Goal: Information Seeking & Learning: Learn about a topic

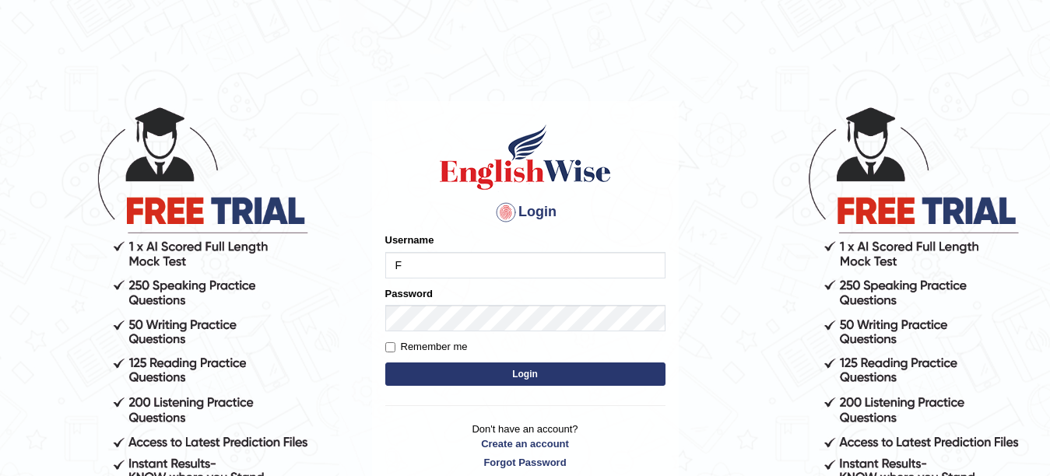
type input "Farzana12"
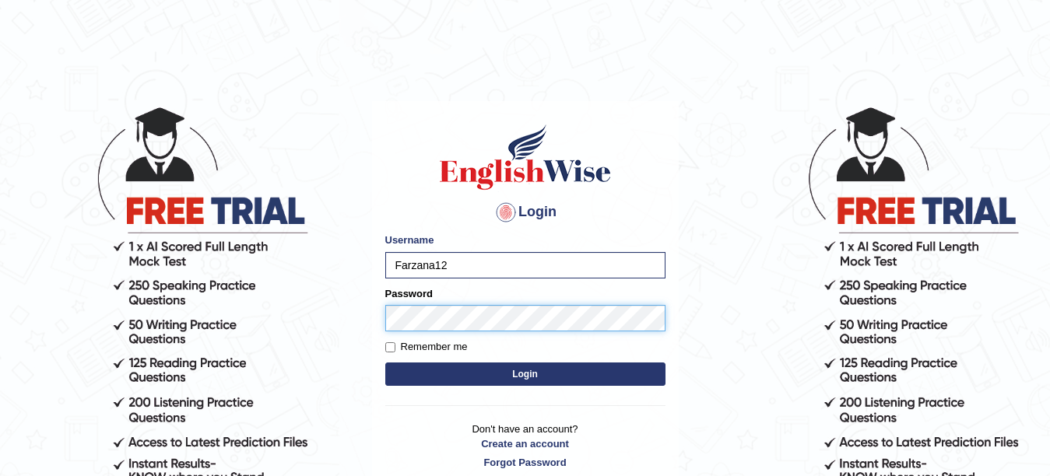
click at [385, 363] on button "Login" at bounding box center [525, 374] width 280 height 23
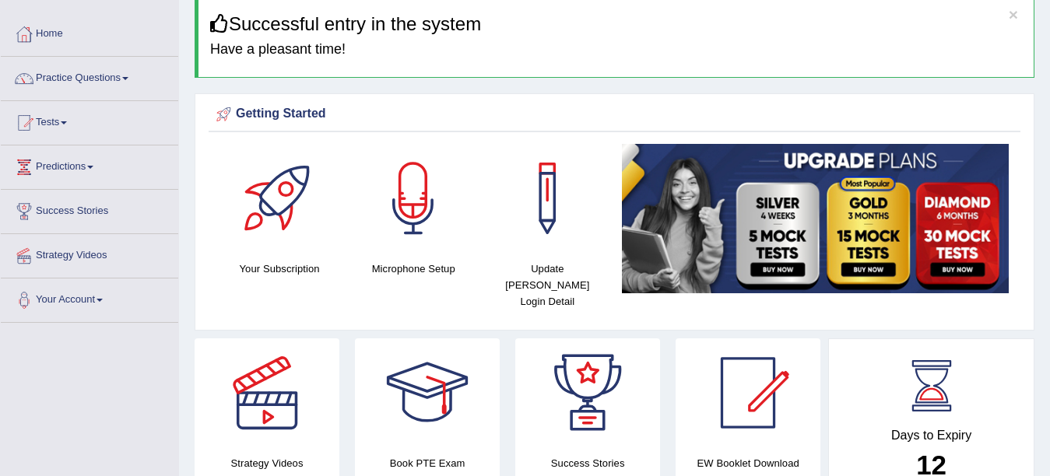
scroll to position [62, 0]
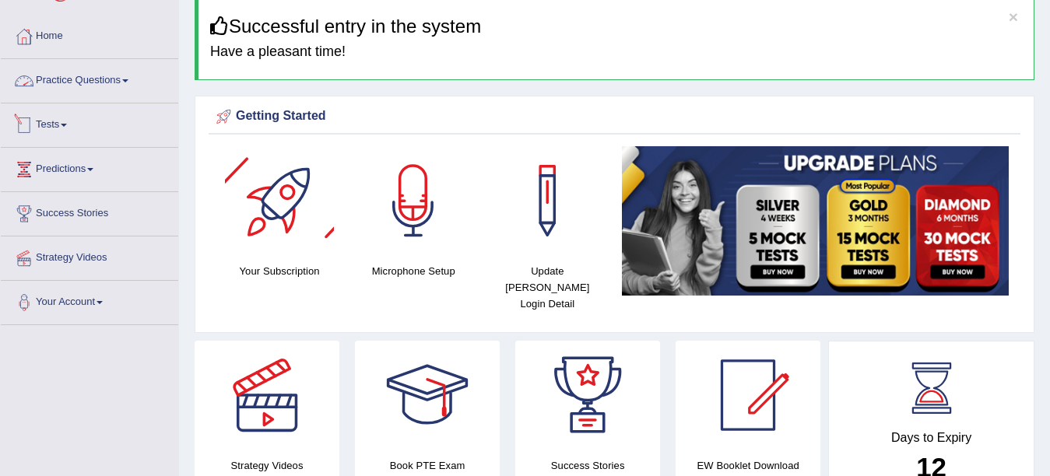
click at [82, 79] on link "Practice Questions" at bounding box center [89, 78] width 177 height 39
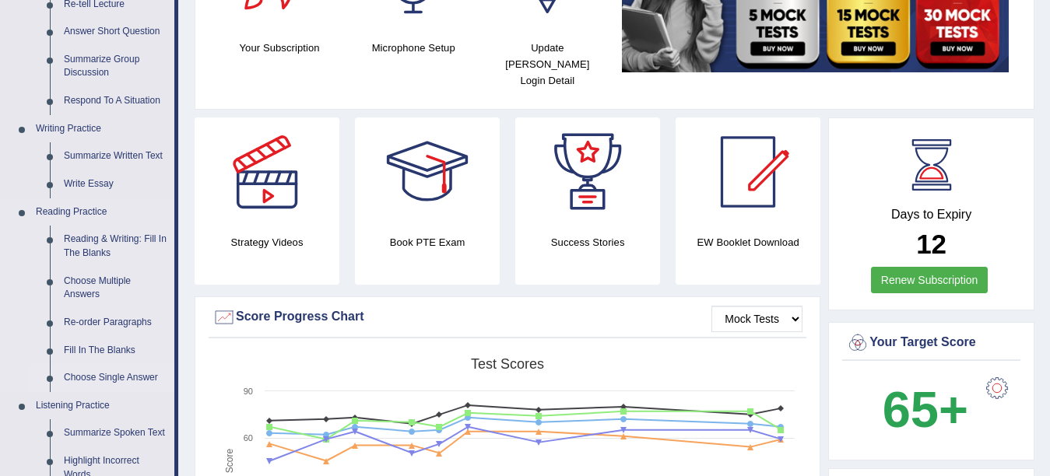
scroll to position [311, 0]
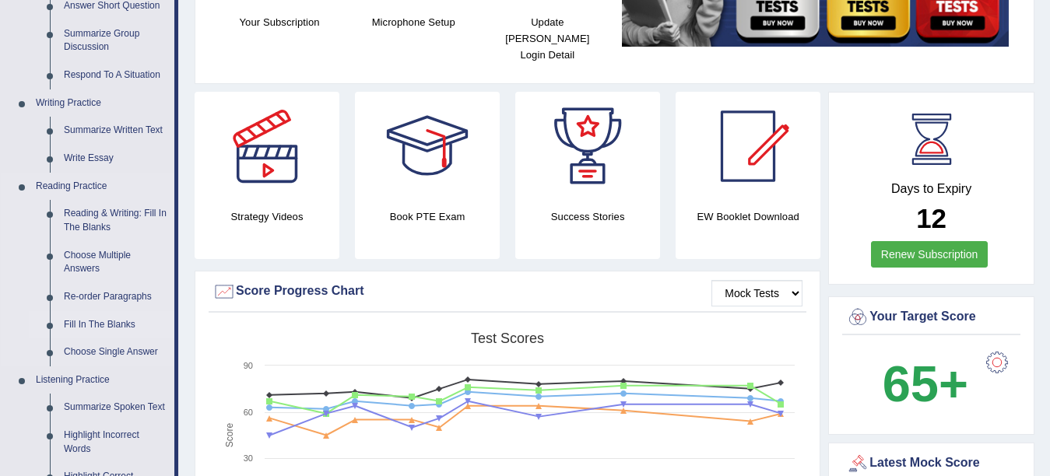
click at [111, 322] on link "Fill In The Blanks" at bounding box center [116, 325] width 118 height 28
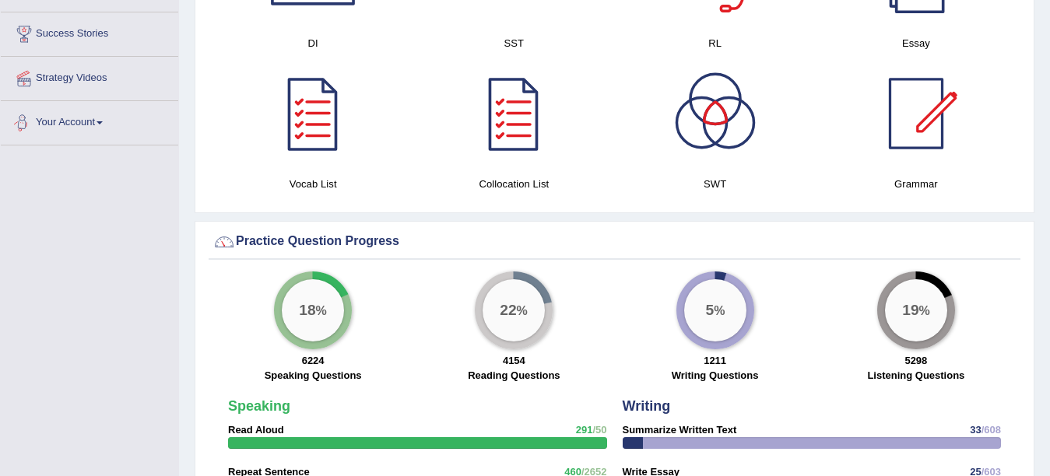
scroll to position [975, 0]
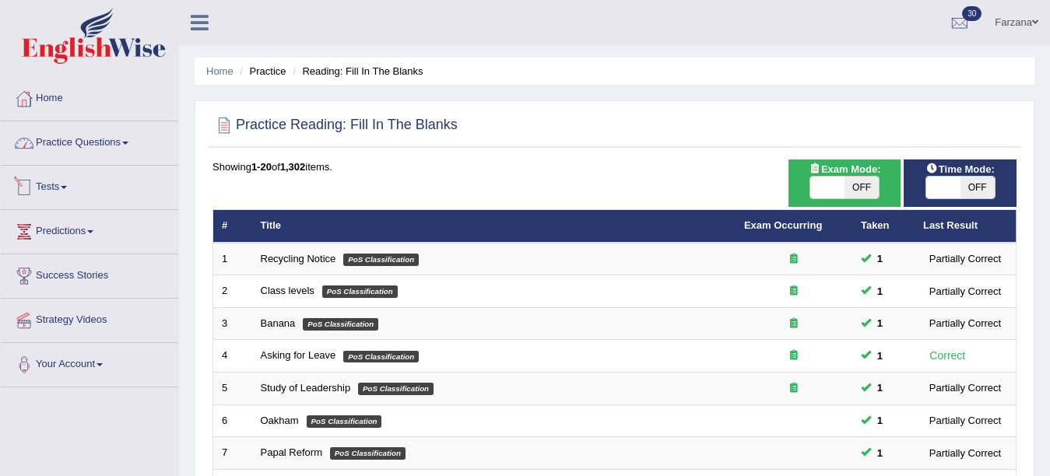
click at [75, 137] on link "Practice Questions" at bounding box center [89, 140] width 177 height 39
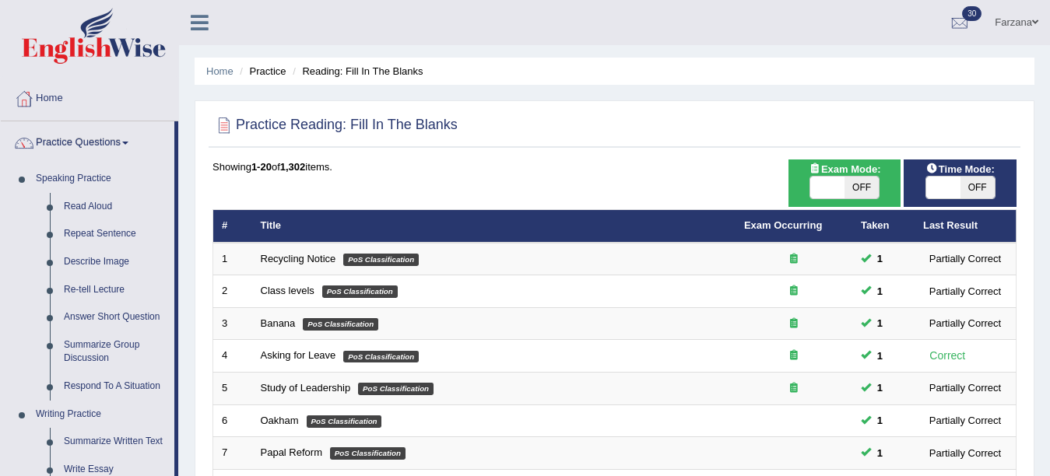
scroll to position [417, 0]
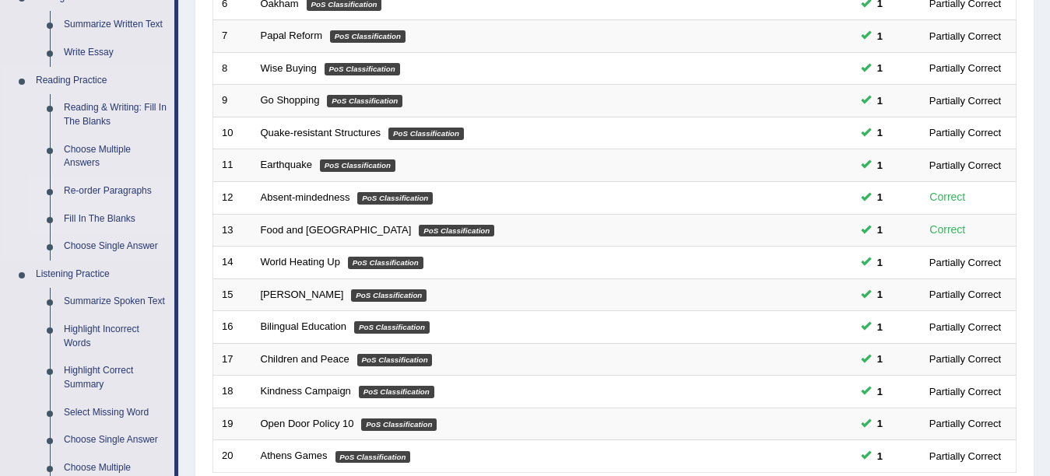
click at [93, 191] on link "Re-order Paragraphs" at bounding box center [116, 191] width 118 height 28
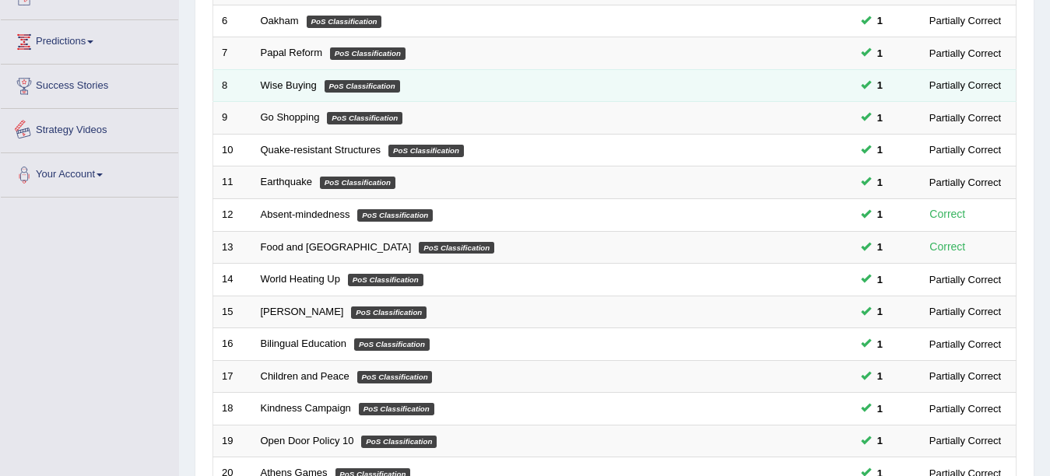
scroll to position [485, 0]
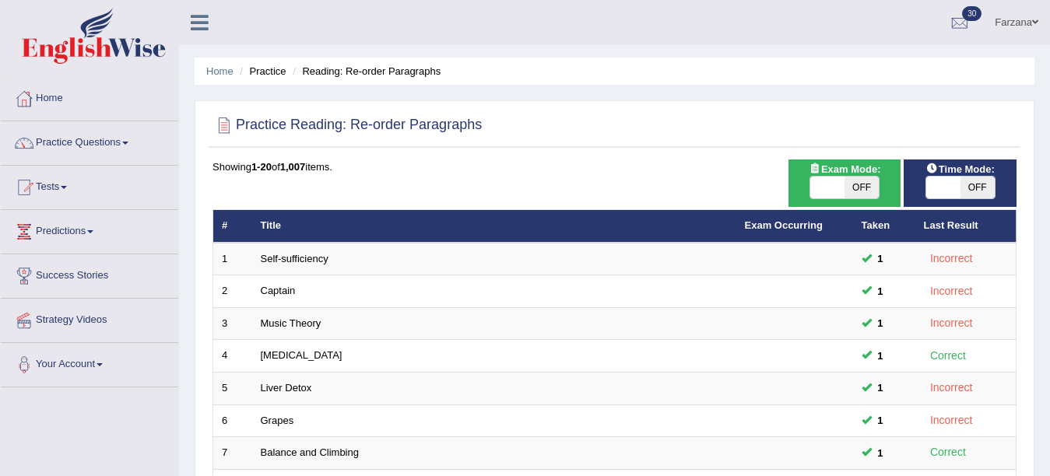
click at [937, 182] on span at bounding box center [943, 188] width 34 height 22
checkbox input "true"
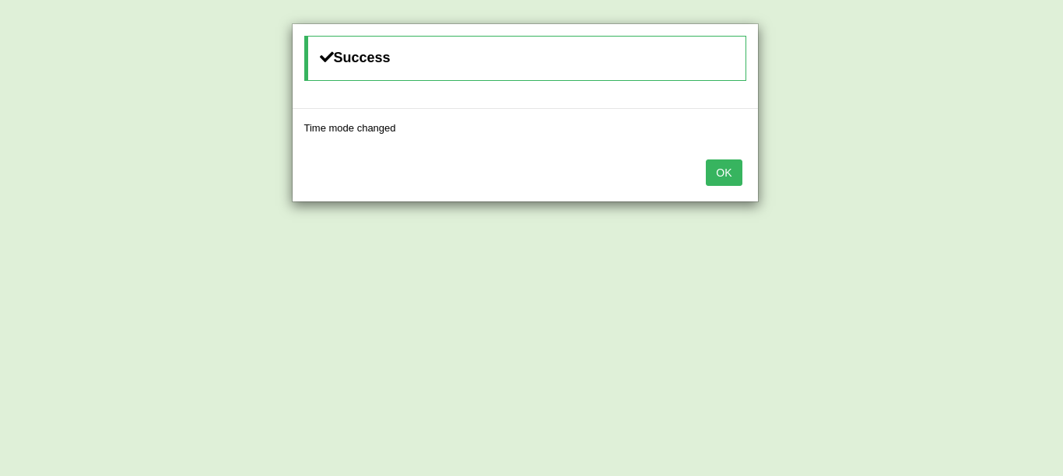
click at [714, 167] on button "OK" at bounding box center [724, 173] width 36 height 26
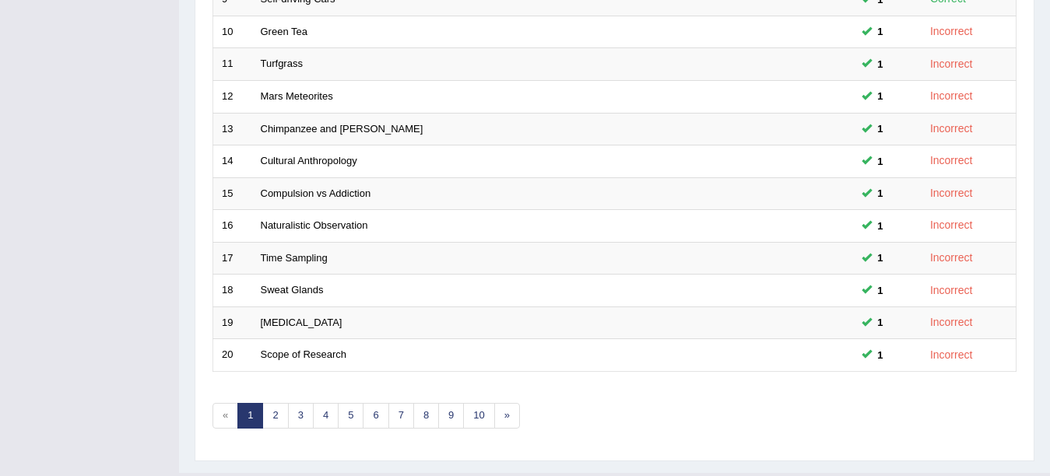
scroll to position [554, 0]
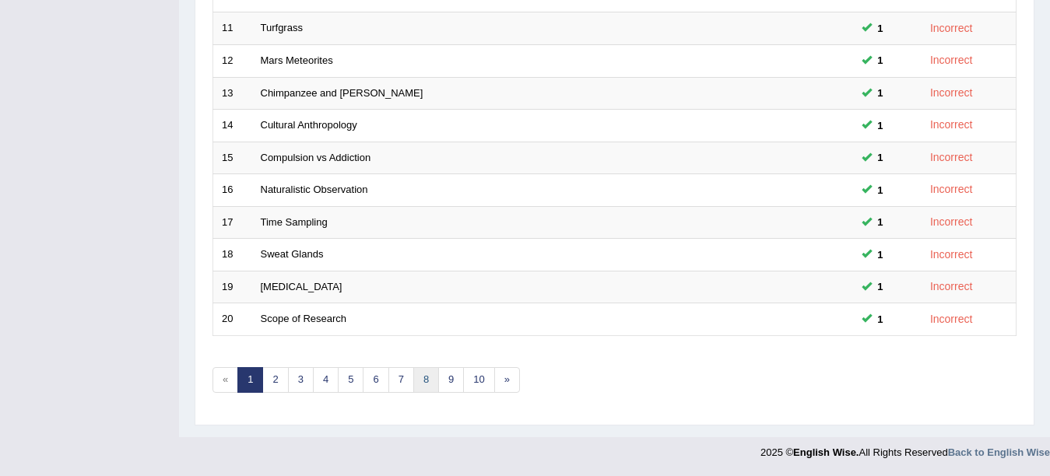
click at [422, 377] on link "8" at bounding box center [426, 380] width 26 height 26
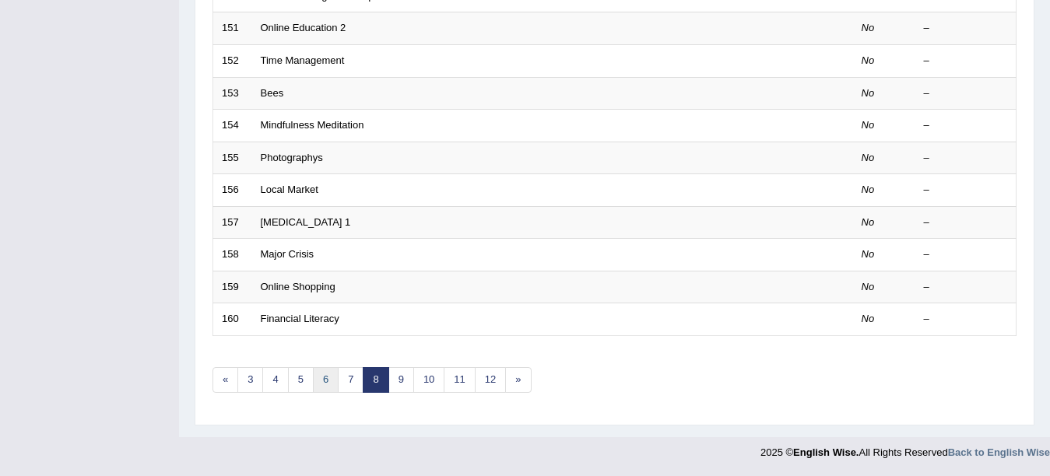
click at [321, 377] on link "6" at bounding box center [326, 380] width 26 height 26
click at [342, 375] on link "5" at bounding box center [351, 380] width 26 height 26
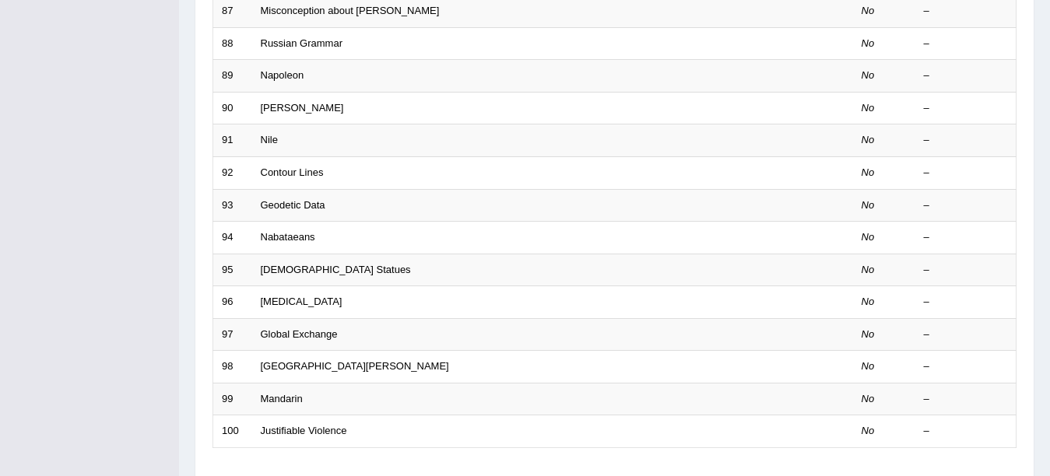
scroll to position [554, 0]
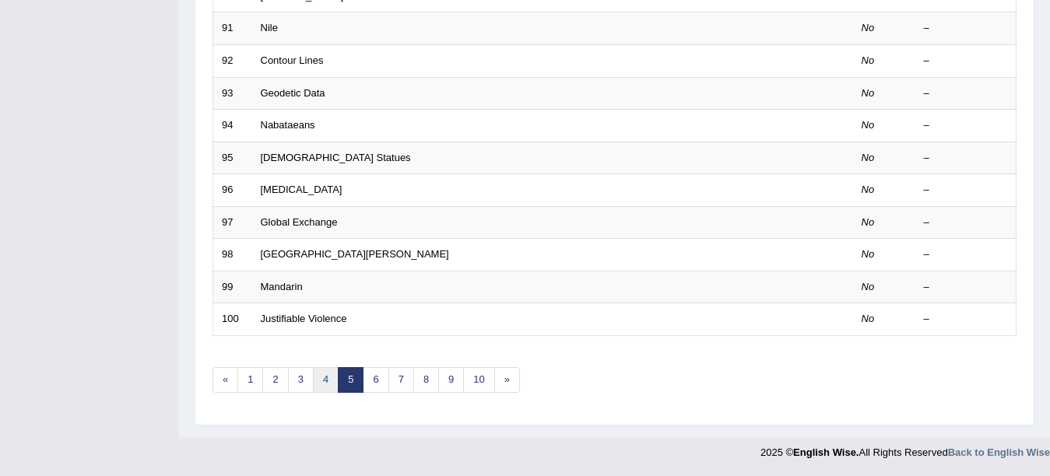
click at [327, 379] on link "4" at bounding box center [326, 380] width 26 height 26
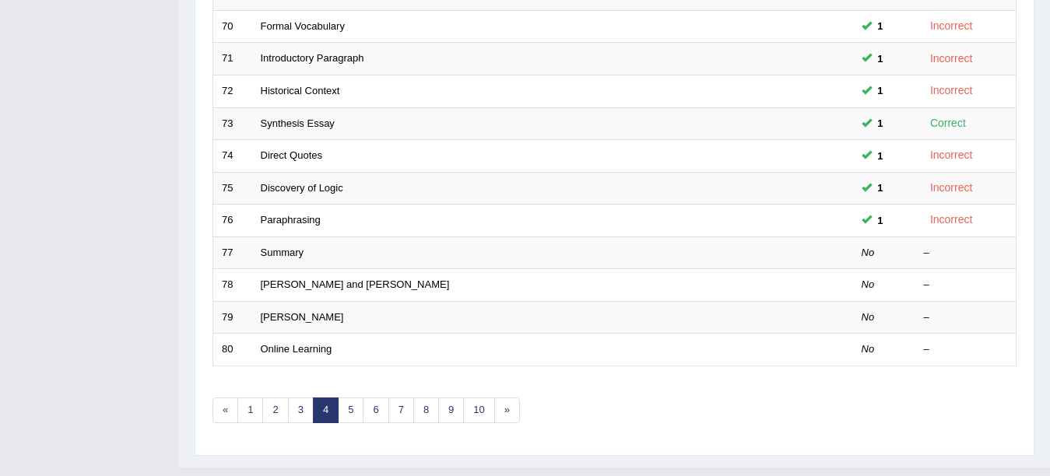
scroll to position [522, 0]
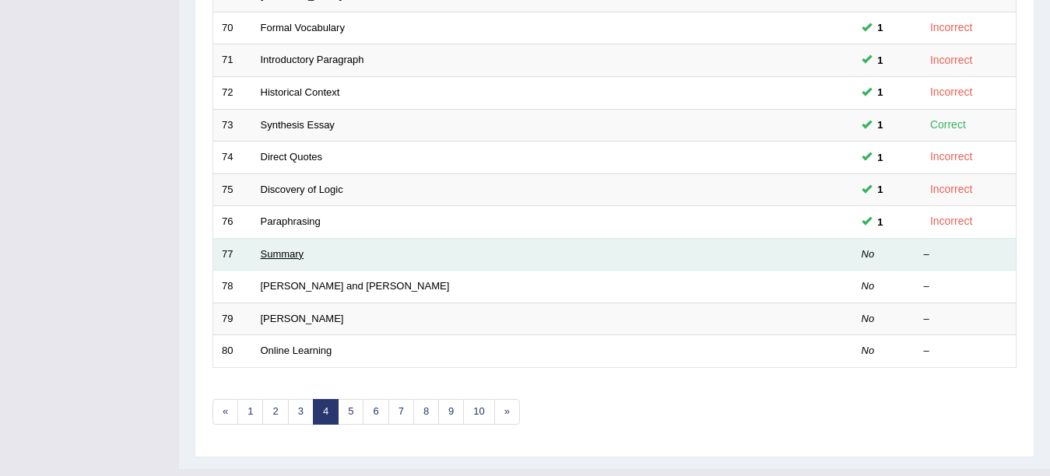
click at [277, 254] on link "Summary" at bounding box center [283, 254] width 44 height 12
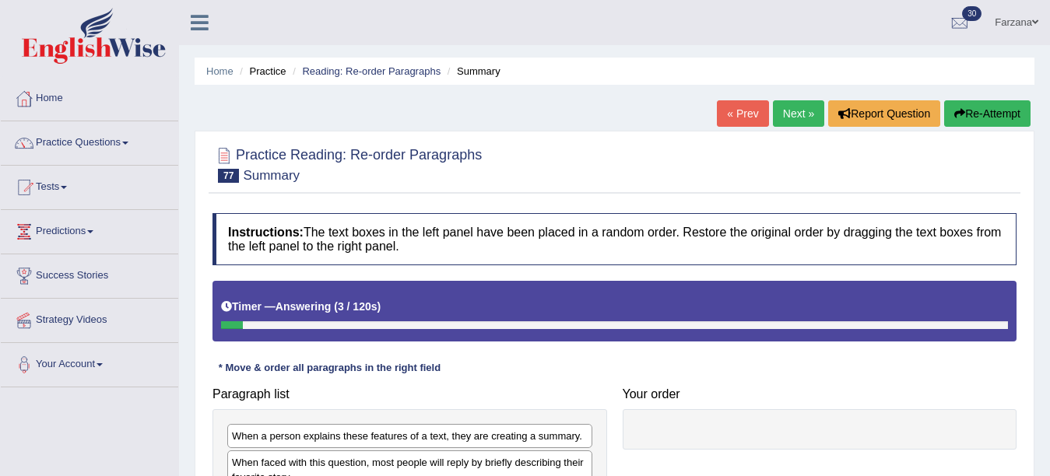
scroll to position [213, 0]
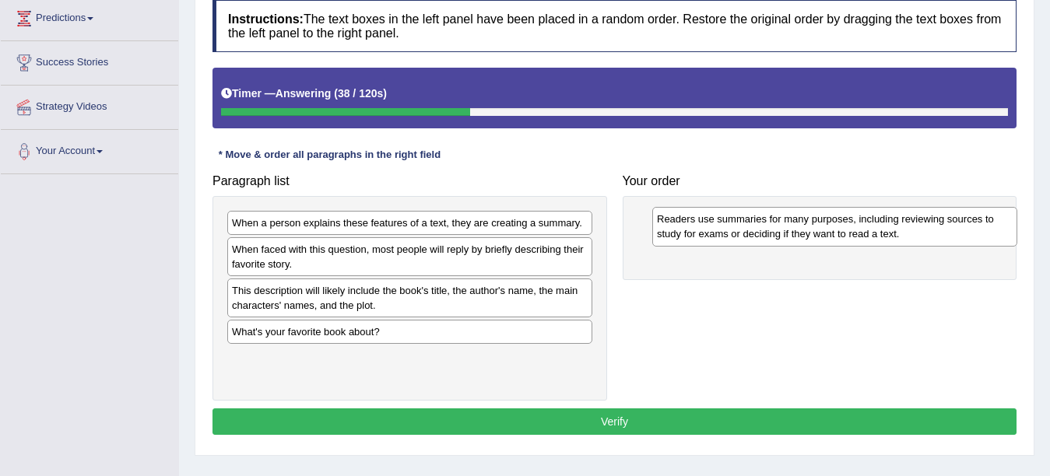
drag, startPoint x: 282, startPoint y: 342, endPoint x: 707, endPoint y: 230, distance: 439.6
click at [707, 230] on div "Readers use summaries for many purposes, including reviewing sources to study f…" at bounding box center [834, 226] width 365 height 39
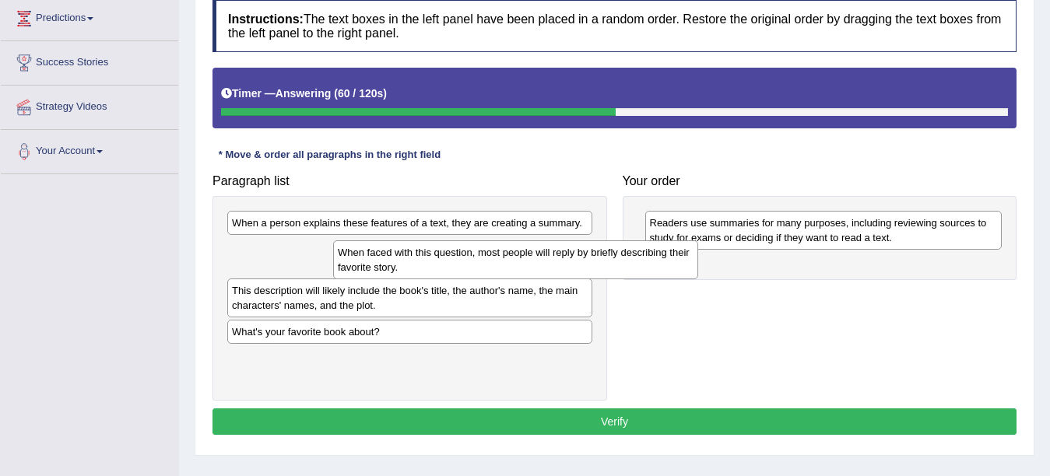
click at [333, 267] on div "When faced with this question, most people will reply by briefly describing the…" at bounding box center [515, 259] width 365 height 39
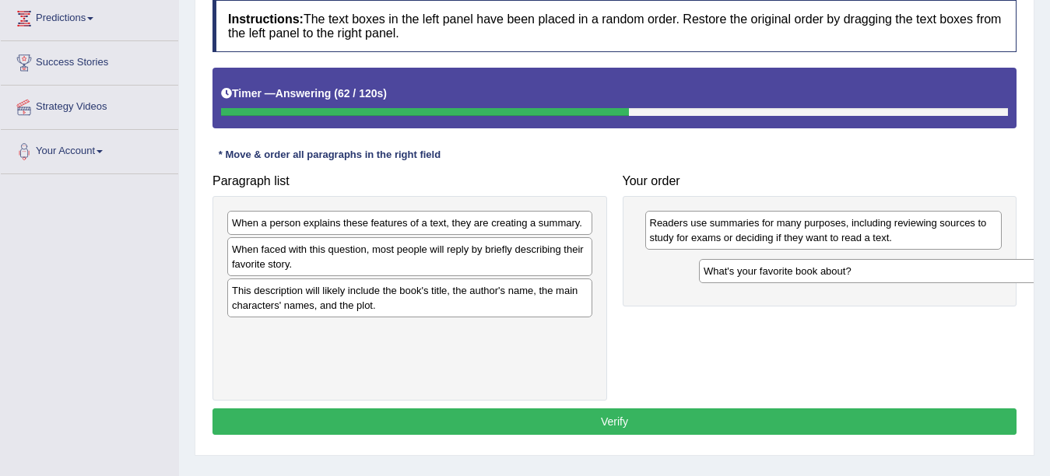
drag, startPoint x: 324, startPoint y: 332, endPoint x: 795, endPoint y: 272, distance: 475.5
click at [795, 272] on div "What's your favorite book about?" at bounding box center [881, 271] width 365 height 24
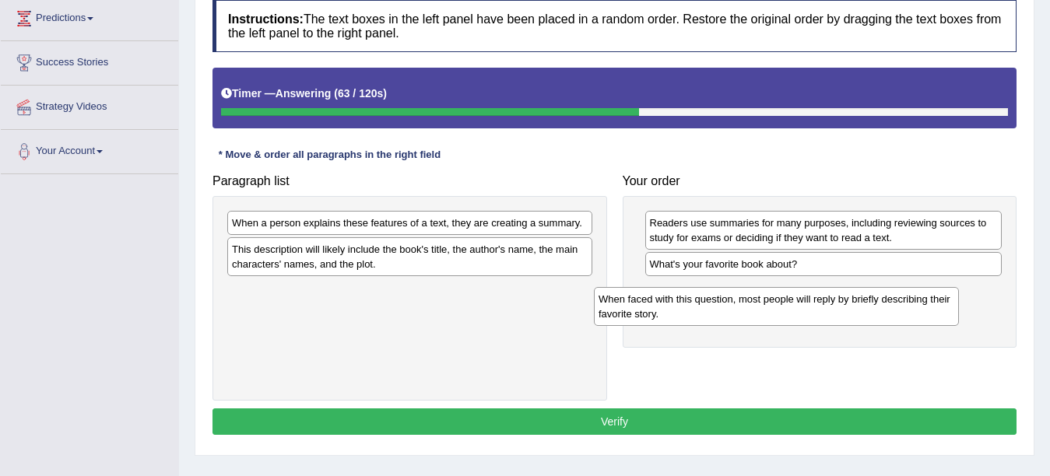
drag, startPoint x: 475, startPoint y: 254, endPoint x: 841, endPoint y: 304, distance: 369.9
click at [841, 304] on div "When faced with this question, most people will reply by briefly describing the…" at bounding box center [776, 306] width 365 height 39
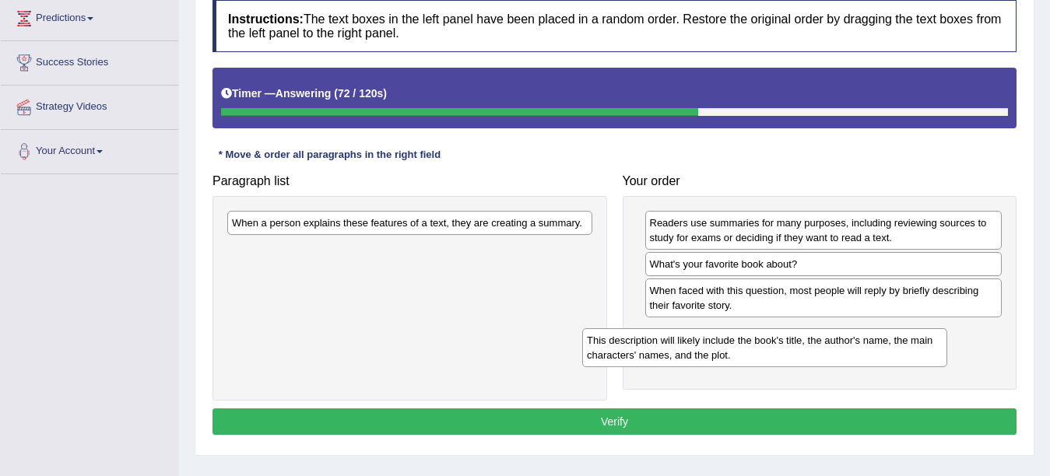
drag, startPoint x: 293, startPoint y: 262, endPoint x: 674, endPoint y: 359, distance: 392.6
click at [674, 359] on div "This description will likely include the book's title, the author's name, the m…" at bounding box center [764, 347] width 365 height 39
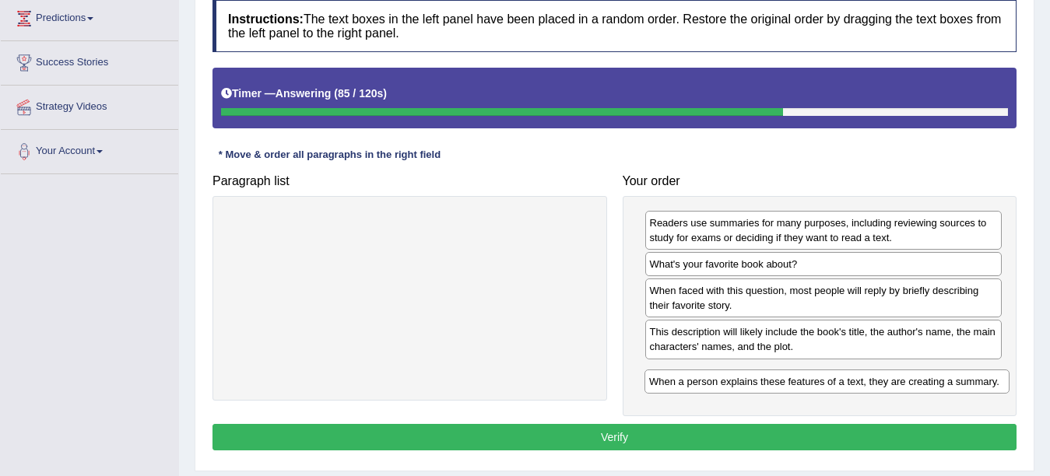
drag, startPoint x: 328, startPoint y: 225, endPoint x: 745, endPoint y: 383, distance: 445.3
click at [745, 383] on div "When a person explains these features of a text, they are creating a summary." at bounding box center [826, 382] width 365 height 24
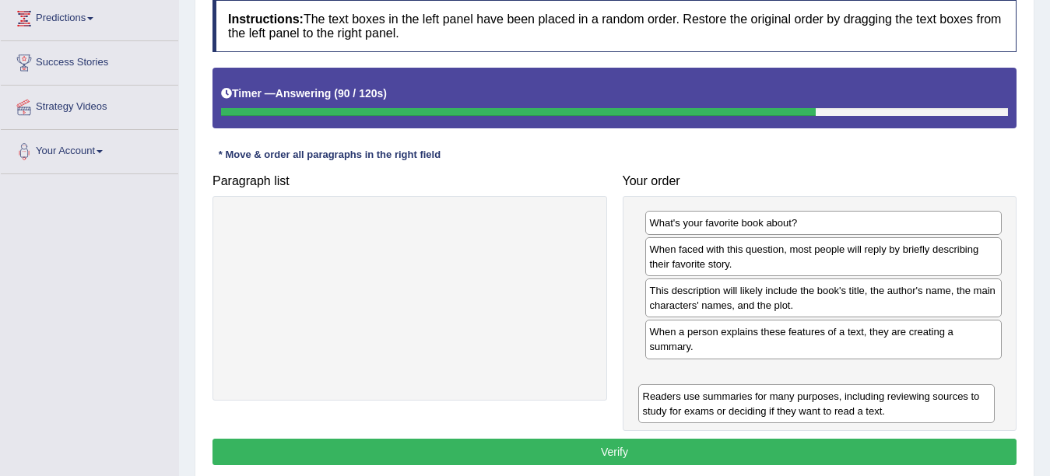
drag, startPoint x: 774, startPoint y: 227, endPoint x: 767, endPoint y: 401, distance: 173.7
click at [767, 401] on div "Readers use summaries for many purposes, including reviewing sources to study f…" at bounding box center [816, 403] width 357 height 39
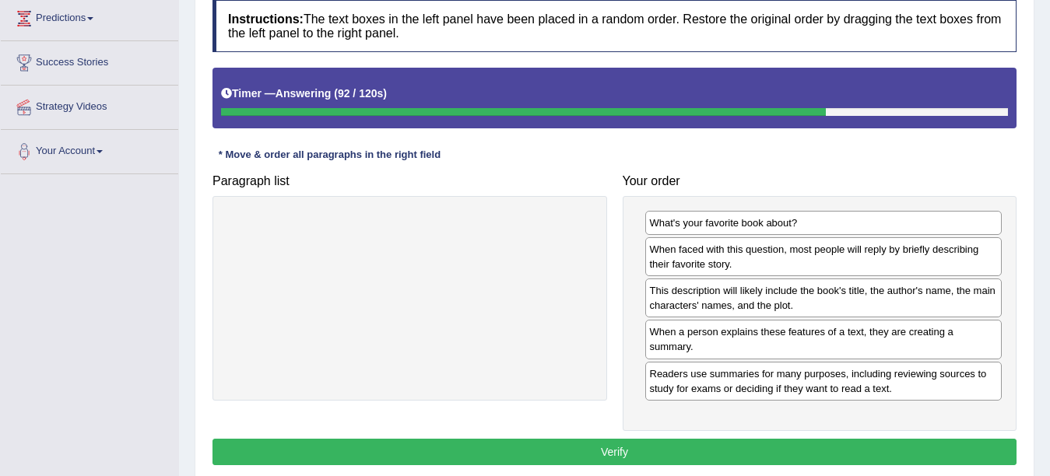
click at [662, 447] on button "Verify" at bounding box center [614, 452] width 804 height 26
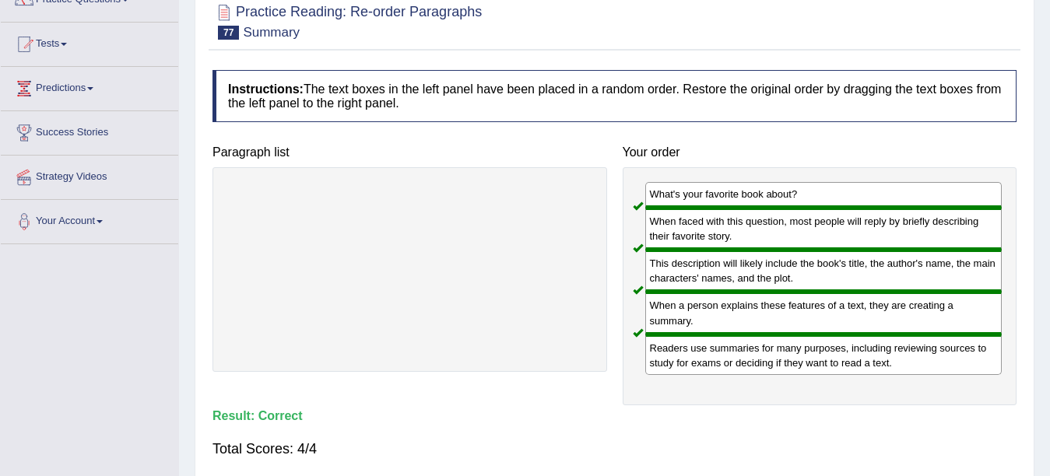
scroll to position [7, 0]
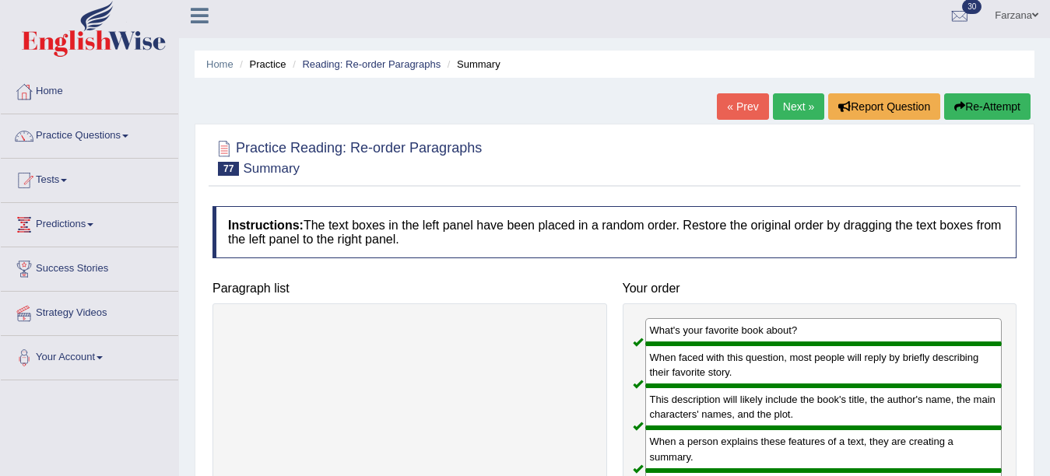
click at [777, 104] on link "Next »" at bounding box center [798, 106] width 51 height 26
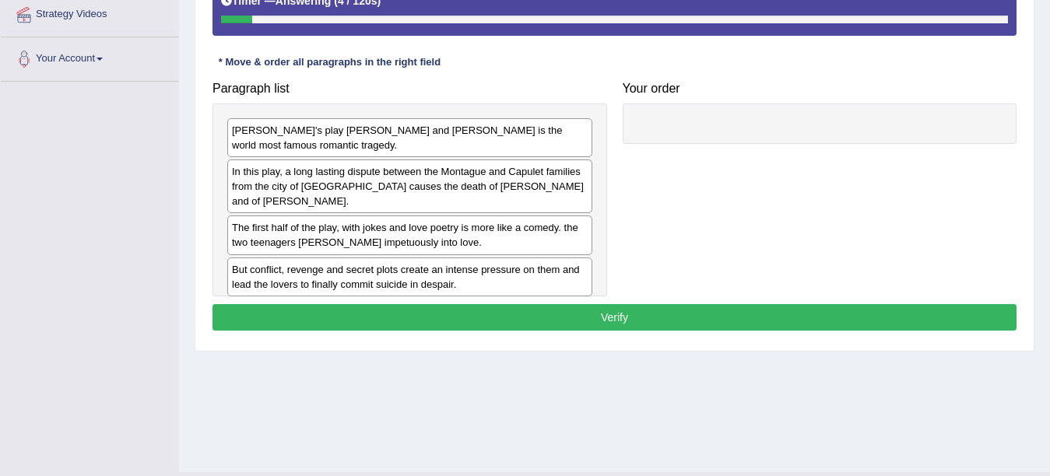
scroll to position [304, 0]
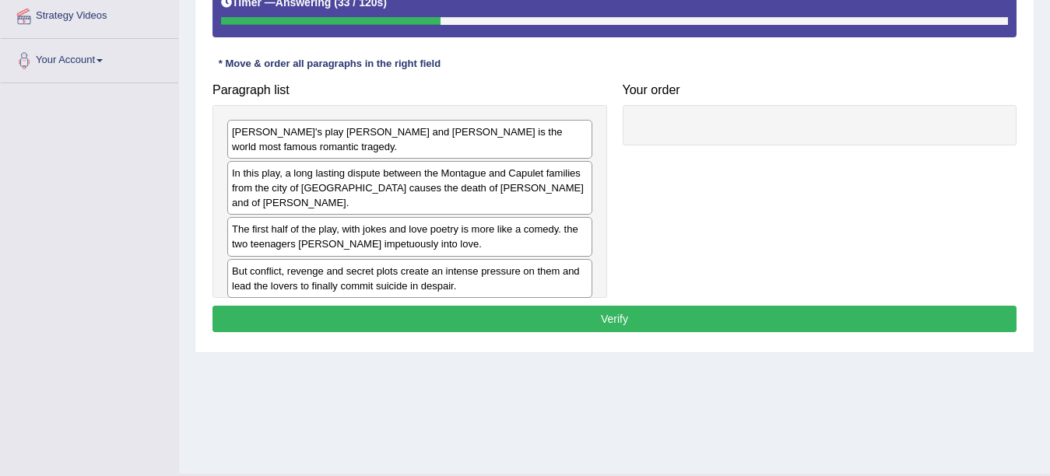
drag, startPoint x: 545, startPoint y: 136, endPoint x: 856, endPoint y: 131, distance: 311.3
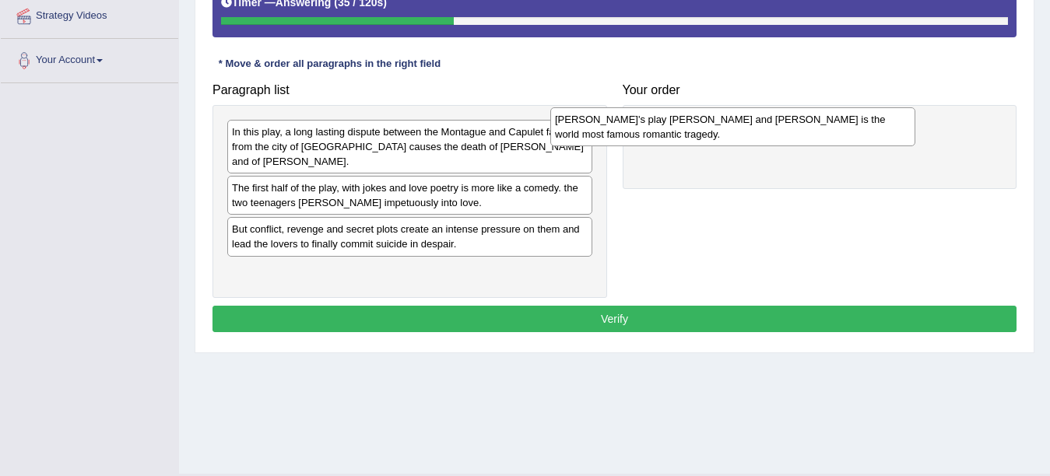
drag, startPoint x: 514, startPoint y: 139, endPoint x: 837, endPoint y: 126, distance: 323.2
click at [837, 126] on div "[PERSON_NAME]'s play [PERSON_NAME] and [PERSON_NAME] is the world most famous r…" at bounding box center [732, 126] width 365 height 39
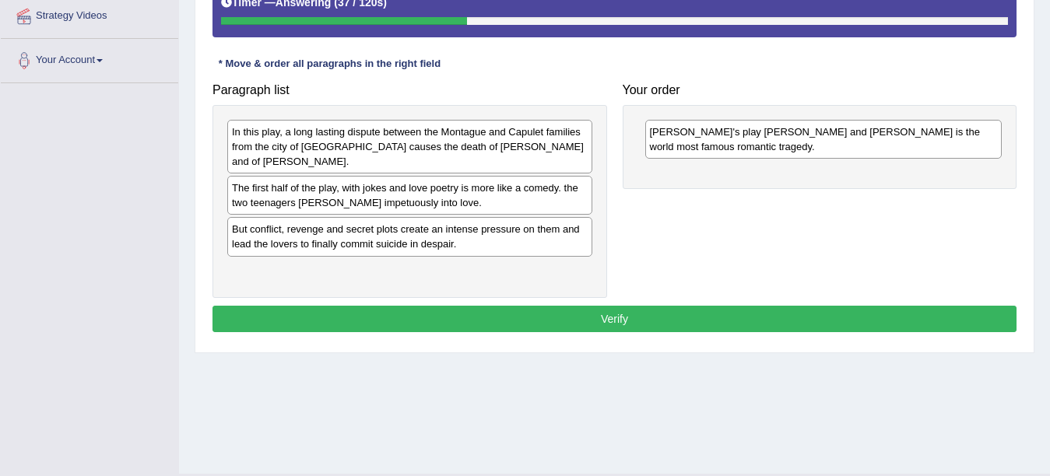
click at [246, 145] on div "In this play, a long lasting dispute between the Montague and Capulet families …" at bounding box center [409, 147] width 365 height 54
click at [702, 177] on div "[PERSON_NAME]'s play [PERSON_NAME] and [PERSON_NAME] is the world most famous r…" at bounding box center [820, 147] width 395 height 84
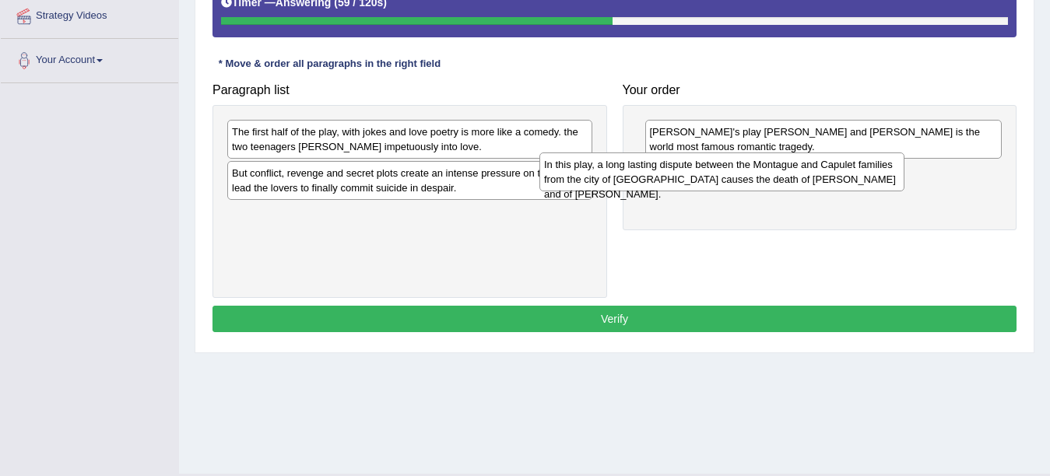
drag, startPoint x: 286, startPoint y: 139, endPoint x: 641, endPoint y: 175, distance: 356.7
click at [641, 175] on div "In this play, a long lasting dispute between the Montague and Capulet families …" at bounding box center [721, 172] width 365 height 39
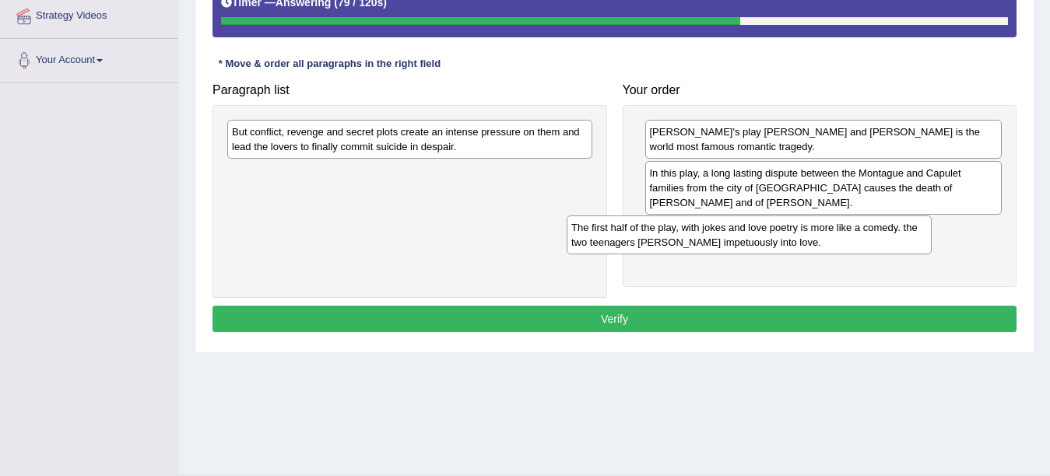
drag, startPoint x: 250, startPoint y: 149, endPoint x: 611, endPoint y: 245, distance: 373.6
click at [611, 245] on div "The first half of the play, with jokes and love poetry is more like a comedy. t…" at bounding box center [749, 235] width 365 height 39
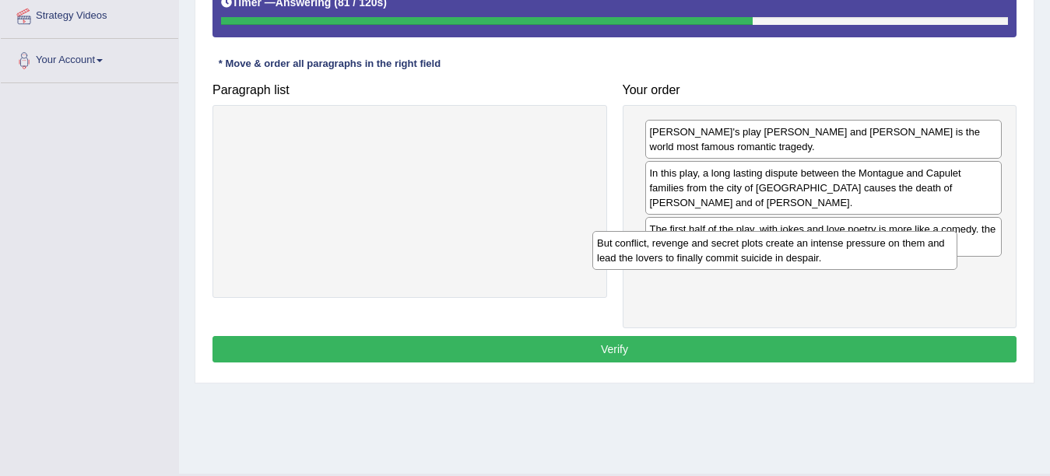
drag, startPoint x: 451, startPoint y: 152, endPoint x: 842, endPoint y: 259, distance: 405.9
click at [842, 259] on div "But conflict, revenge and secret plots create an intense pressure on them and l…" at bounding box center [774, 250] width 365 height 39
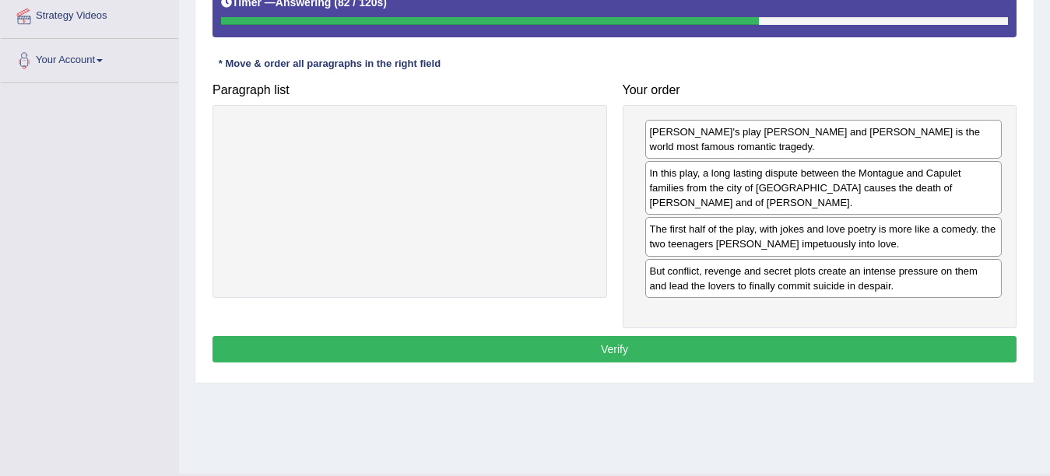
click at [682, 336] on button "Verify" at bounding box center [614, 349] width 804 height 26
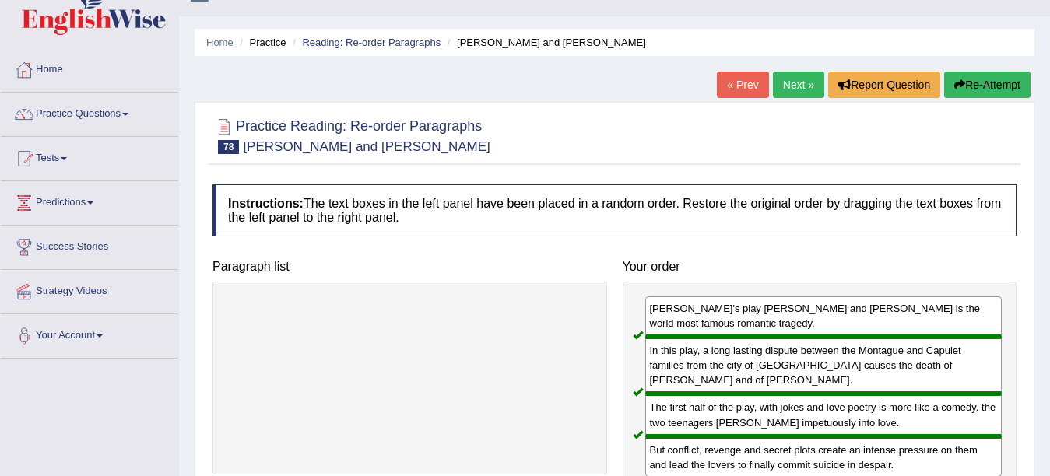
scroll to position [2, 0]
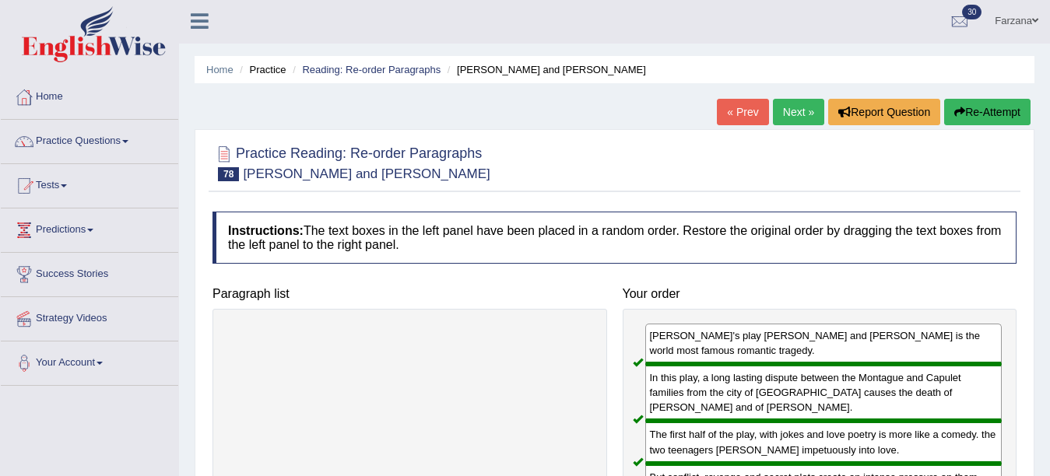
click at [802, 113] on link "Next »" at bounding box center [798, 112] width 51 height 26
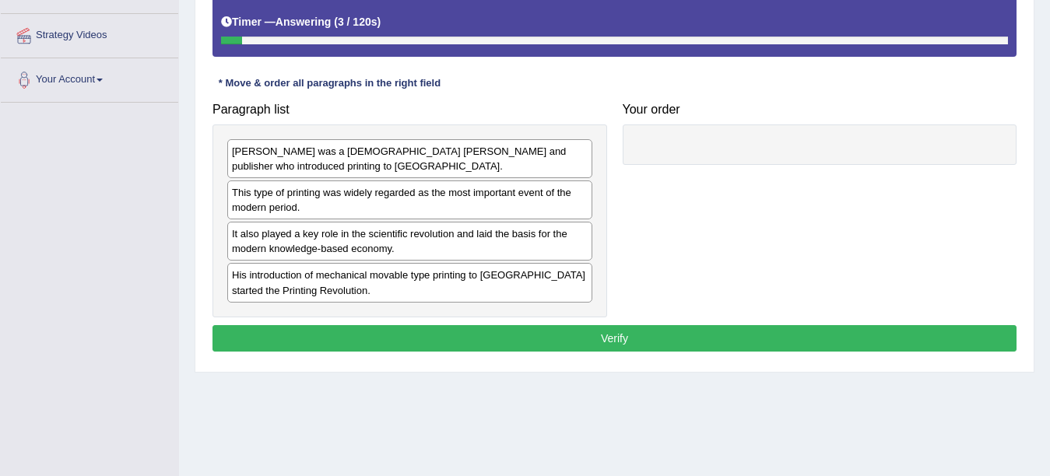
scroll to position [341, 0]
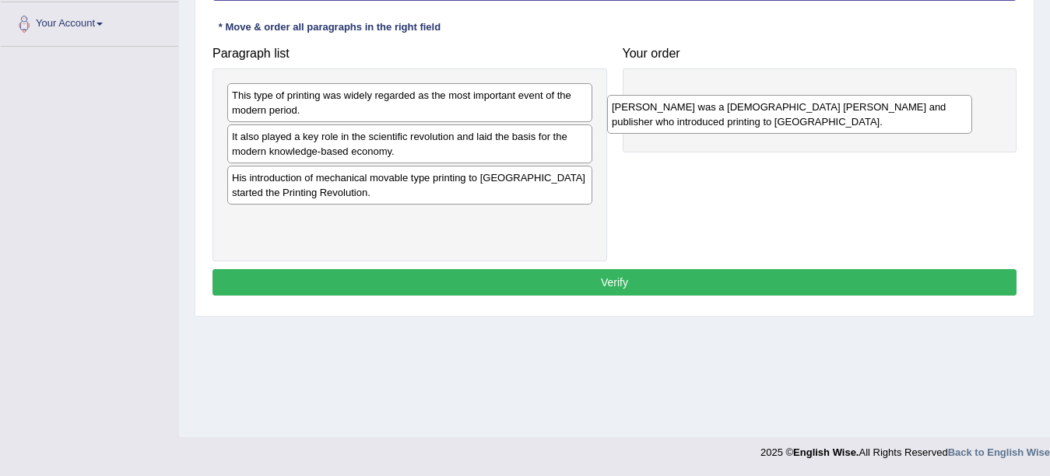
drag, startPoint x: 326, startPoint y: 107, endPoint x: 755, endPoint y: 116, distance: 428.9
click at [755, 116] on div "[PERSON_NAME] was a [DEMOGRAPHIC_DATA] [PERSON_NAME] and publisher who introduc…" at bounding box center [789, 114] width 365 height 39
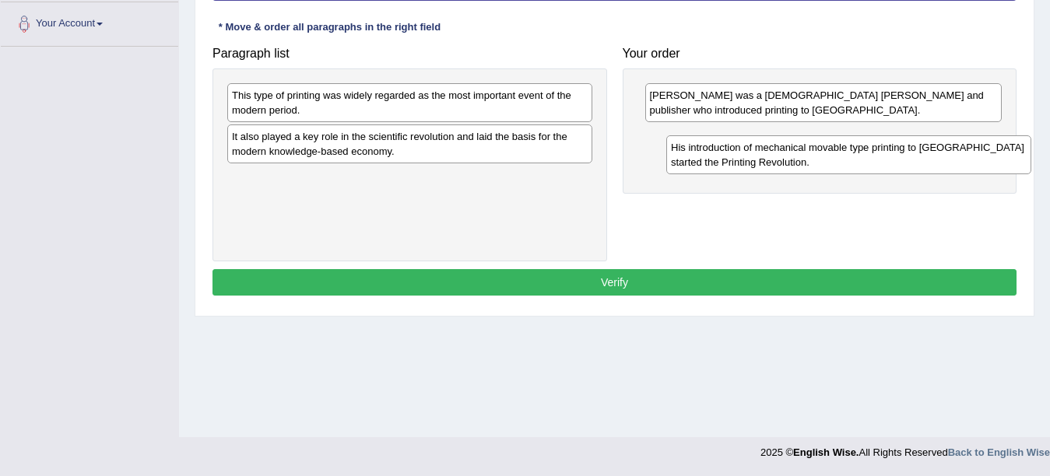
drag, startPoint x: 336, startPoint y: 189, endPoint x: 775, endPoint y: 159, distance: 440.0
click at [775, 159] on div "His introduction of mechanical movable type printing to [GEOGRAPHIC_DATA] start…" at bounding box center [848, 154] width 365 height 39
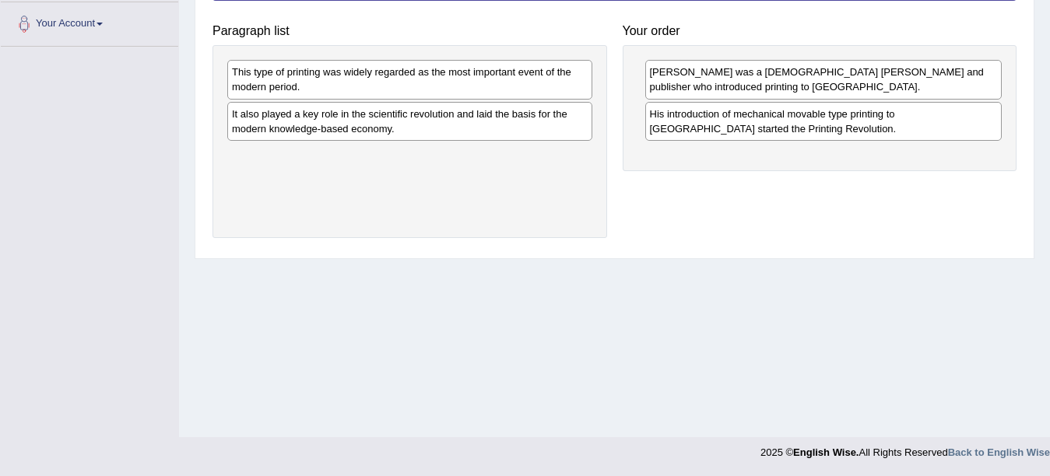
drag, startPoint x: 1048, startPoint y: 235, endPoint x: 1062, endPoint y: 184, distance: 53.2
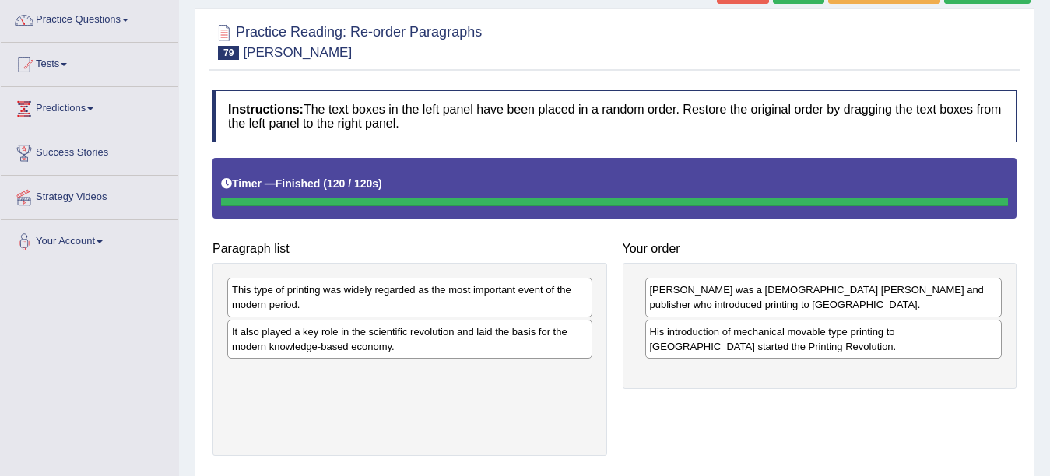
scroll to position [14, 0]
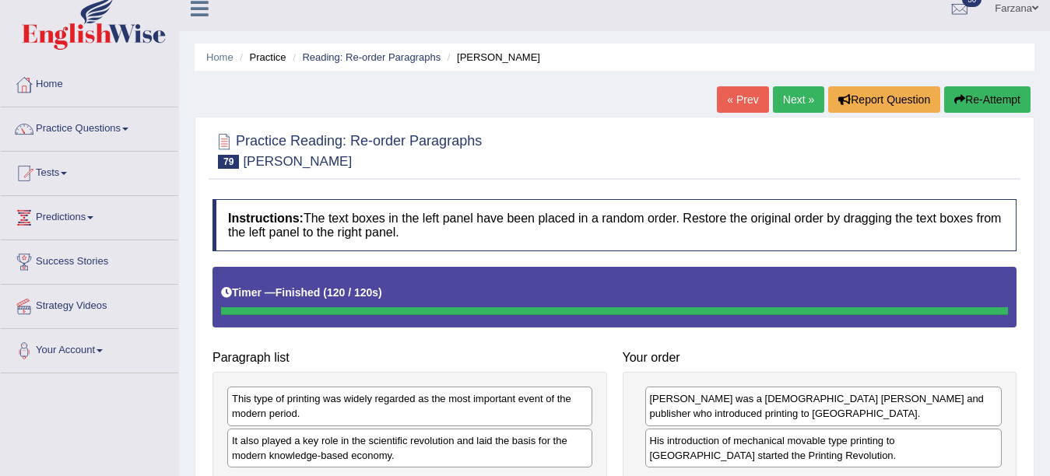
click at [1006, 105] on button "Re-Attempt" at bounding box center [987, 99] width 86 height 26
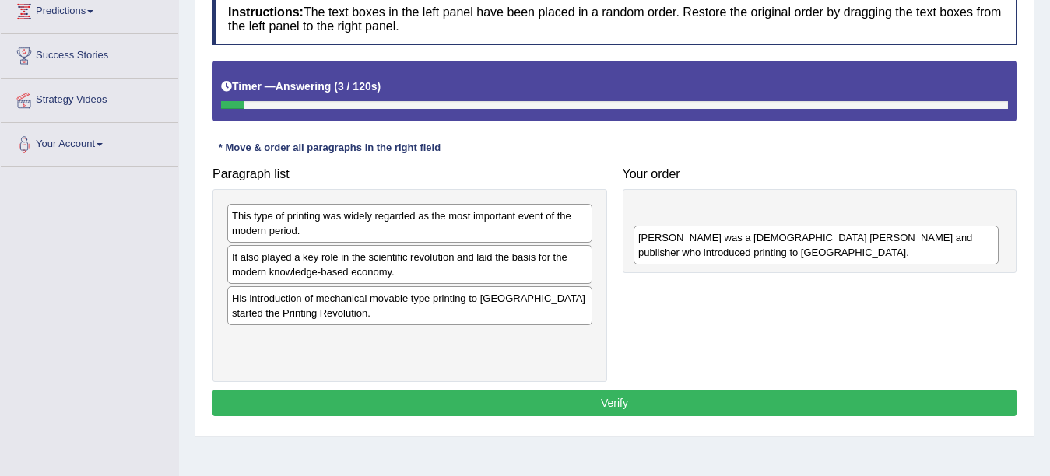
drag, startPoint x: 0, startPoint y: 0, endPoint x: 908, endPoint y: 248, distance: 941.5
click at [908, 248] on div "[PERSON_NAME] was a [DEMOGRAPHIC_DATA] [PERSON_NAME] and publisher who introduc…" at bounding box center [815, 245] width 365 height 39
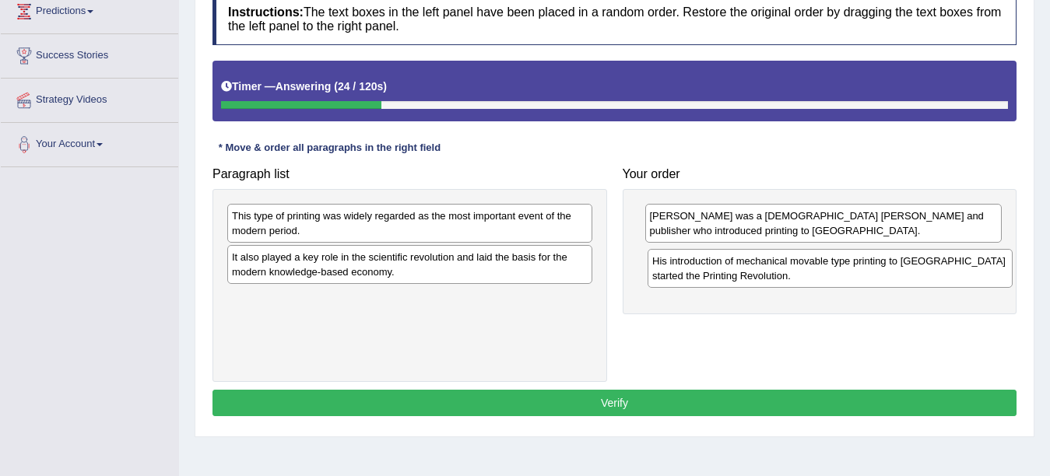
drag, startPoint x: 260, startPoint y: 304, endPoint x: 680, endPoint y: 265, distance: 422.0
click at [680, 265] on div "His introduction of mechanical movable type printing to [GEOGRAPHIC_DATA] start…" at bounding box center [829, 268] width 365 height 39
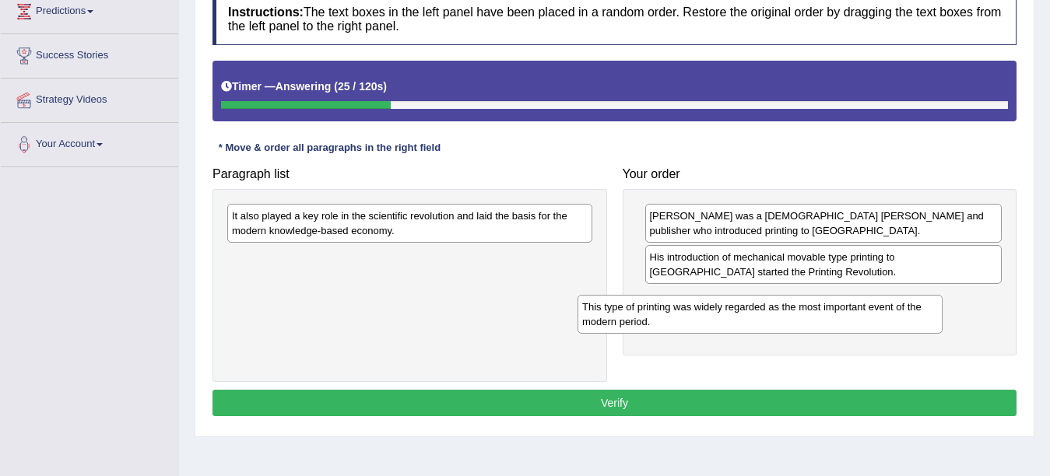
drag, startPoint x: 500, startPoint y: 230, endPoint x: 852, endPoint y: 318, distance: 362.6
click at [852, 318] on div "This type of printing was widely regarded as the most important event of the mo…" at bounding box center [759, 314] width 365 height 39
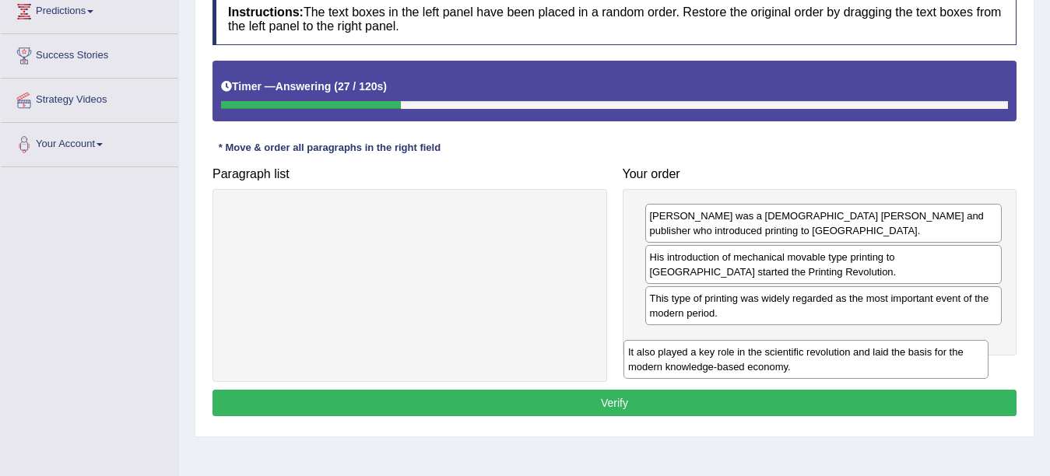
drag, startPoint x: 511, startPoint y: 226, endPoint x: 907, endPoint y: 362, distance: 417.9
click at [907, 362] on div "It also played a key role in the scientific revolution and laid the basis for t…" at bounding box center [805, 359] width 365 height 39
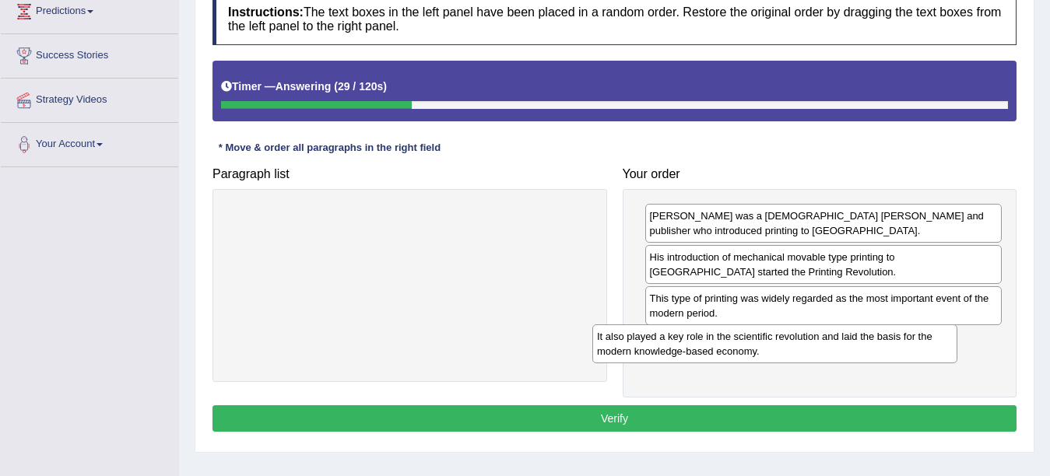
drag, startPoint x: 468, startPoint y: 237, endPoint x: 833, endPoint y: 358, distance: 384.4
click at [833, 358] on div "It also played a key role in the scientific revolution and laid the basis for t…" at bounding box center [774, 344] width 365 height 39
click at [616, 416] on button "Verify" at bounding box center [614, 418] width 804 height 26
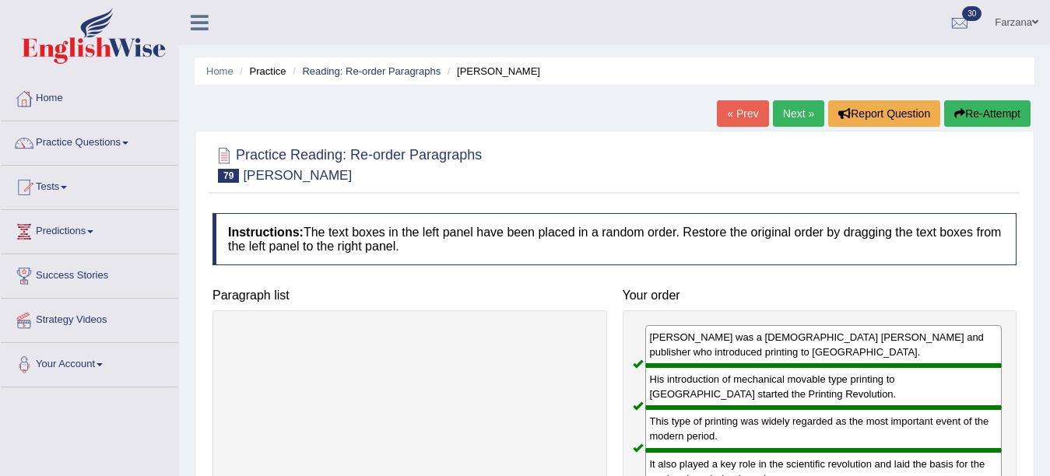
click at [798, 111] on link "Next »" at bounding box center [798, 113] width 51 height 26
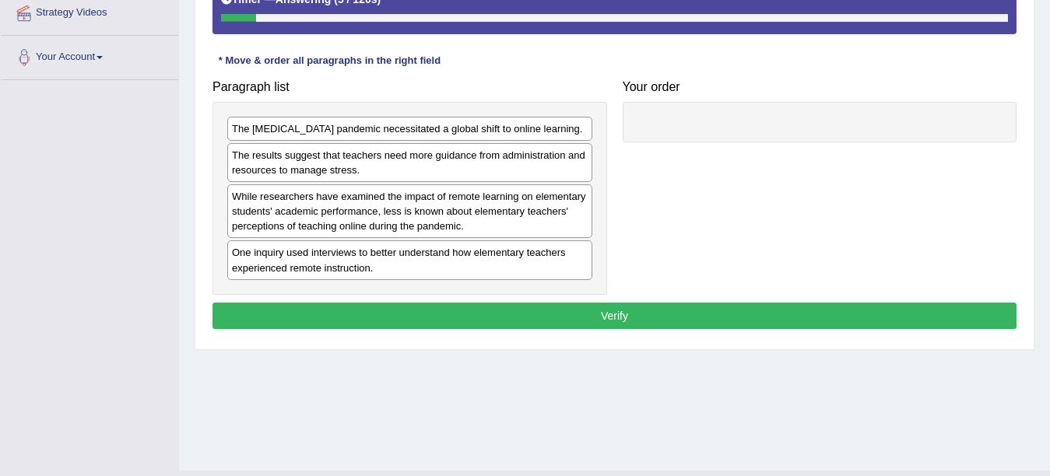
scroll to position [279, 0]
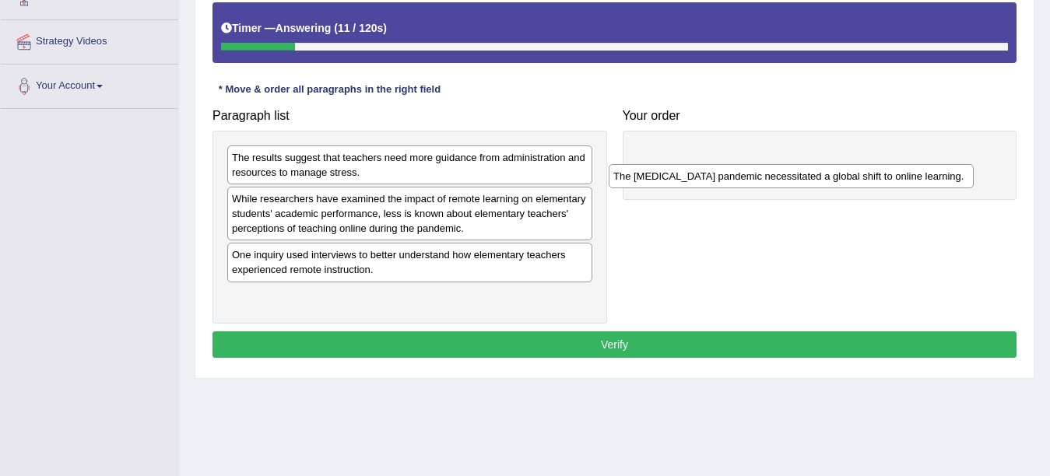
drag, startPoint x: 319, startPoint y: 163, endPoint x: 692, endPoint y: 167, distance: 372.8
click at [692, 167] on div "The Covid-19 pandemic necessitated a global shift to online learning." at bounding box center [791, 176] width 365 height 24
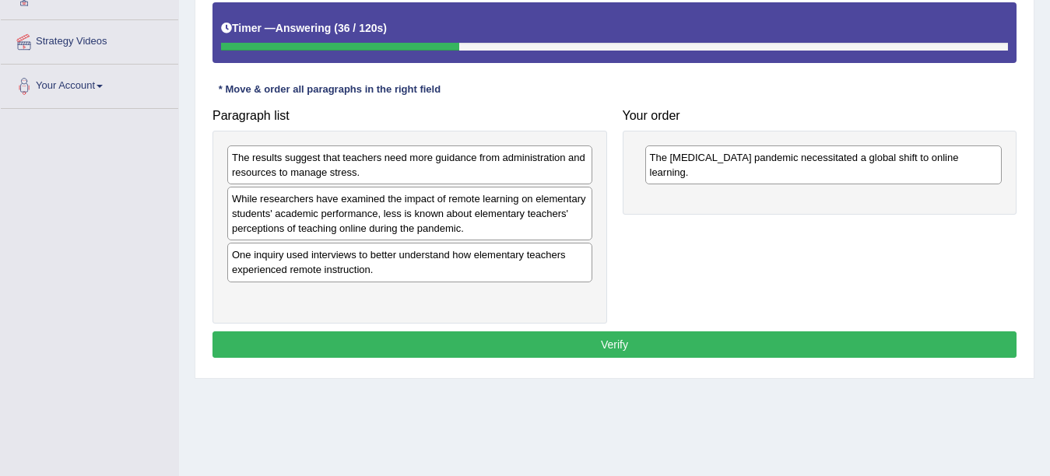
click at [272, 269] on div "One inquiry used interviews to better understand how elementary teachers experi…" at bounding box center [409, 262] width 365 height 39
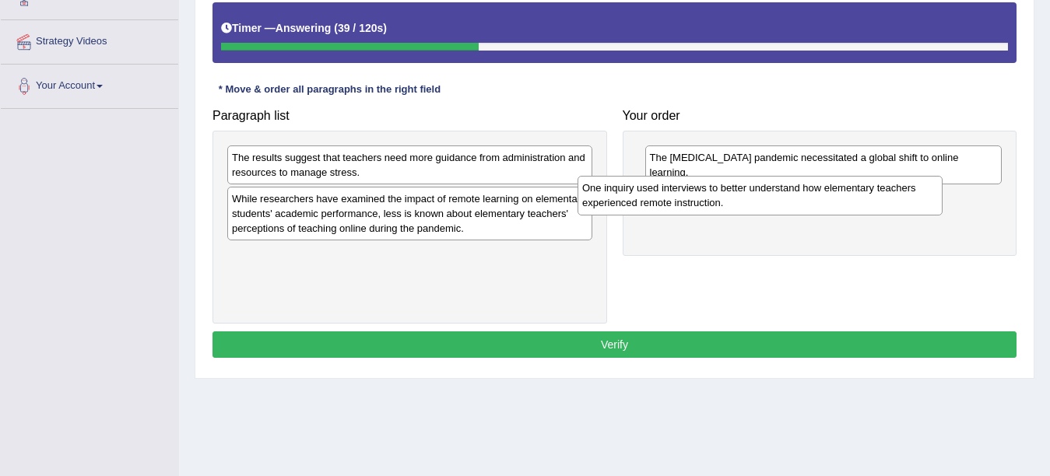
drag, startPoint x: 272, startPoint y: 269, endPoint x: 622, endPoint y: 202, distance: 356.5
click at [622, 202] on div "One inquiry used interviews to better understand how elementary teachers experi…" at bounding box center [759, 195] width 365 height 39
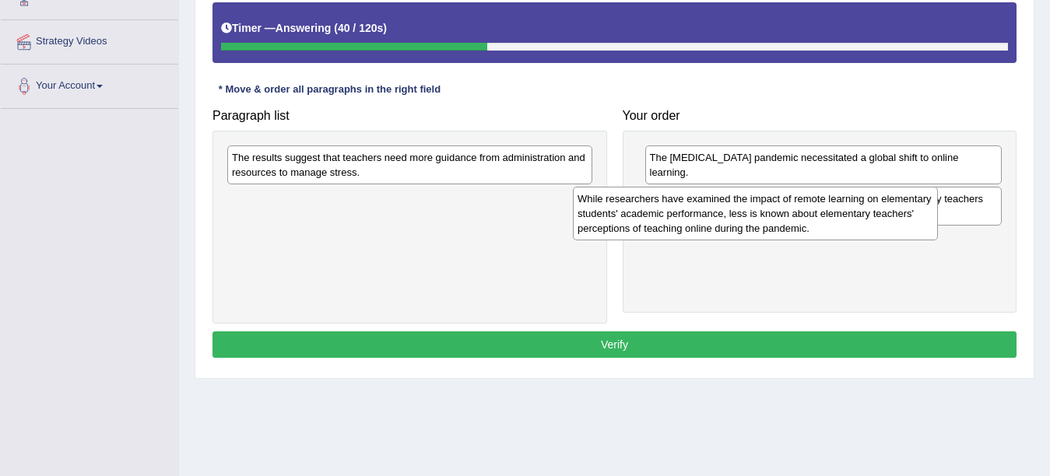
drag, startPoint x: 377, startPoint y: 207, endPoint x: 732, endPoint y: 221, distance: 354.4
click at [732, 209] on div "While researchers have examined the impact of remote learning on elementary stu…" at bounding box center [755, 214] width 365 height 54
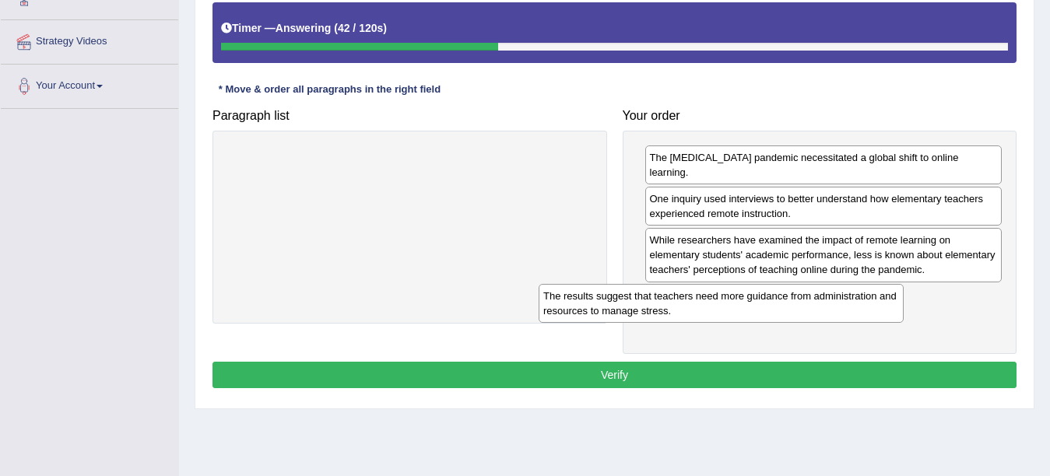
drag, startPoint x: 476, startPoint y: 155, endPoint x: 788, endPoint y: 293, distance: 340.7
click at [788, 293] on div "The results suggest that teachers need more guidance from administration and re…" at bounding box center [721, 303] width 365 height 39
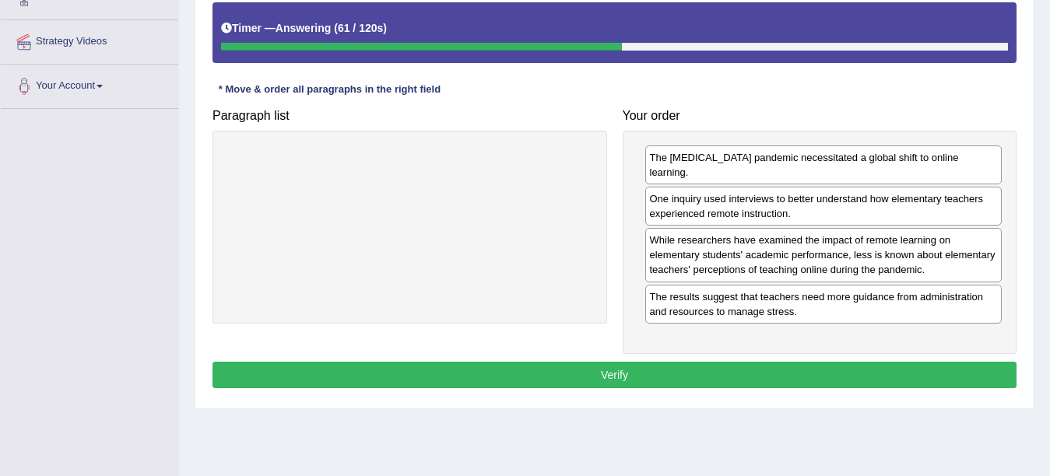
click at [540, 369] on button "Verify" at bounding box center [614, 375] width 804 height 26
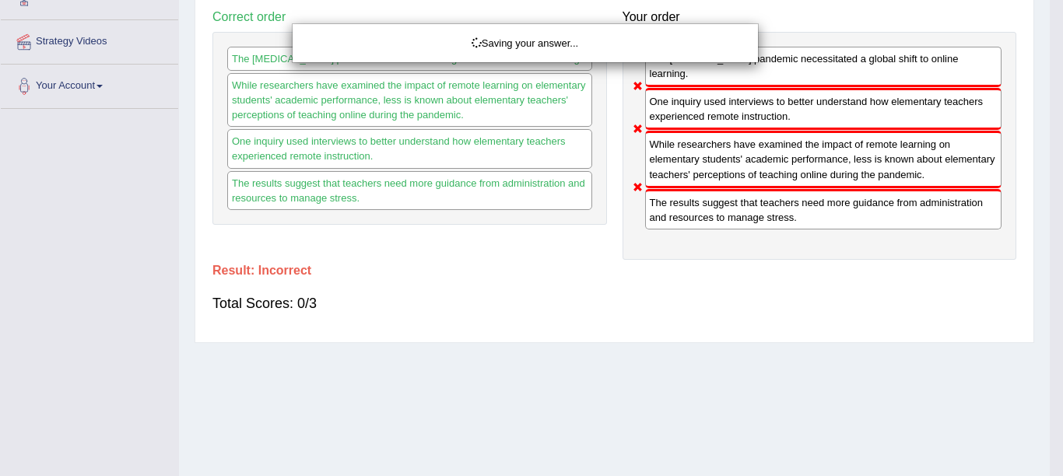
click at [540, 369] on div "Saving your answer..." at bounding box center [531, 238] width 1063 height 476
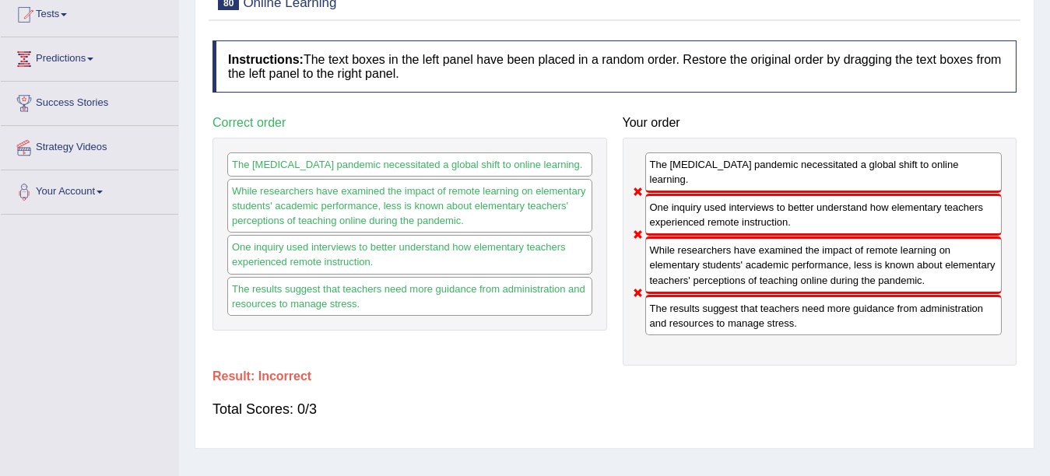
scroll to position [4, 0]
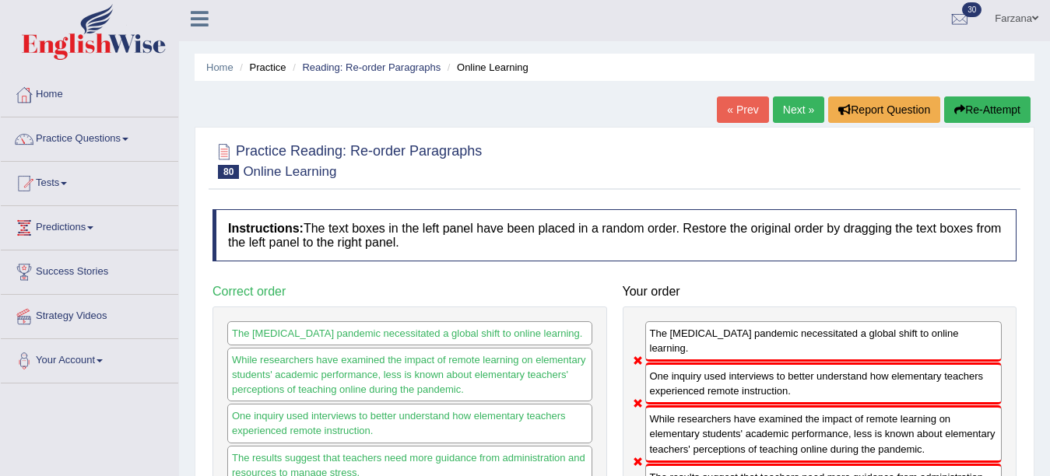
click at [800, 113] on link "Next »" at bounding box center [798, 109] width 51 height 26
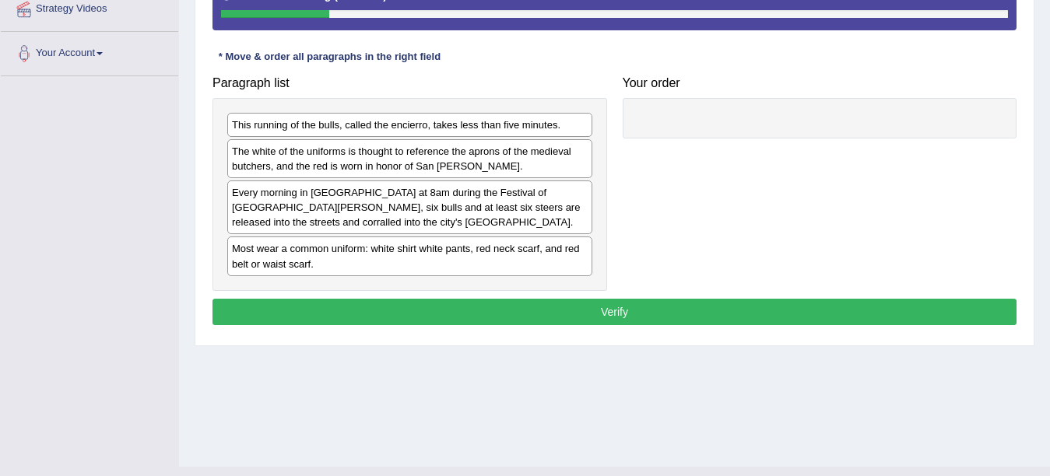
drag, startPoint x: 316, startPoint y: 254, endPoint x: 865, endPoint y: 53, distance: 585.2
click at [279, 274] on div "This running of the bulls, called the encierro, takes less than five minutes. T…" at bounding box center [409, 194] width 395 height 193
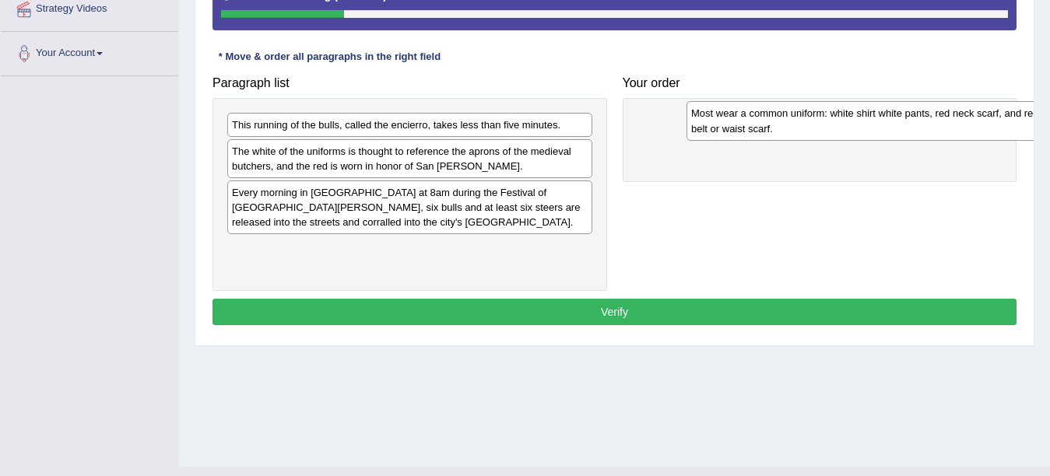
drag, startPoint x: 277, startPoint y: 274, endPoint x: 714, endPoint y: 141, distance: 457.2
click at [714, 140] on div "Most wear a common uniform: white shirt white pants, red neck scarf, and red be…" at bounding box center [868, 120] width 365 height 39
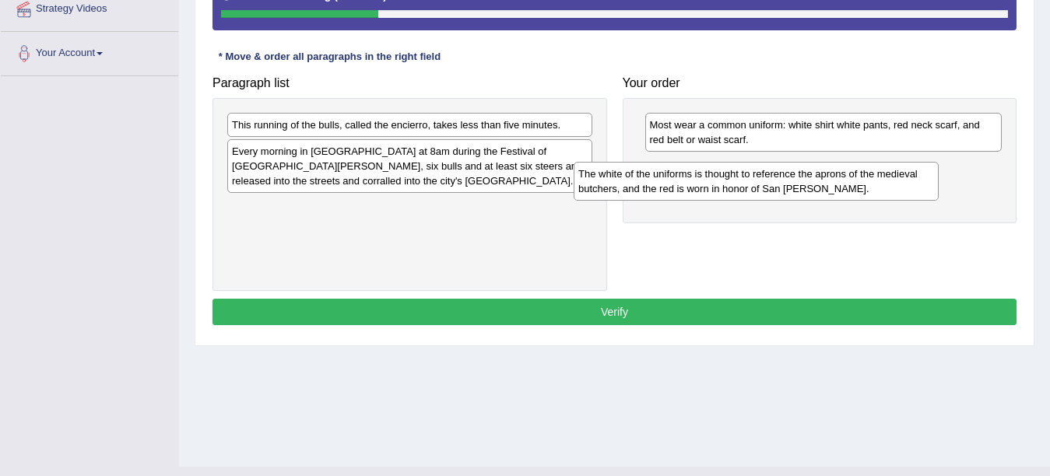
drag, startPoint x: 398, startPoint y: 168, endPoint x: 749, endPoint y: 191, distance: 351.7
click at [749, 191] on div "The white of the uniforms is thought to reference the aprons of the medieval bu…" at bounding box center [756, 181] width 365 height 39
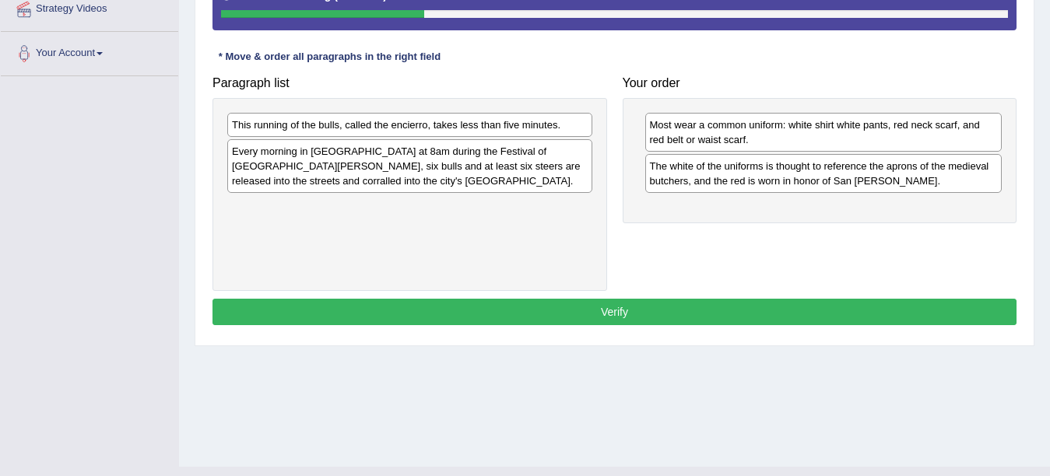
drag, startPoint x: 380, startPoint y: 210, endPoint x: 527, endPoint y: 224, distance: 147.7
click at [527, 224] on div "This running of the bulls, called the encierro, takes less than five minutes. E…" at bounding box center [409, 194] width 395 height 193
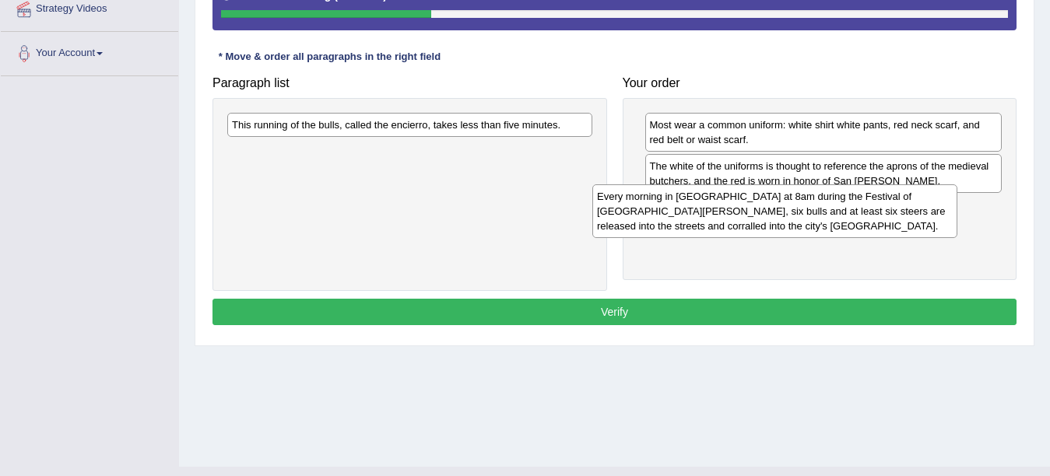
drag, startPoint x: 431, startPoint y: 180, endPoint x: 770, endPoint y: 210, distance: 340.7
click at [770, 210] on div "Every morning in Pamplona at 8am during the Festival of San Fermin, six bulls a…" at bounding box center [774, 211] width 365 height 54
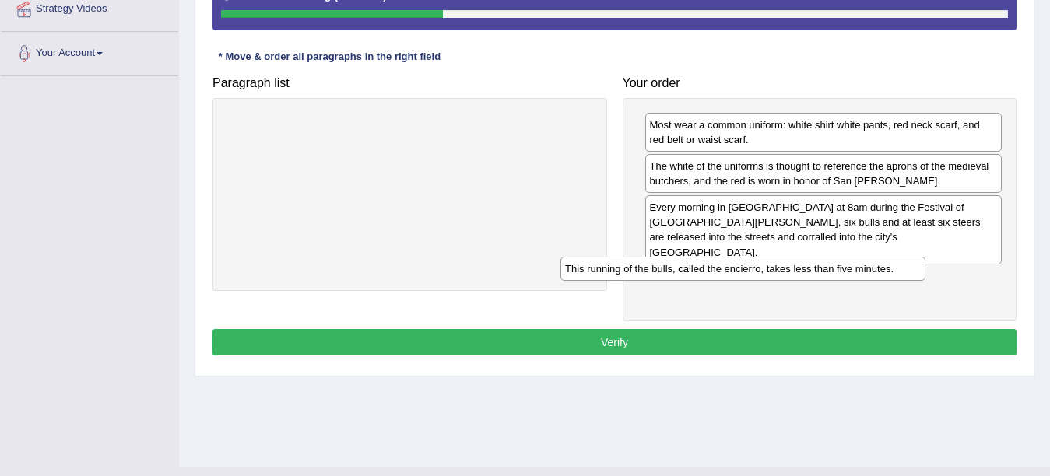
drag, startPoint x: 488, startPoint y: 125, endPoint x: 821, endPoint y: 268, distance: 362.9
click at [821, 268] on div "This running of the bulls, called the encierro, takes less than five minutes." at bounding box center [742, 269] width 365 height 24
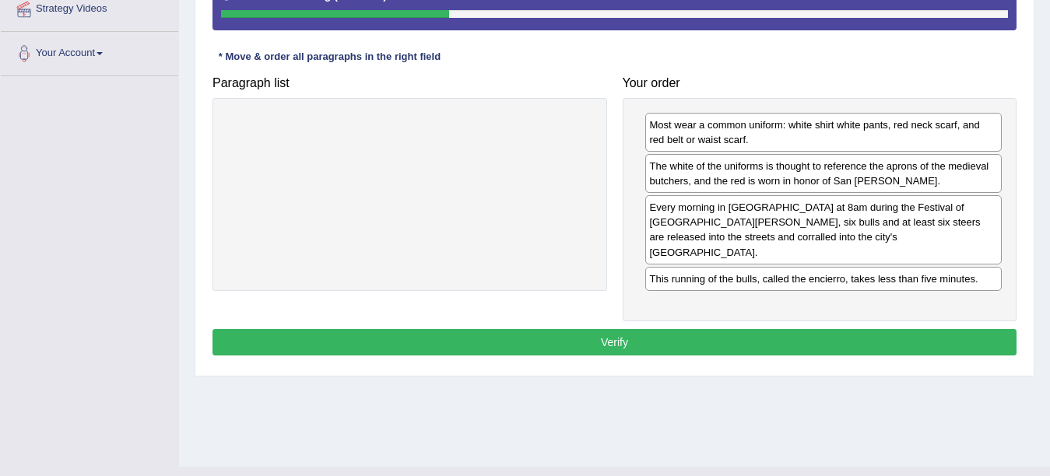
click at [549, 332] on button "Verify" at bounding box center [614, 342] width 804 height 26
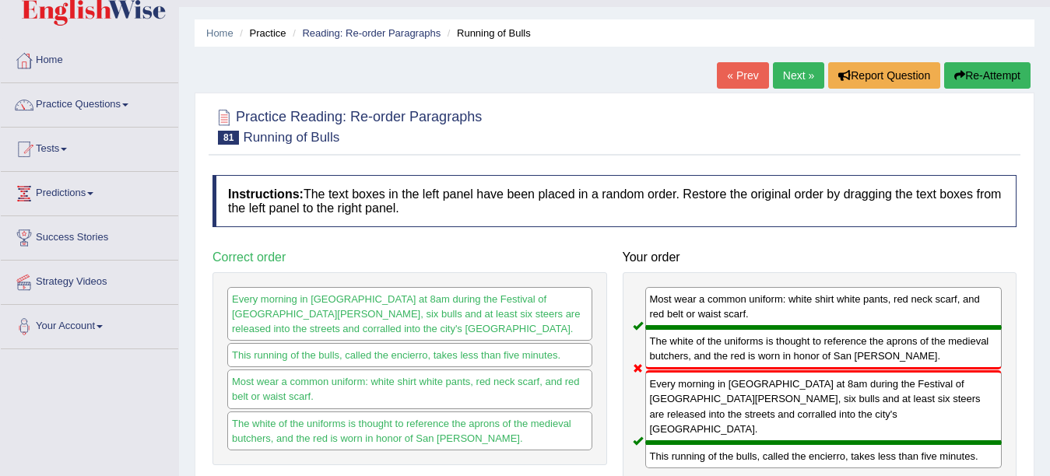
scroll to position [31, 0]
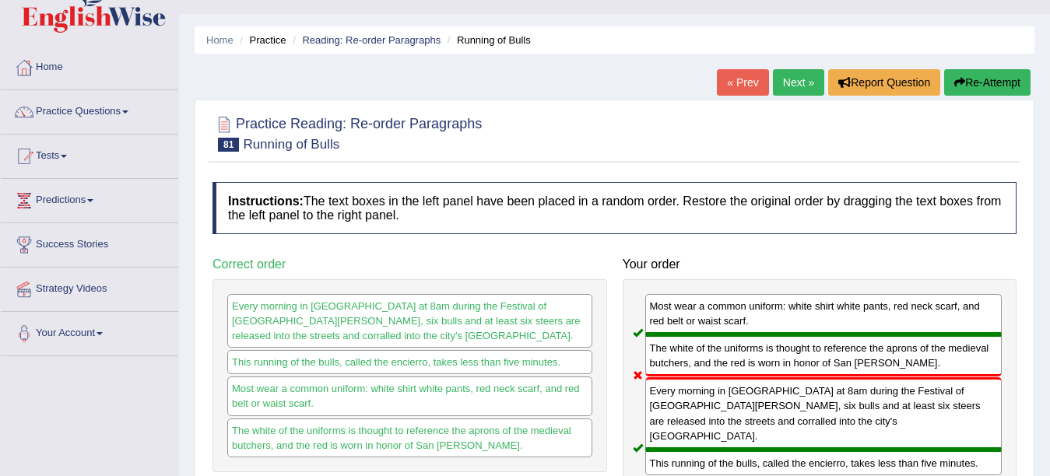
click at [797, 78] on link "Next »" at bounding box center [798, 82] width 51 height 26
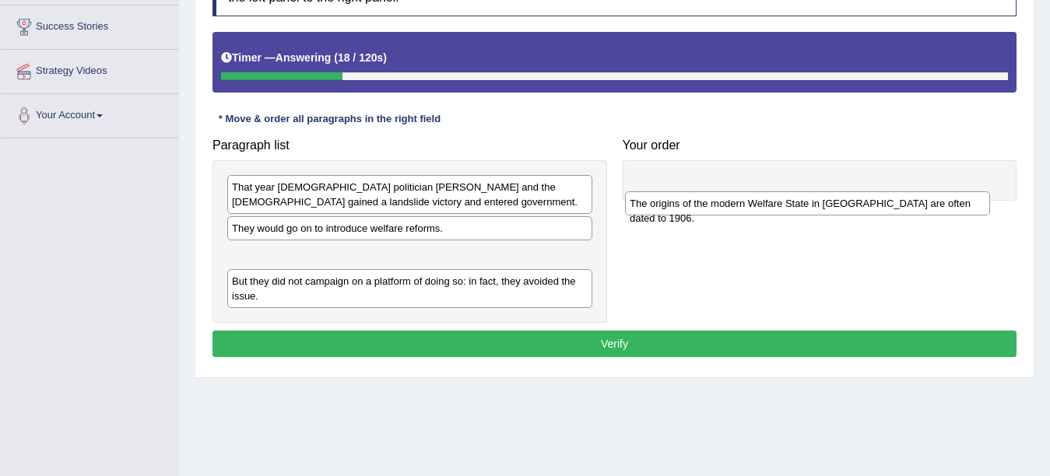
drag, startPoint x: 319, startPoint y: 237, endPoint x: 717, endPoint y: 212, distance: 398.4
click at [717, 212] on div "The origins of the modern Welfare State in Britain are often dated to 1906." at bounding box center [807, 203] width 365 height 24
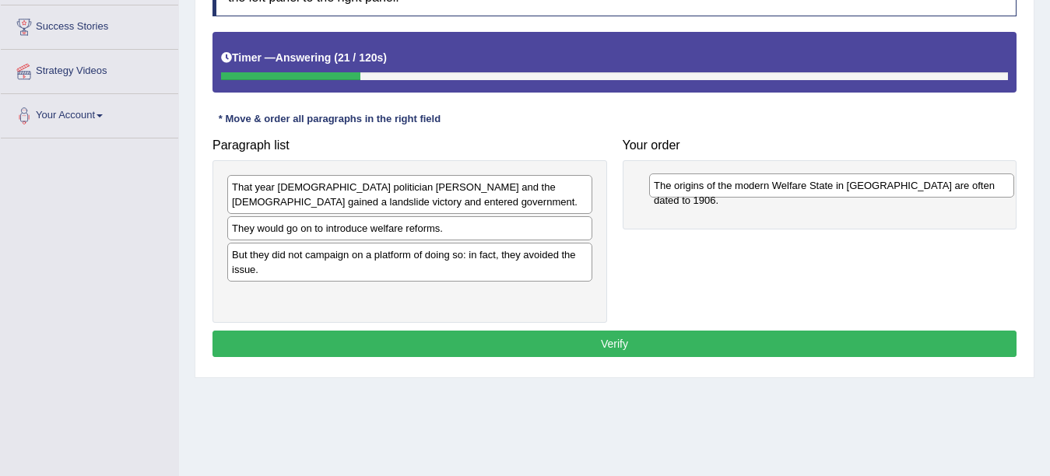
drag, startPoint x: 397, startPoint y: 257, endPoint x: 827, endPoint y: 188, distance: 435.8
click at [827, 188] on div "The origins of the modern Welfare State in Britain are often dated to 1906." at bounding box center [831, 186] width 365 height 24
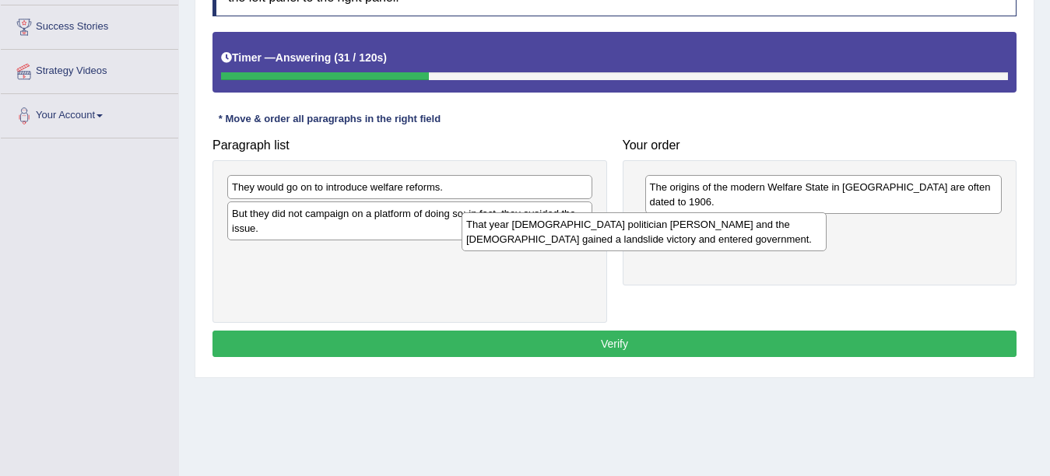
drag, startPoint x: 280, startPoint y: 191, endPoint x: 612, endPoint y: 223, distance: 333.1
click at [573, 226] on div "That year British politician H. H. Asquith and the Liberal party gained a lands…" at bounding box center [643, 231] width 365 height 39
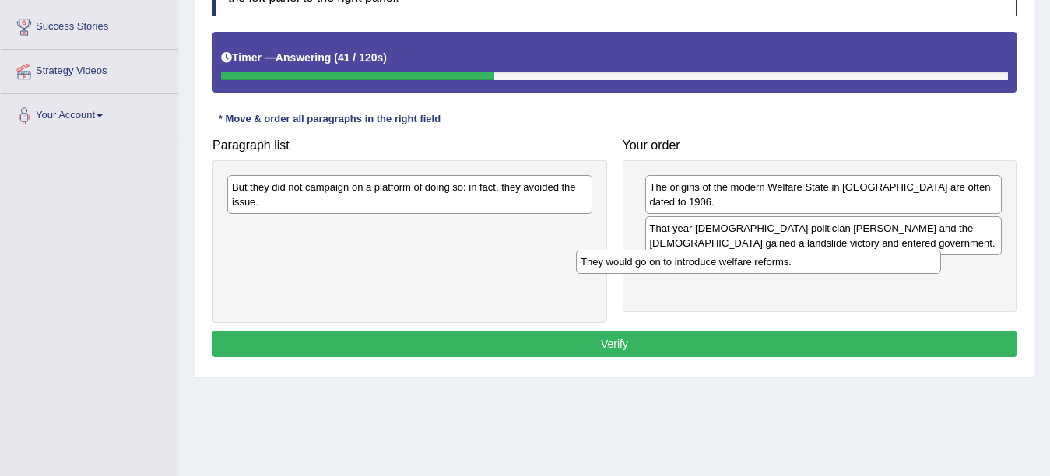
drag, startPoint x: 339, startPoint y: 191, endPoint x: 687, endPoint y: 266, distance: 356.6
click at [687, 266] on div "They would go on to introduce welfare reforms." at bounding box center [758, 262] width 365 height 24
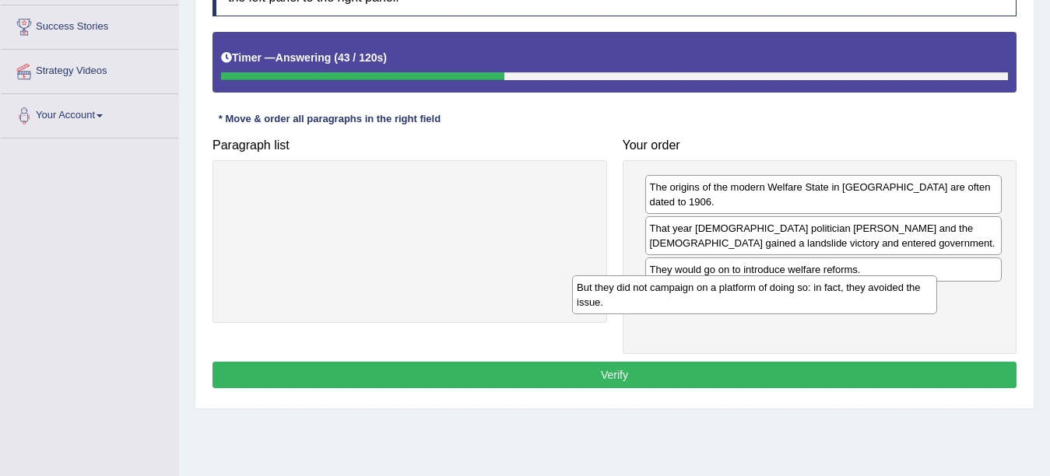
drag, startPoint x: 388, startPoint y: 202, endPoint x: 734, endPoint y: 304, distance: 361.0
click at [734, 304] on div "But they did not campaign on a platform of doing so: in fact, they avoided the …" at bounding box center [754, 294] width 365 height 39
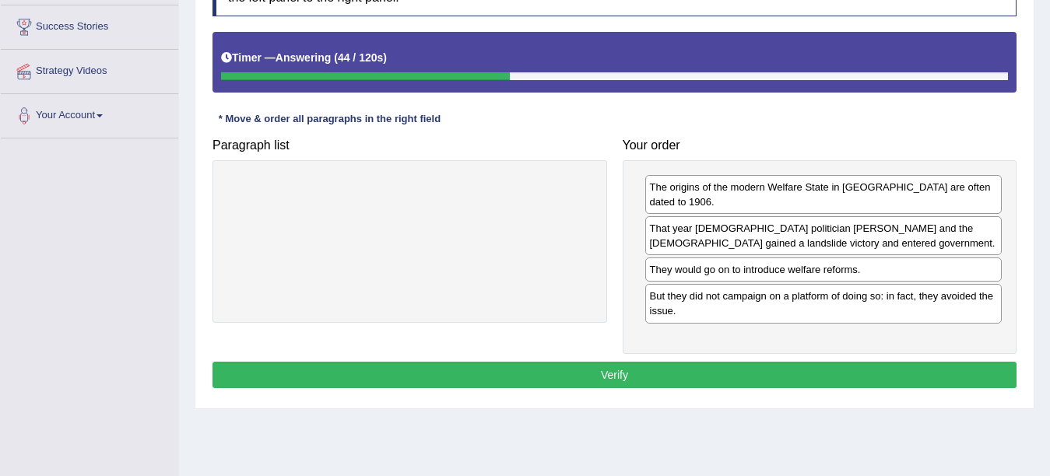
click at [536, 362] on button "Verify" at bounding box center [614, 375] width 804 height 26
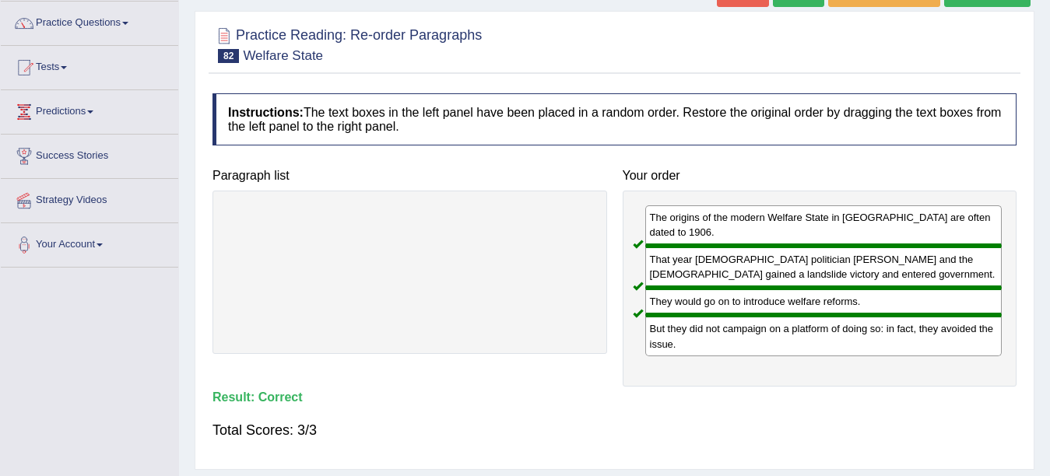
scroll to position [93, 0]
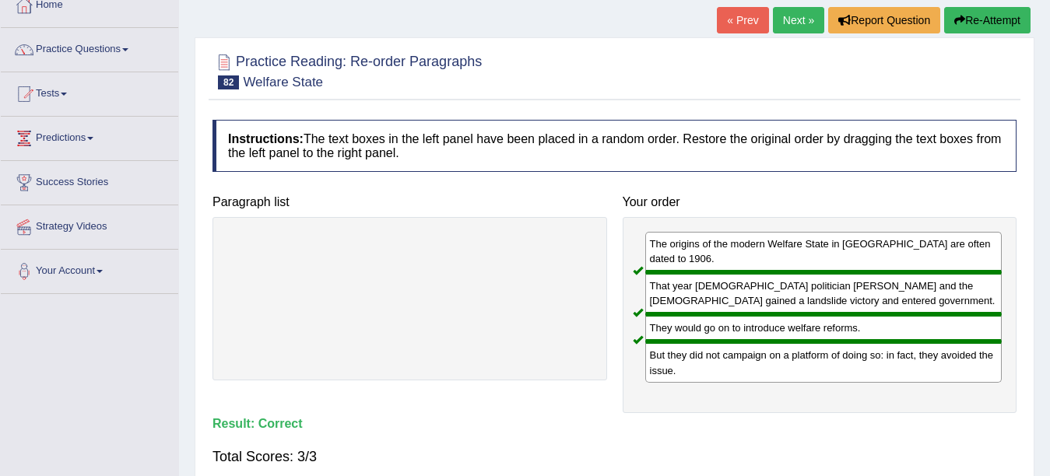
click at [781, 27] on link "Next »" at bounding box center [798, 20] width 51 height 26
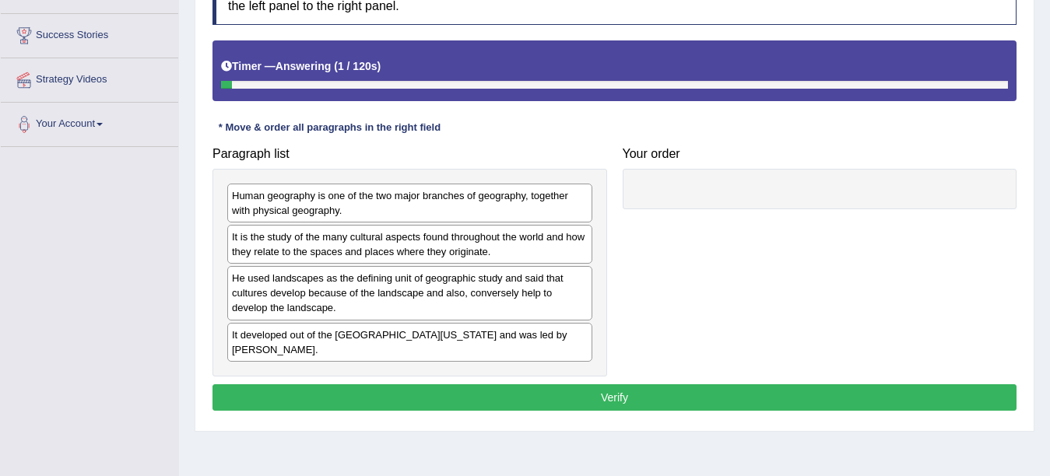
scroll to position [249, 0]
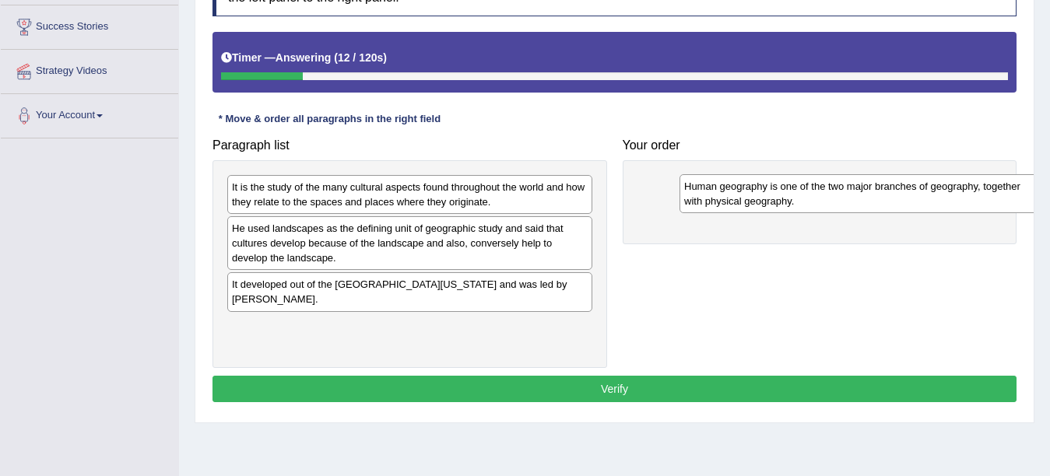
drag, startPoint x: 272, startPoint y: 194, endPoint x: 724, endPoint y: 193, distance: 452.1
click at [724, 193] on div "Human geography is one of the two major branches of geography, together with ph…" at bounding box center [861, 193] width 365 height 39
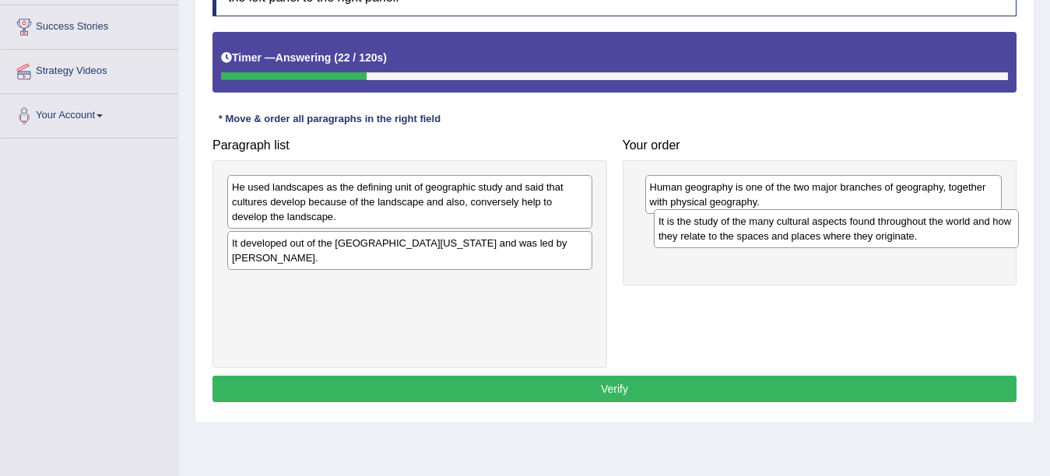
drag, startPoint x: 287, startPoint y: 203, endPoint x: 714, endPoint y: 237, distance: 427.8
click at [714, 237] on div "It is the study of the many cultural aspects found throughout the world and how…" at bounding box center [836, 228] width 365 height 39
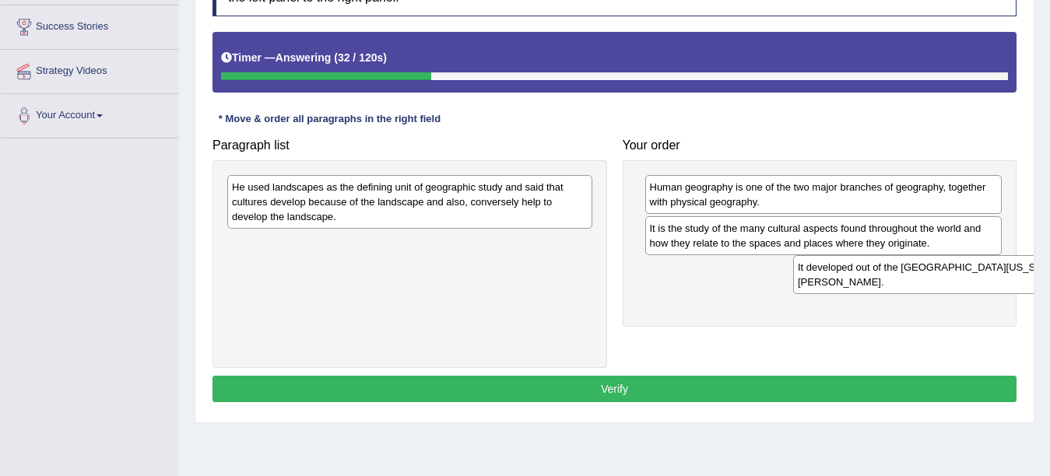
drag, startPoint x: 361, startPoint y: 264, endPoint x: 927, endPoint y: 288, distance: 566.3
click at [927, 288] on div "It developed out of the University of California, Berkeley and was led by Profe…" at bounding box center [975, 274] width 365 height 39
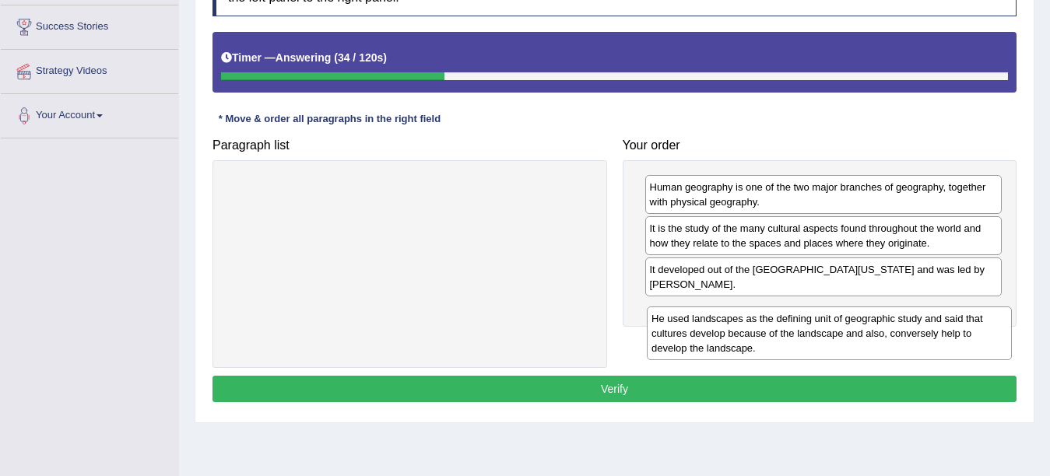
drag, startPoint x: 575, startPoint y: 216, endPoint x: 984, endPoint y: 335, distance: 425.3
click at [984, 335] on div "He used landscapes as the defining unit of geographic study and said that cultu…" at bounding box center [829, 334] width 365 height 54
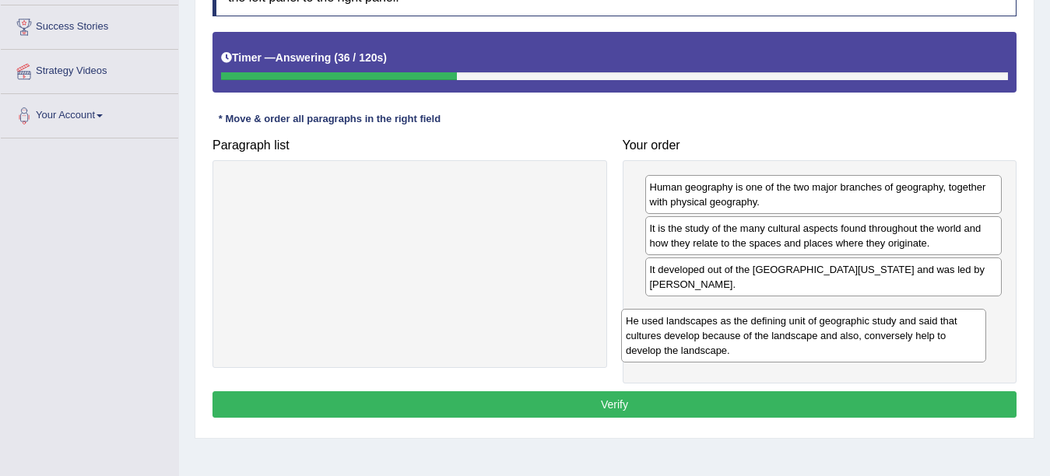
drag, startPoint x: 489, startPoint y: 192, endPoint x: 882, endPoint y: 326, distance: 415.9
click at [882, 326] on div "He used landscapes as the defining unit of geographic study and said that cultu…" at bounding box center [803, 336] width 365 height 54
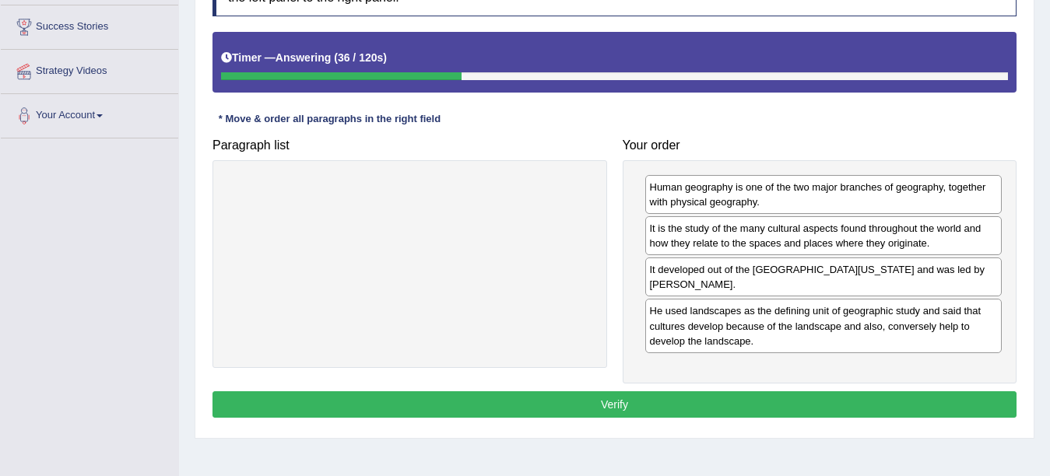
click at [646, 398] on button "Verify" at bounding box center [614, 404] width 804 height 26
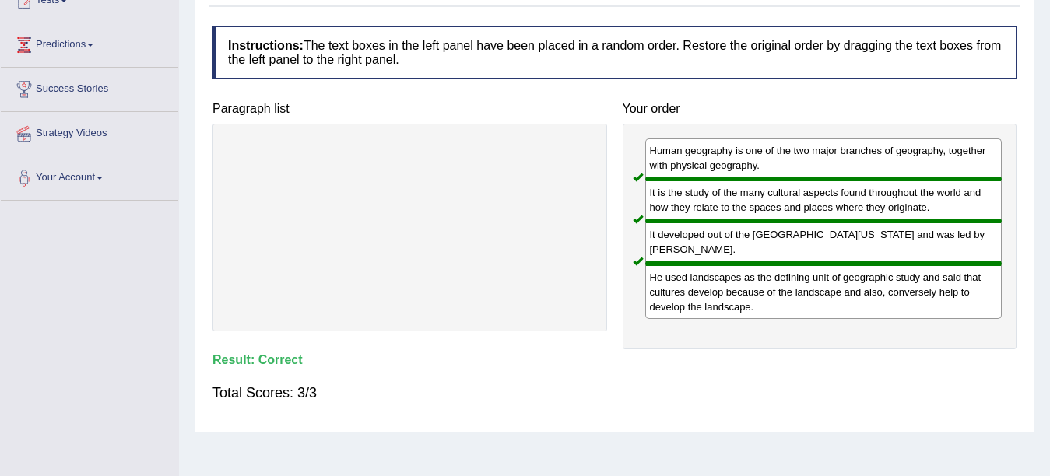
scroll to position [0, 0]
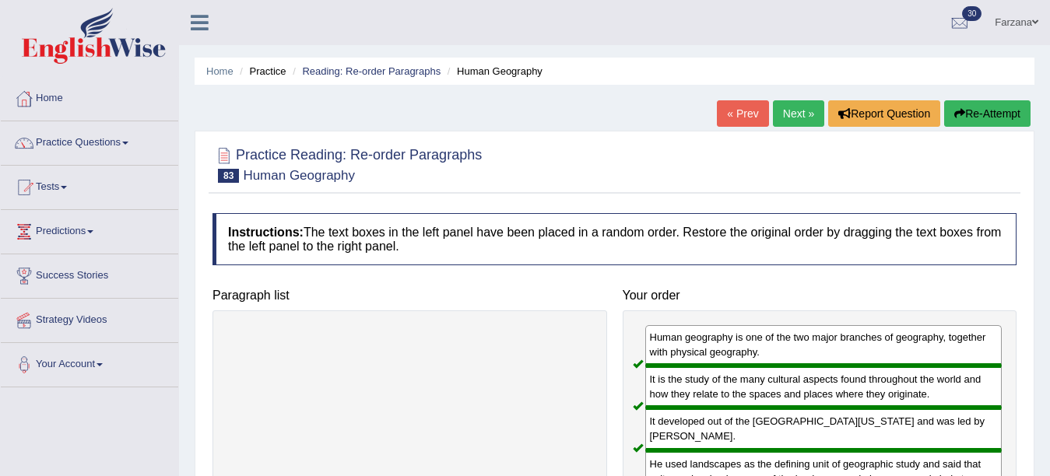
click at [785, 111] on link "Next »" at bounding box center [798, 113] width 51 height 26
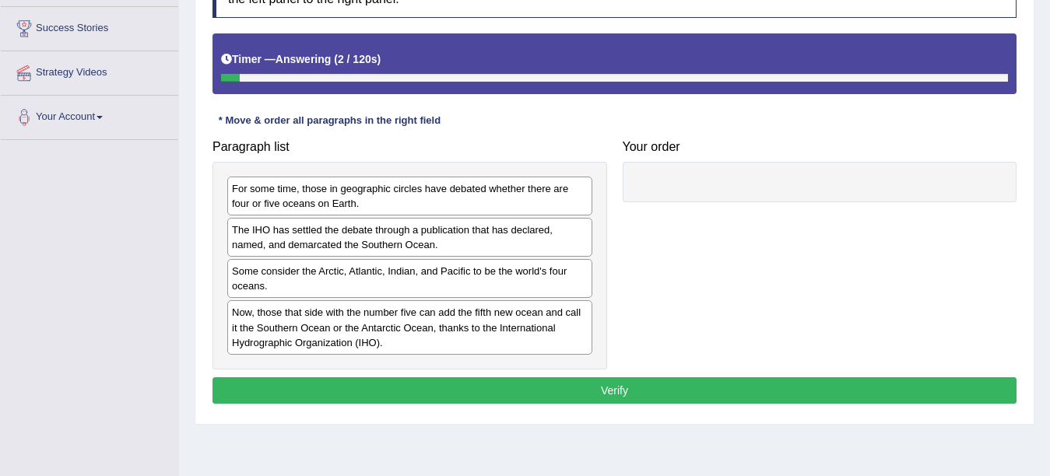
scroll to position [244, 0]
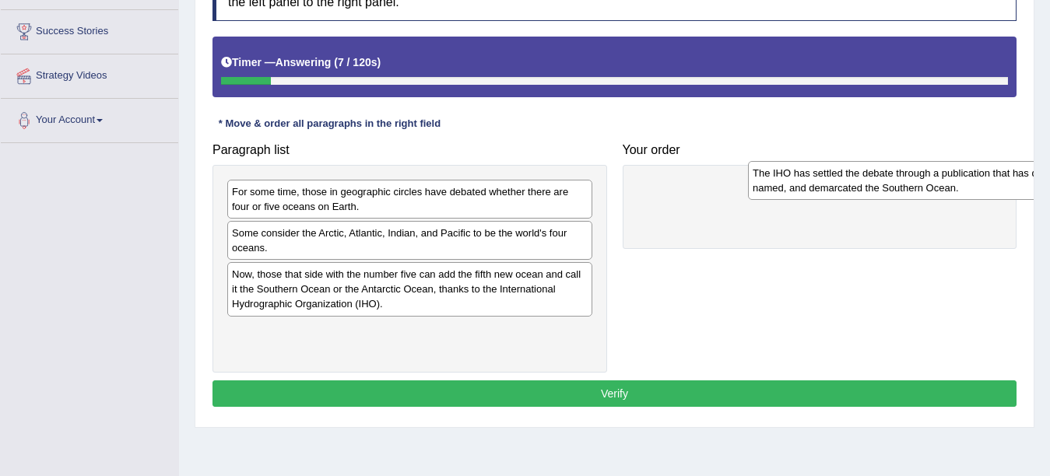
drag, startPoint x: 308, startPoint y: 247, endPoint x: 742, endPoint y: 203, distance: 436.4
click at [763, 200] on div "The IHO has settled the debate through a publication that has declared, named, …" at bounding box center [930, 180] width 365 height 39
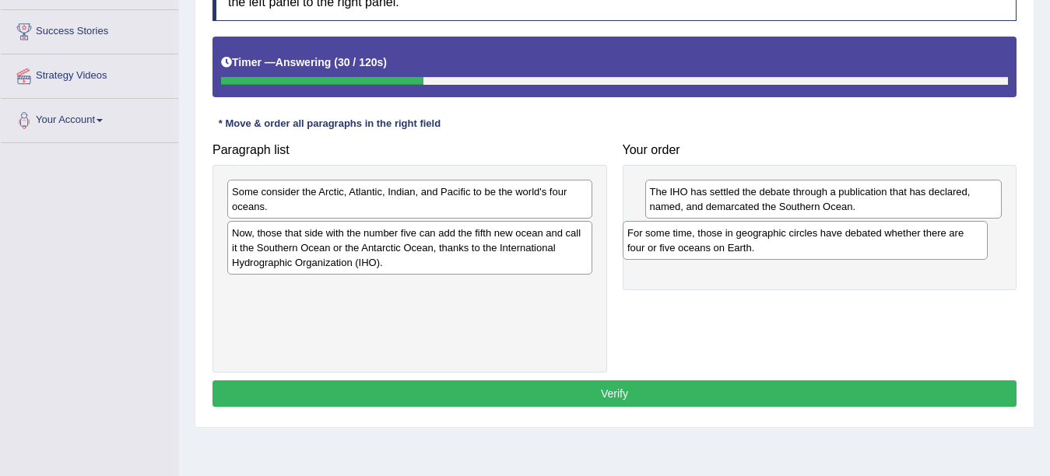
drag, startPoint x: 283, startPoint y: 198, endPoint x: 679, endPoint y: 240, distance: 397.5
click at [679, 240] on div "For some time, those in geographic circles have debated whether there are four …" at bounding box center [805, 240] width 365 height 39
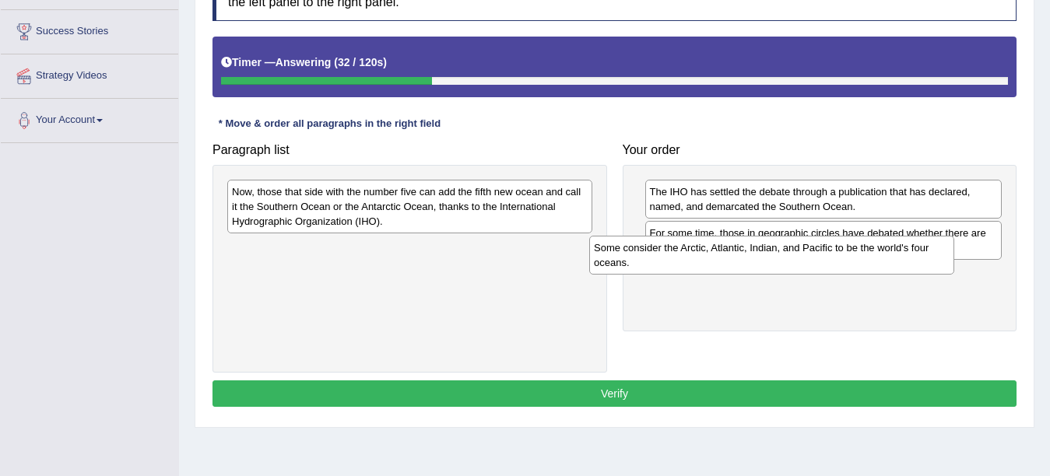
drag, startPoint x: 484, startPoint y: 210, endPoint x: 848, endPoint y: 287, distance: 372.3
click at [846, 272] on div "Some consider the Arctic, Atlantic, Indian, and Pacific to be the world's four …" at bounding box center [771, 255] width 365 height 39
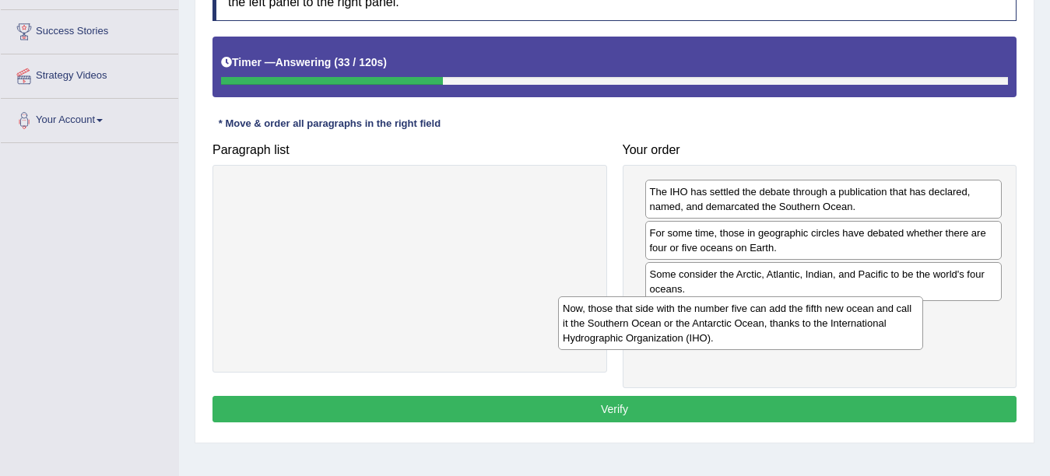
drag, startPoint x: 521, startPoint y: 241, endPoint x: 820, endPoint y: 333, distance: 312.6
click at [820, 333] on div "Now, those that side with the number five can add the fifth new ocean and call …" at bounding box center [740, 323] width 365 height 54
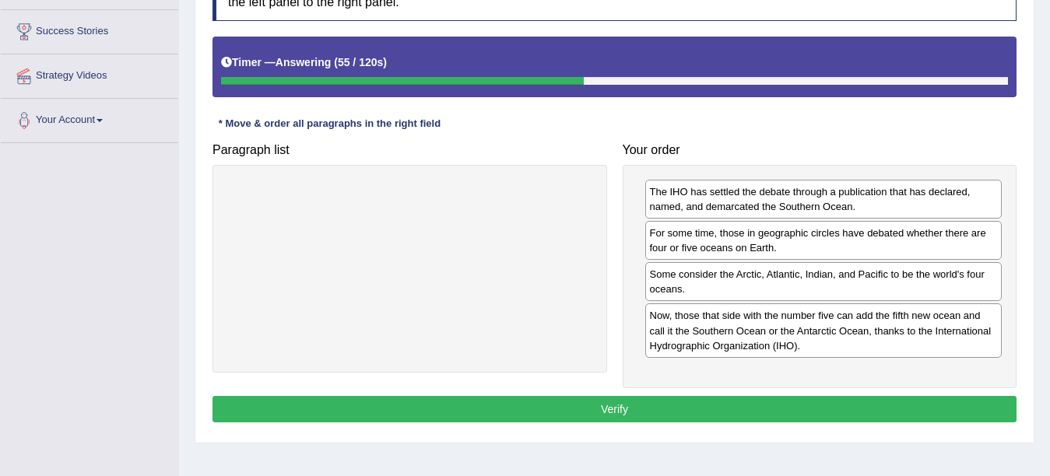
click at [705, 406] on button "Verify" at bounding box center [614, 409] width 804 height 26
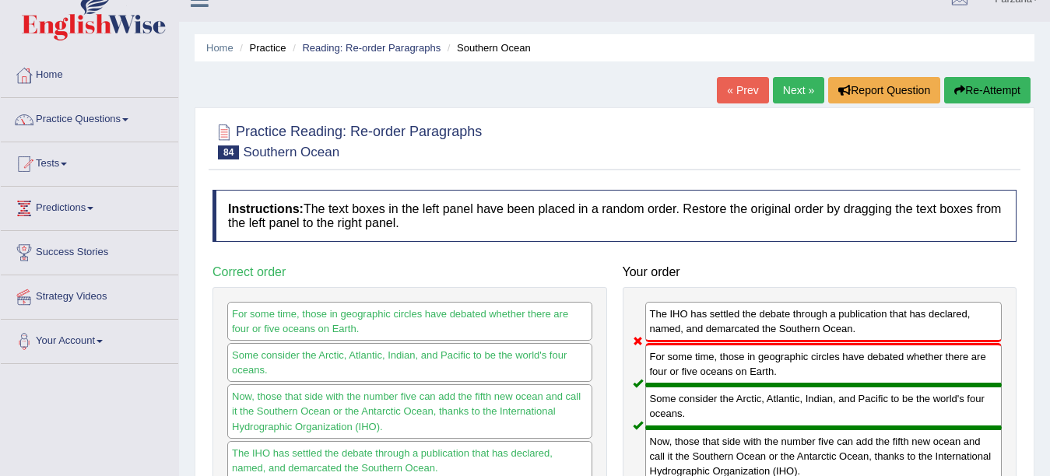
scroll to position [18, 0]
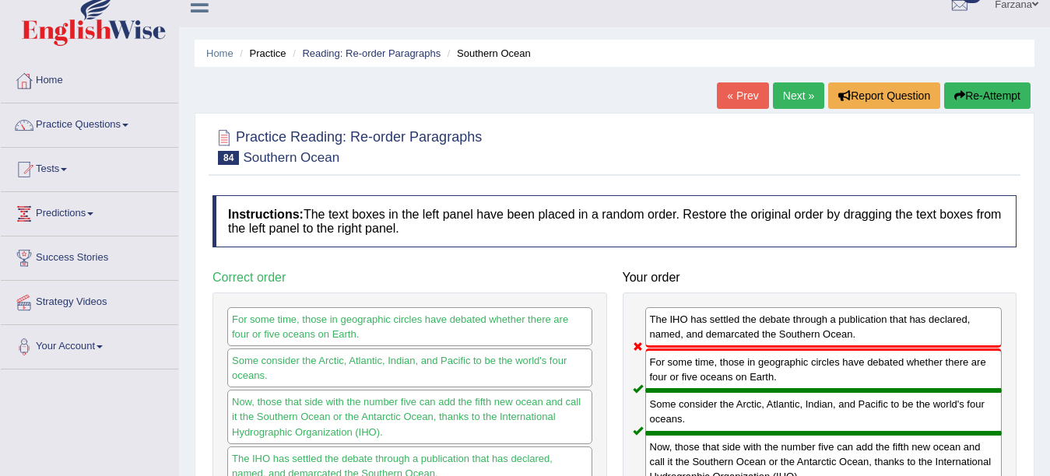
click at [785, 94] on link "Next »" at bounding box center [798, 95] width 51 height 26
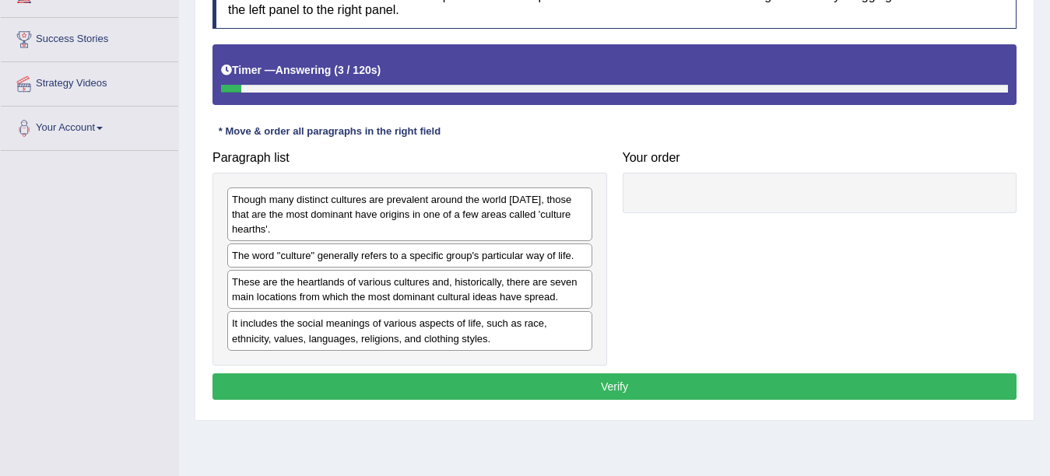
scroll to position [252, 0]
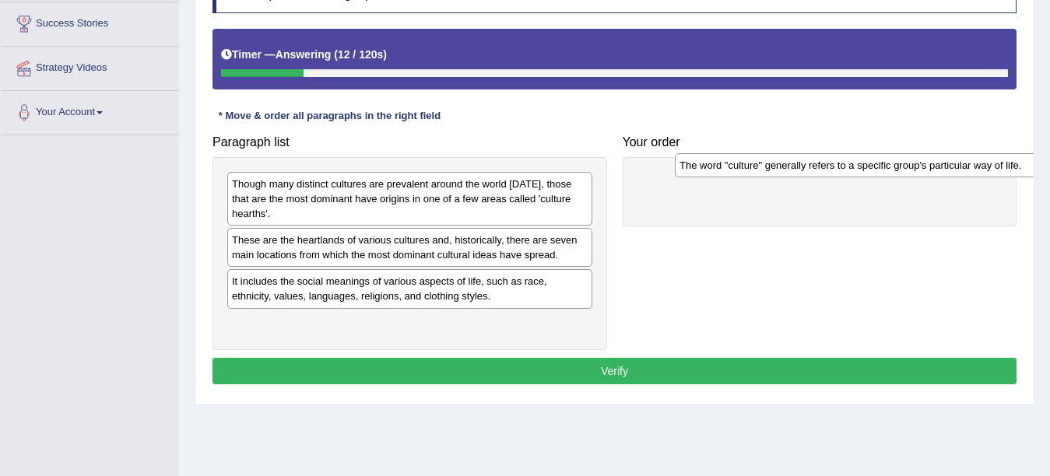
drag, startPoint x: 471, startPoint y: 234, endPoint x: 824, endPoint y: 188, distance: 356.4
click at [838, 177] on div "The word "culture" generally refers to a specific group's particular way of lif…" at bounding box center [857, 165] width 365 height 24
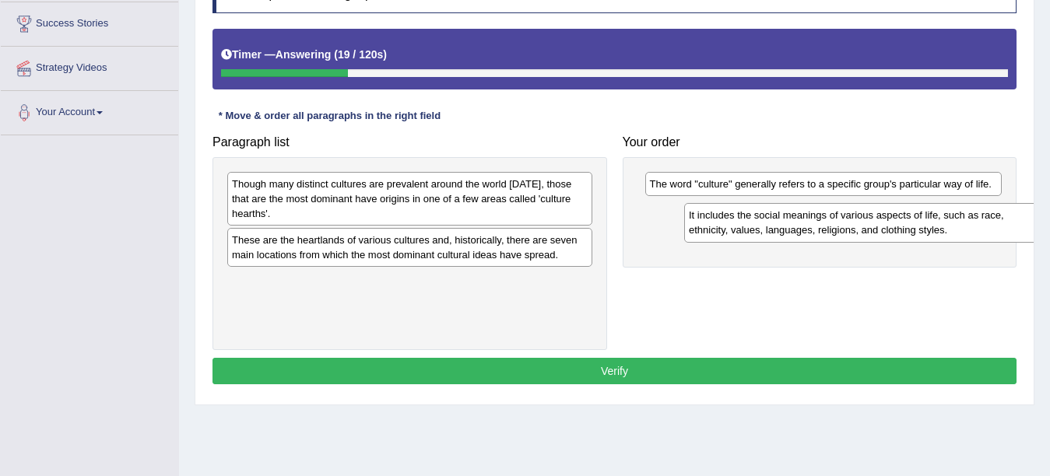
drag, startPoint x: 305, startPoint y: 294, endPoint x: 762, endPoint y: 228, distance: 461.6
click at [762, 228] on div "It includes the social meanings of various aspects of life, such as race, ethni…" at bounding box center [866, 222] width 365 height 39
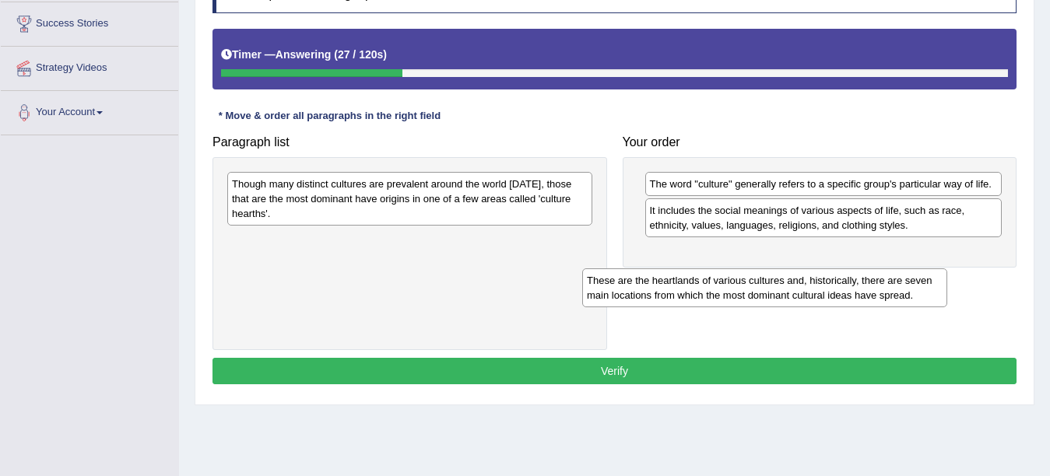
drag, startPoint x: 332, startPoint y: 254, endPoint x: 686, endPoint y: 289, distance: 355.9
click at [686, 290] on div "These are the heartlands of various cultures and, historically, there are seven…" at bounding box center [764, 287] width 365 height 39
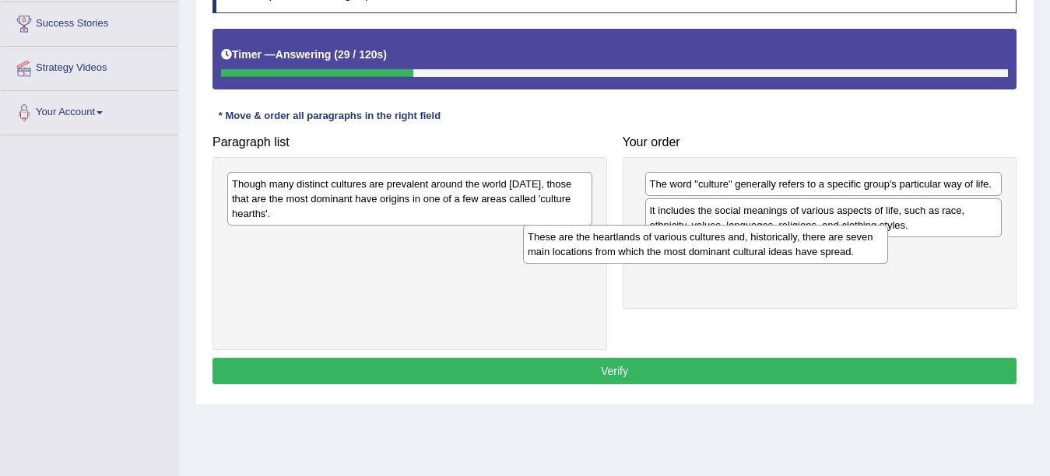
drag, startPoint x: 350, startPoint y: 232, endPoint x: 646, endPoint y: 230, distance: 295.7
click at [646, 230] on div "These are the heartlands of various cultures and, historically, there are seven…" at bounding box center [705, 244] width 365 height 39
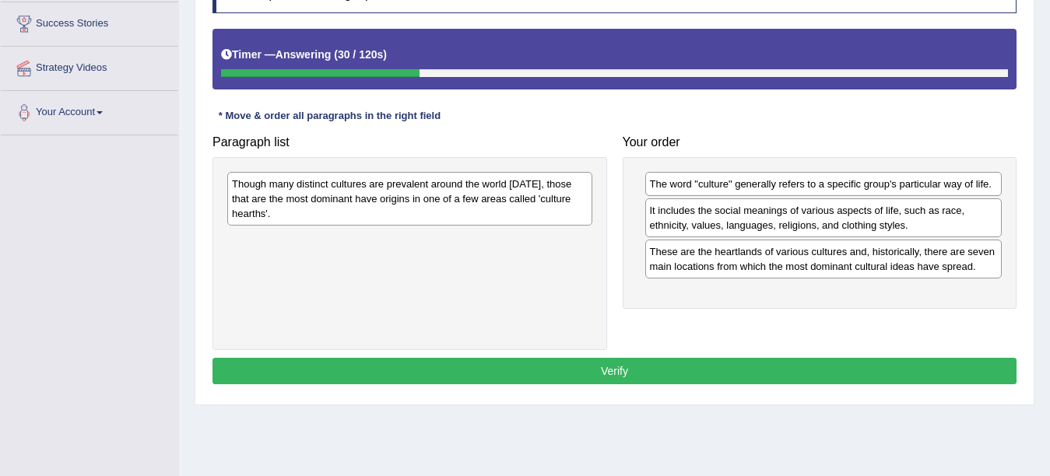
drag, startPoint x: 428, startPoint y: 169, endPoint x: 470, endPoint y: 195, distance: 49.7
click at [612, 211] on div "Paragraph list Though many distinct cultures are prevalent around the world tod…" at bounding box center [410, 239] width 410 height 222
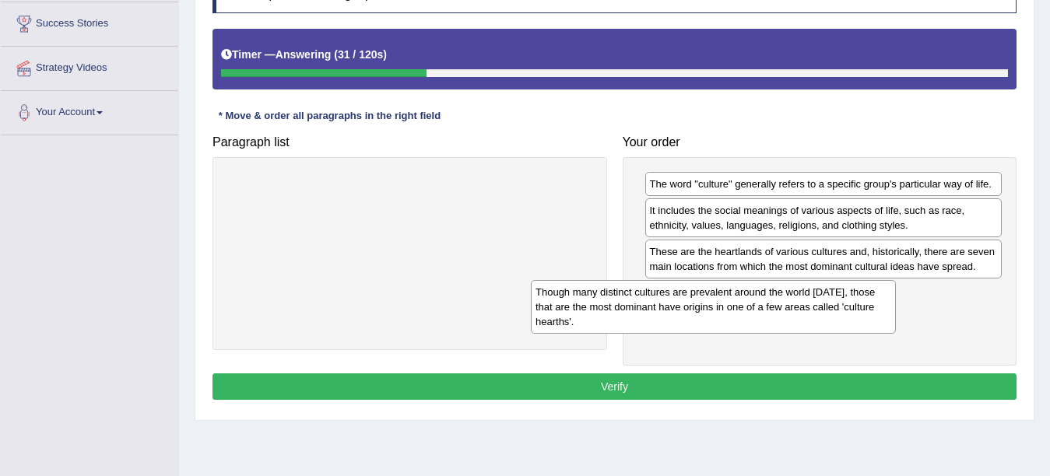
drag, startPoint x: 426, startPoint y: 189, endPoint x: 730, endPoint y: 297, distance: 322.2
click at [730, 297] on div "Though many distinct cultures are prevalent around the world today, those that …" at bounding box center [713, 307] width 365 height 54
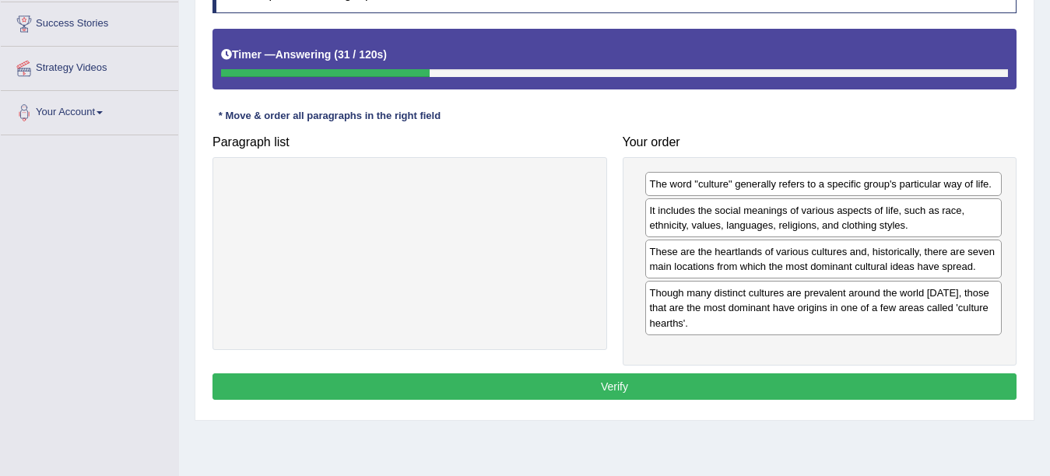
click at [591, 392] on button "Verify" at bounding box center [614, 387] width 804 height 26
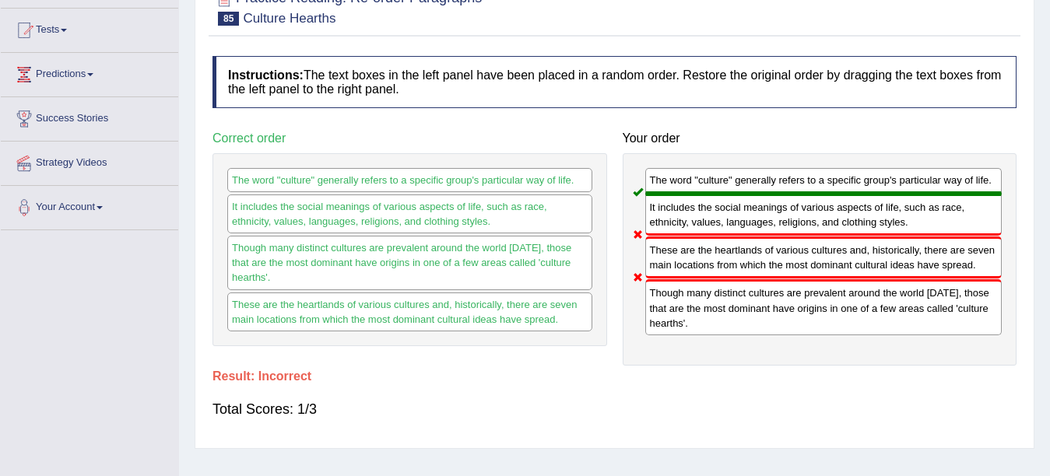
scroll to position [35, 0]
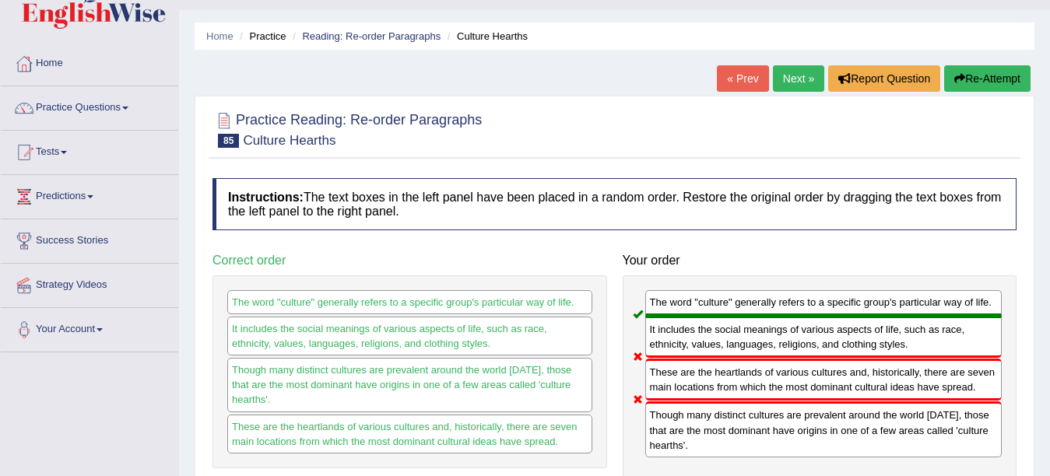
click at [794, 78] on link "Next »" at bounding box center [798, 78] width 51 height 26
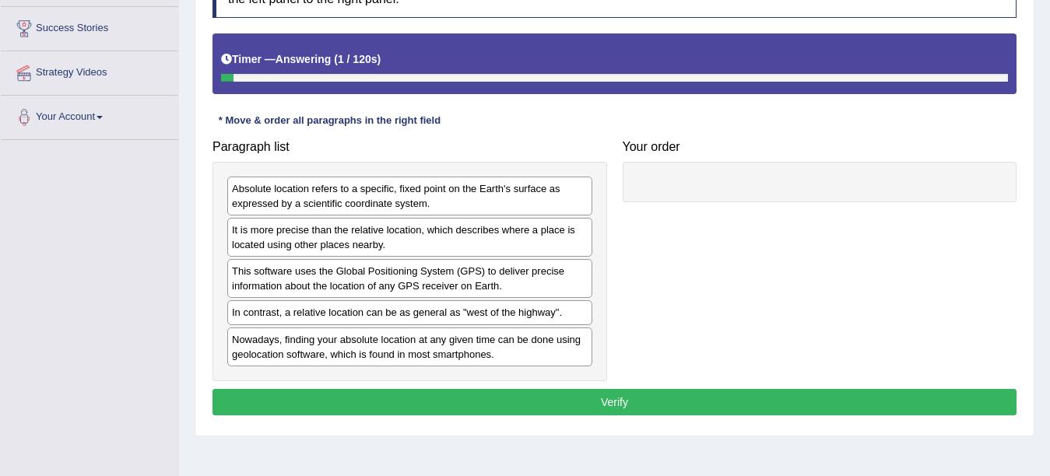
scroll to position [280, 0]
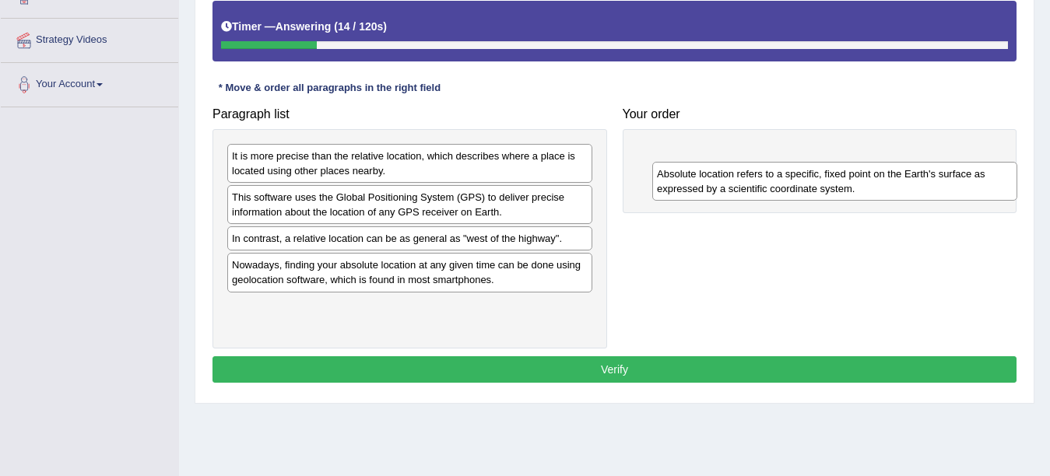
drag, startPoint x: 268, startPoint y: 173, endPoint x: 693, endPoint y: 191, distance: 425.3
click at [693, 191] on div "Absolute location refers to a specific, fixed point on the Earth's surface as e…" at bounding box center [834, 181] width 365 height 39
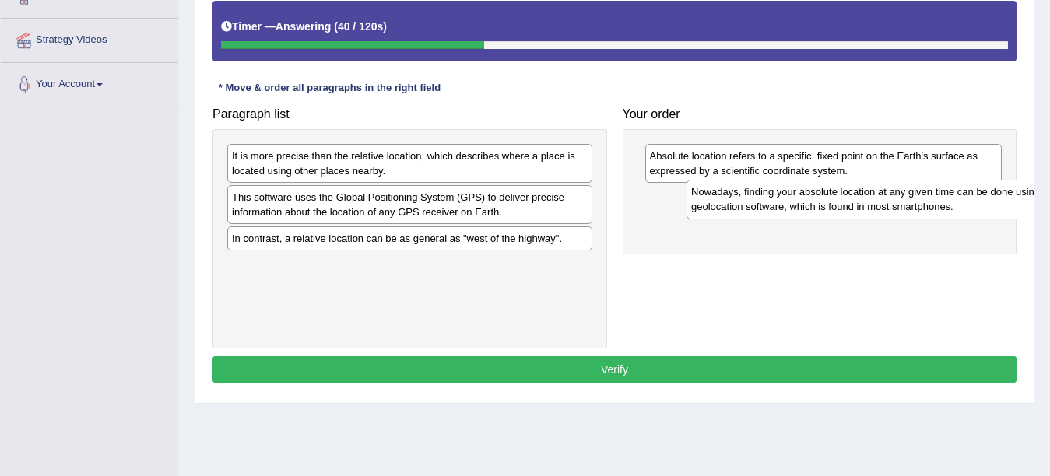
drag, startPoint x: 258, startPoint y: 279, endPoint x: 717, endPoint y: 205, distance: 464.9
click at [717, 205] on div "Nowadays, finding your absolute location at any given time can be done using ge…" at bounding box center [868, 199] width 365 height 39
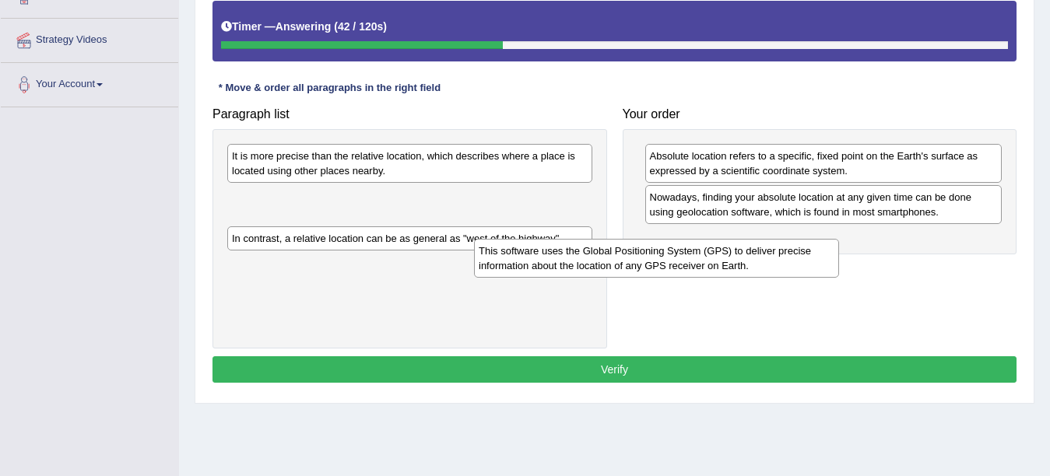
drag, startPoint x: 489, startPoint y: 203, endPoint x: 735, endPoint y: 257, distance: 252.5
click at [735, 257] on div "This software uses the Global Positioning System (GPS) to deliver precise infor…" at bounding box center [656, 258] width 365 height 39
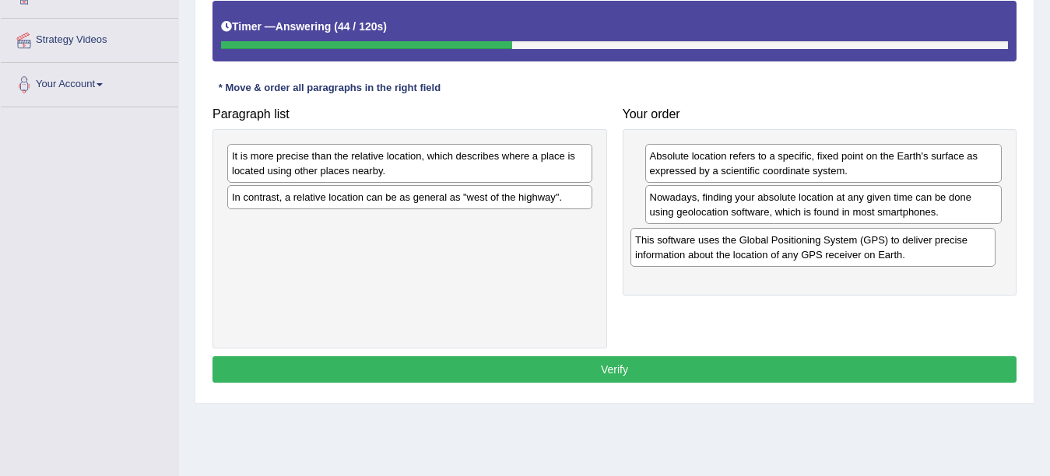
drag, startPoint x: 499, startPoint y: 205, endPoint x: 902, endPoint y: 248, distance: 405.4
click at [902, 248] on div "This software uses the Global Positioning System (GPS) to deliver precise infor…" at bounding box center [812, 247] width 365 height 39
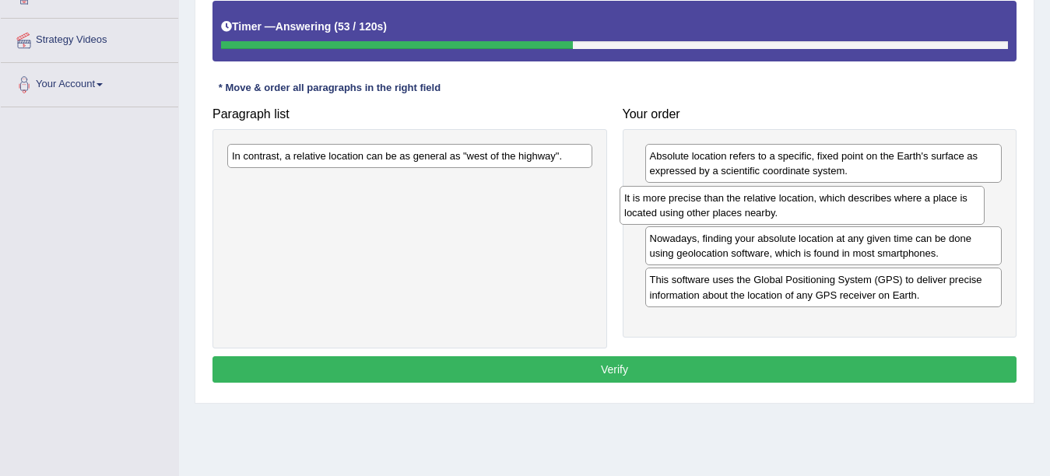
drag, startPoint x: 360, startPoint y: 170, endPoint x: 750, endPoint y: 212, distance: 392.9
click at [750, 212] on div "It is more precise than the relative location, which describes where a place is…" at bounding box center [801, 205] width 365 height 39
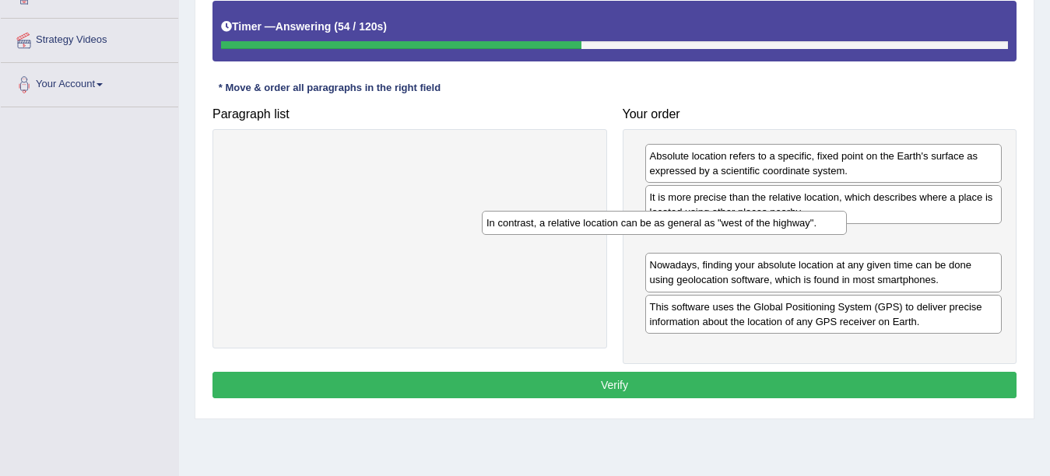
drag, startPoint x: 565, startPoint y: 162, endPoint x: 847, endPoint y: 248, distance: 295.4
click at [847, 235] on div "In contrast, a relative location can be as general as "west of the highway"." at bounding box center [664, 223] width 365 height 24
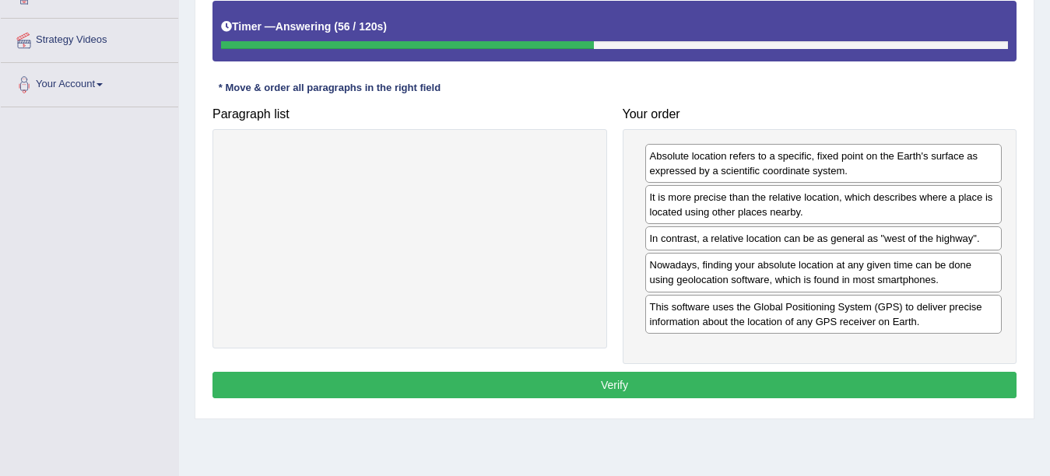
click at [546, 388] on button "Verify" at bounding box center [614, 385] width 804 height 26
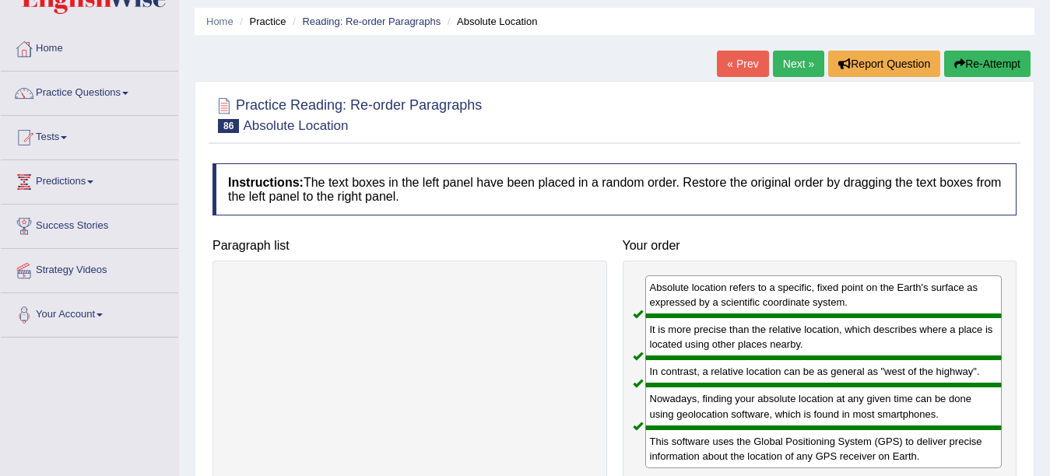
scroll to position [0, 0]
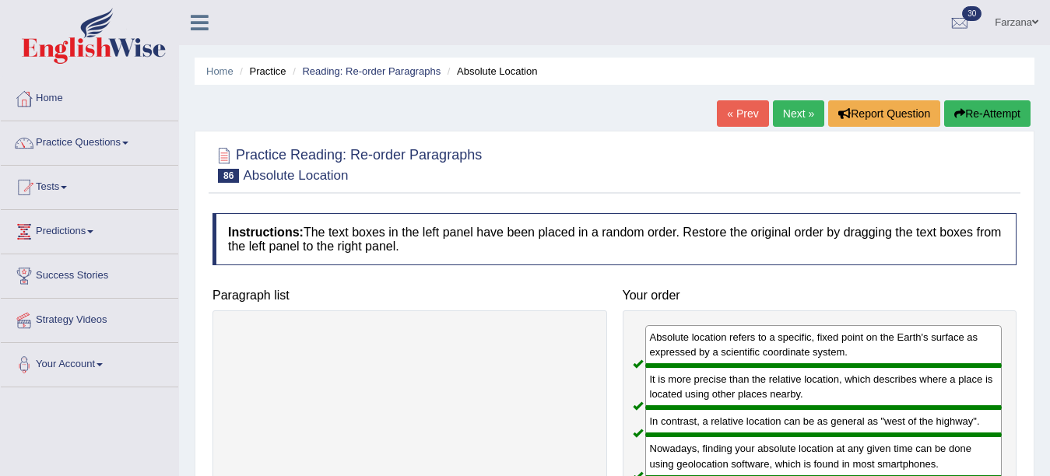
click at [801, 110] on link "Next »" at bounding box center [798, 113] width 51 height 26
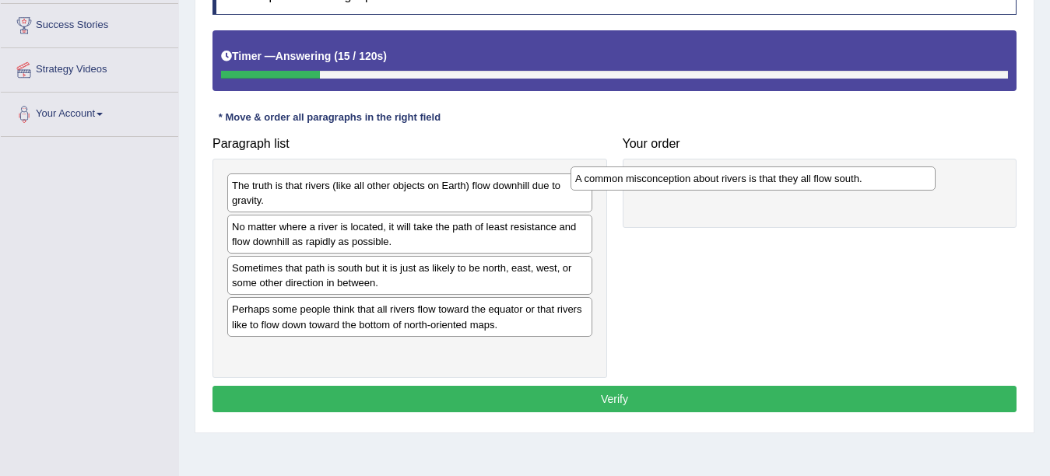
drag, startPoint x: 369, startPoint y: 274, endPoint x: 713, endPoint y: 184, distance: 355.4
click at [713, 184] on div "A common misconception about rivers is that they all flow south." at bounding box center [752, 179] width 365 height 24
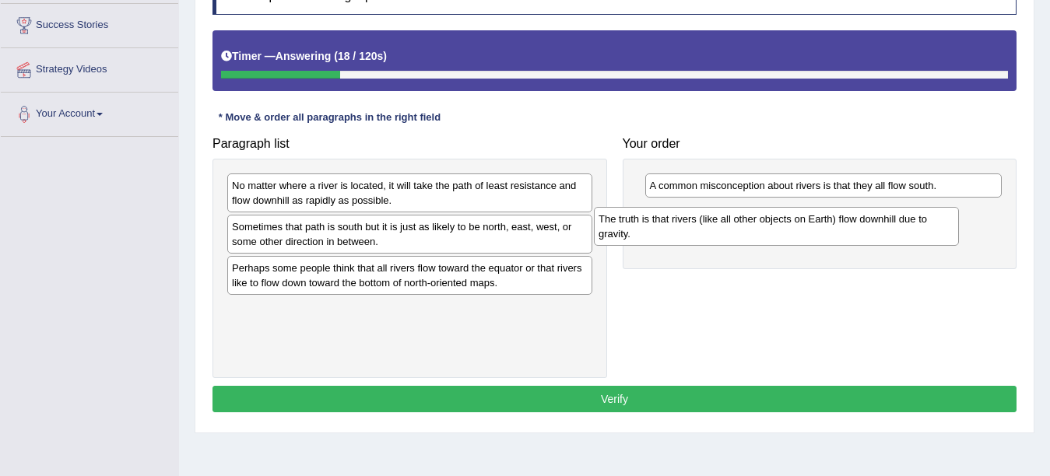
drag, startPoint x: 324, startPoint y: 201, endPoint x: 690, endPoint y: 234, distance: 368.1
click at [690, 234] on div "The truth is that rivers (like all other objects on Earth) flow downhill due to…" at bounding box center [776, 226] width 365 height 39
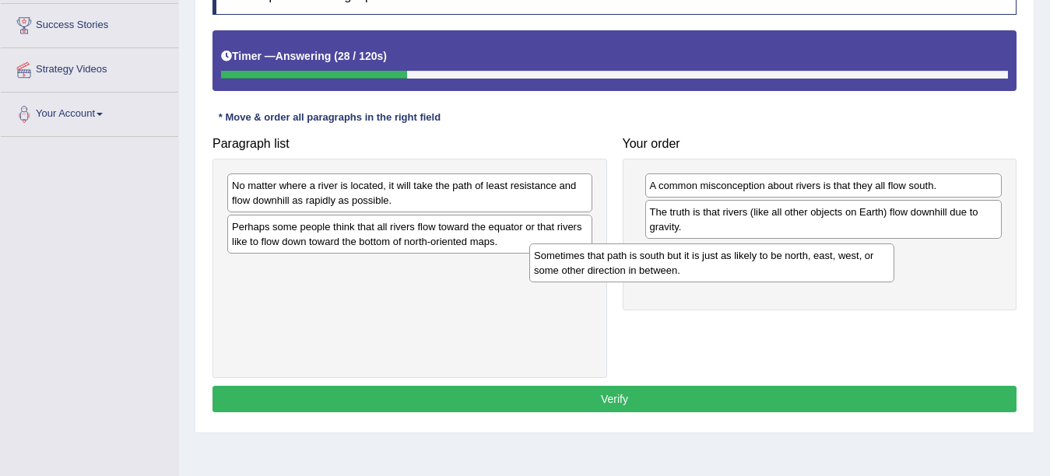
drag, startPoint x: 349, startPoint y: 233, endPoint x: 661, endPoint y: 258, distance: 312.3
click at [661, 258] on div "Sometimes that path is south but it is just as likely to be north, east, west, …" at bounding box center [711, 263] width 365 height 39
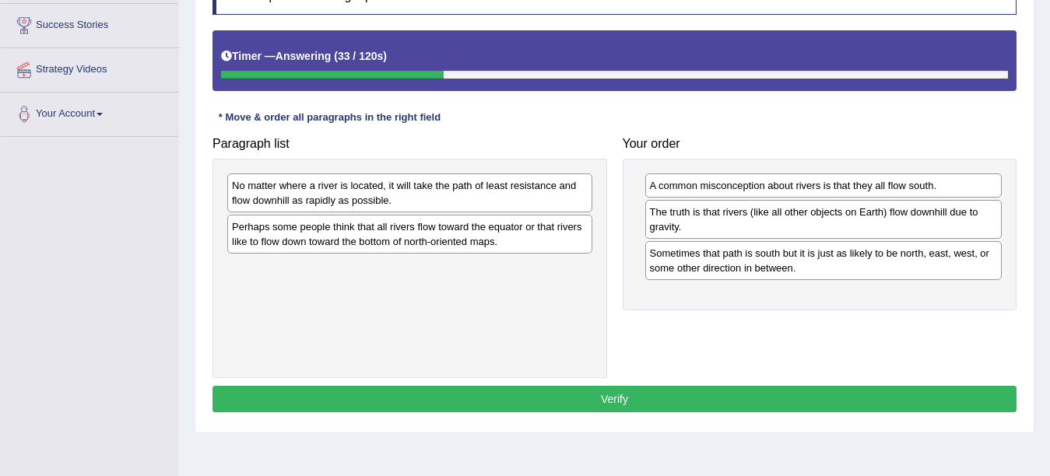
click at [294, 200] on div "No matter where a river is located, it will take the path of least resistance a…" at bounding box center [409, 193] width 365 height 39
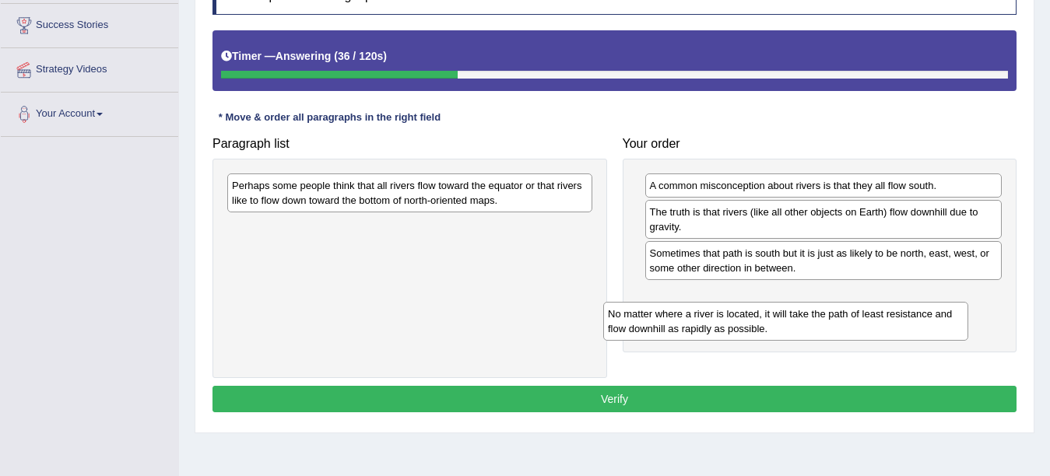
drag, startPoint x: 286, startPoint y: 195, endPoint x: 668, endPoint y: 321, distance: 401.6
click at [668, 321] on div "No matter where a river is located, it will take the path of least resistance a…" at bounding box center [785, 321] width 365 height 39
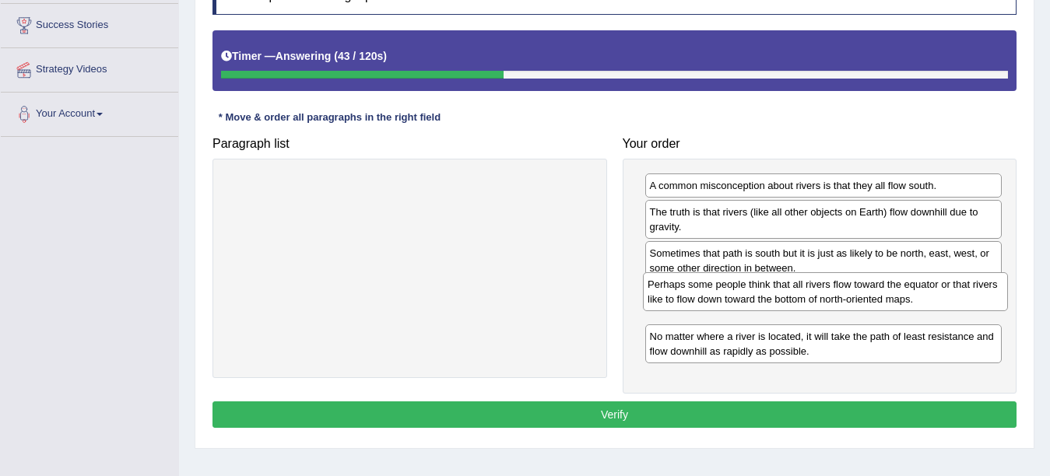
drag, startPoint x: 416, startPoint y: 194, endPoint x: 831, endPoint y: 293, distance: 427.2
click at [831, 293] on div "Perhaps some people think that all rivers flow toward the equator or that river…" at bounding box center [825, 291] width 365 height 39
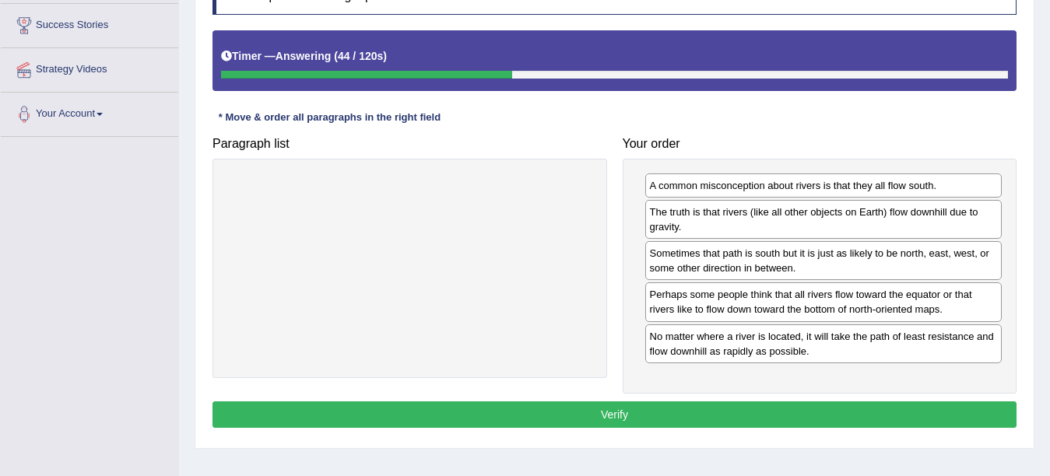
click at [639, 410] on button "Verify" at bounding box center [614, 415] width 804 height 26
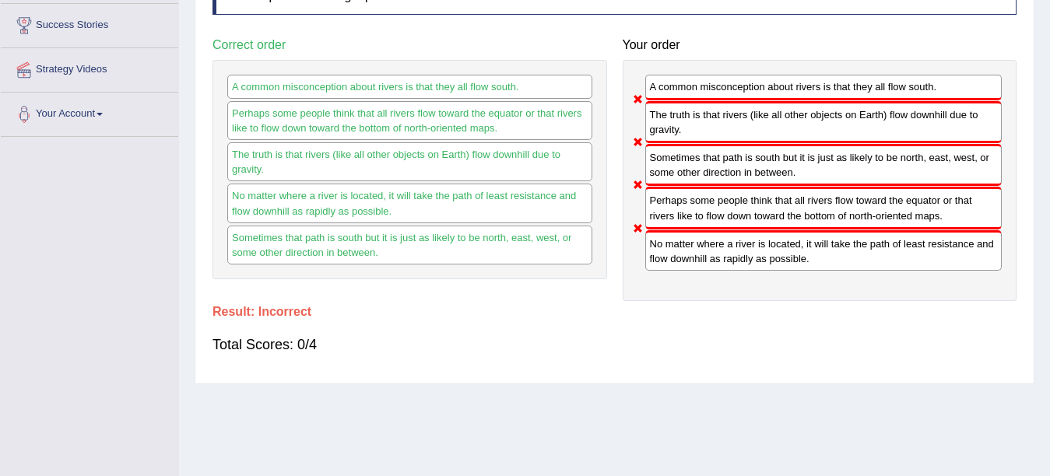
drag, startPoint x: 893, startPoint y: 409, endPoint x: 1019, endPoint y: 332, distance: 147.3
click at [956, 397] on div "Home Practice Reading: Re-order Paragraphs Misconception about Rivers « Prev Ne…" at bounding box center [614, 138] width 871 height 778
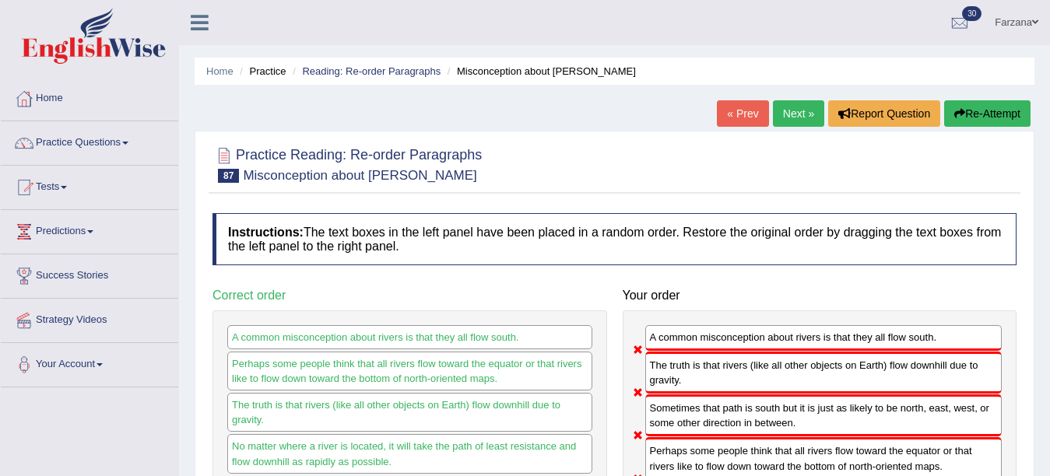
click at [784, 107] on link "Next »" at bounding box center [798, 113] width 51 height 26
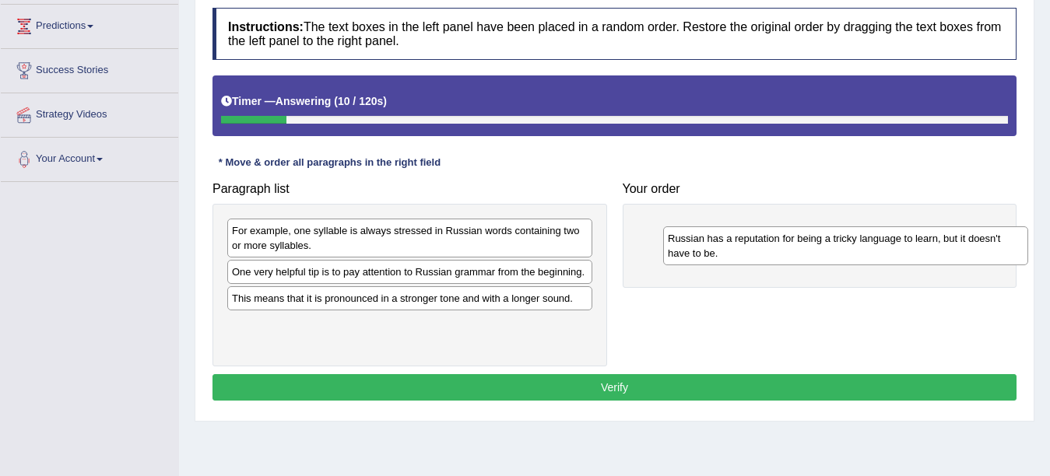
drag, startPoint x: 293, startPoint y: 284, endPoint x: 728, endPoint y: 251, distance: 437.1
click at [728, 251] on div "Russian has a reputation for being a tricky language to learn, but it doesn't h…" at bounding box center [845, 245] width 365 height 39
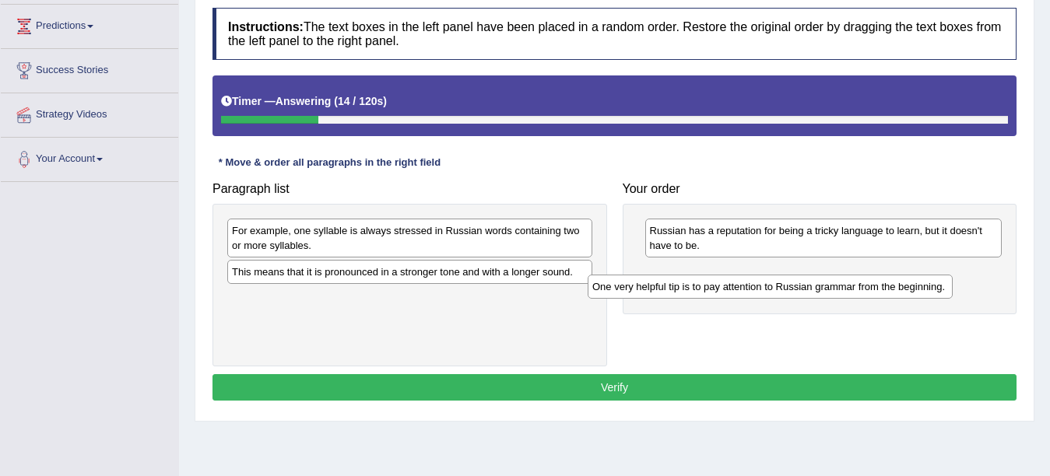
drag, startPoint x: 237, startPoint y: 282, endPoint x: 598, endPoint y: 297, distance: 360.6
click at [598, 297] on div "One very helpful tip is to pay attention to Russian grammar from the beginning." at bounding box center [770, 287] width 365 height 24
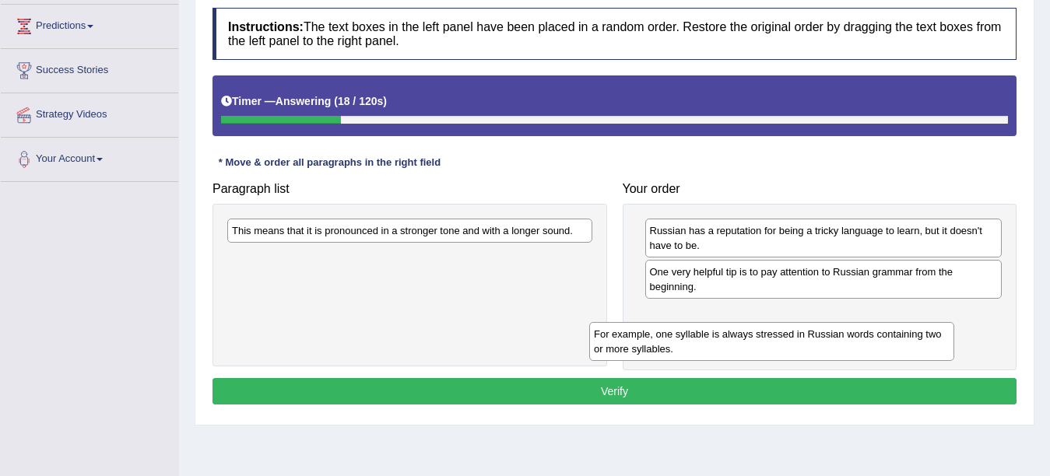
drag, startPoint x: 630, startPoint y: 335, endPoint x: 698, endPoint y: 337, distance: 67.7
click at [699, 337] on div "For example, one syllable is always stressed in Russian words containing two or…" at bounding box center [771, 341] width 365 height 39
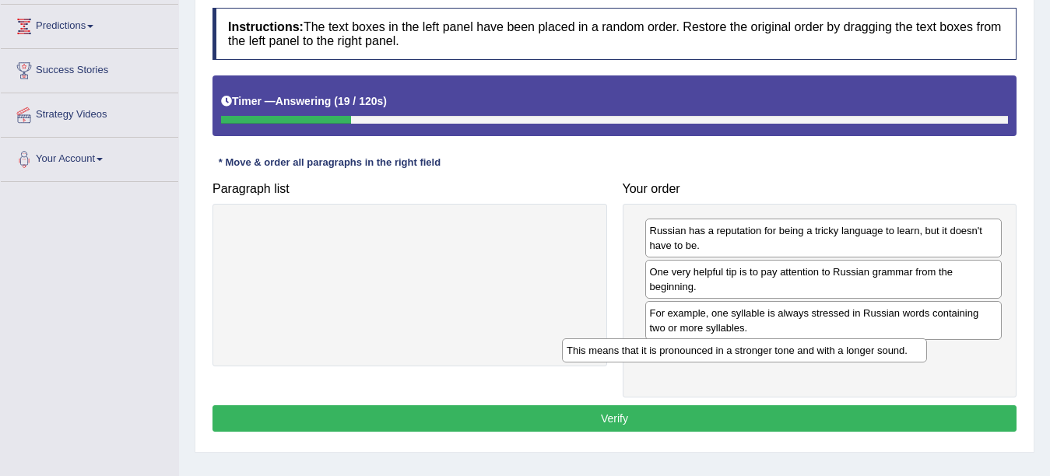
drag, startPoint x: 501, startPoint y: 235, endPoint x: 835, endPoint y: 353, distance: 354.2
click at [835, 353] on div "This means that it is pronounced in a stronger tone and with a longer sound." at bounding box center [744, 351] width 365 height 24
click at [600, 418] on button "Verify" at bounding box center [614, 418] width 804 height 26
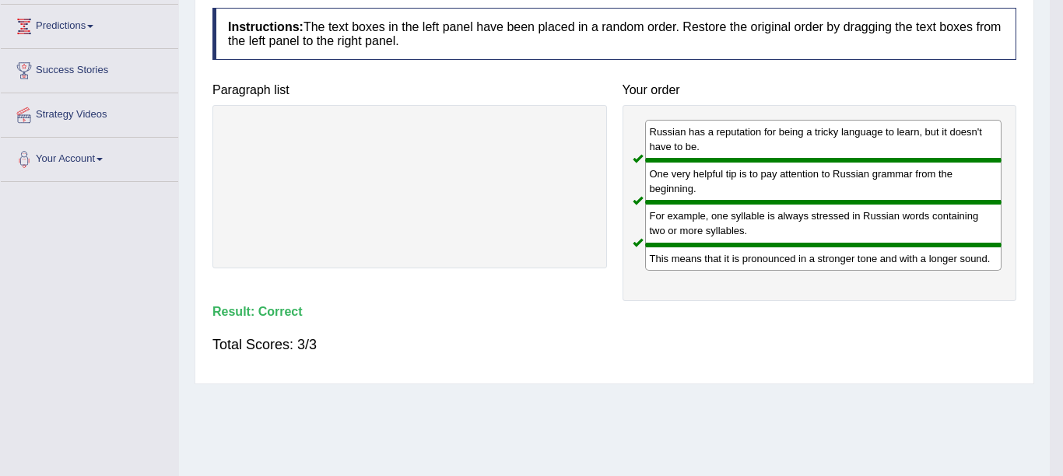
drag, startPoint x: 1062, startPoint y: 275, endPoint x: 1051, endPoint y: 174, distance: 101.0
click at [1049, 174] on div "Saving your answer..." at bounding box center [531, 238] width 1063 height 476
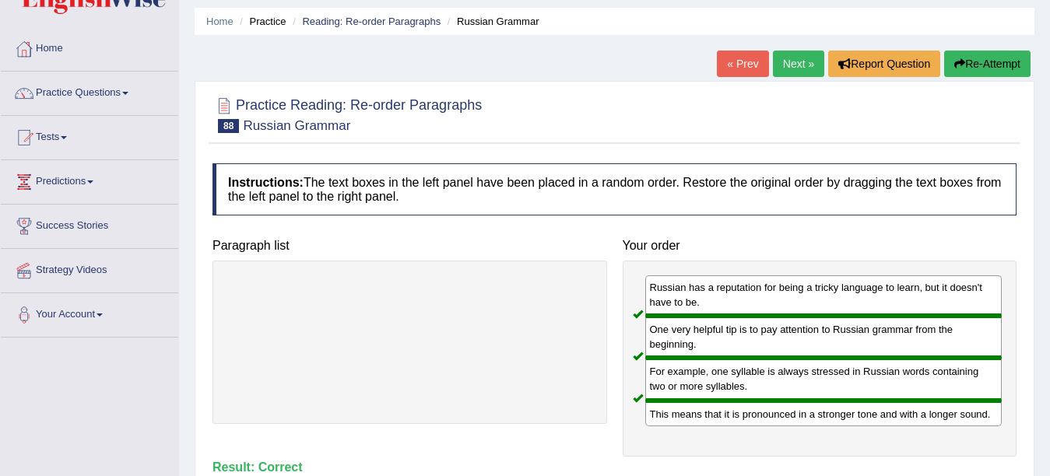
scroll to position [48, 0]
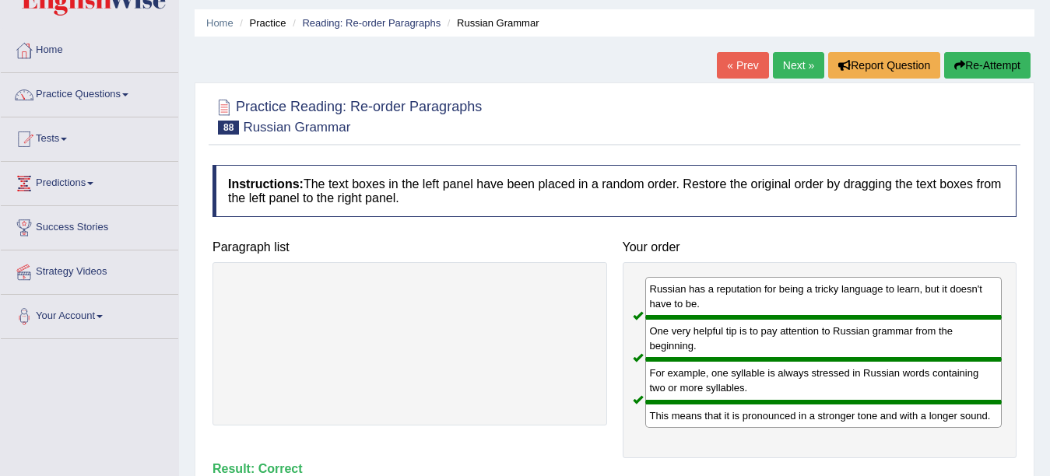
click at [785, 70] on link "Next »" at bounding box center [798, 65] width 51 height 26
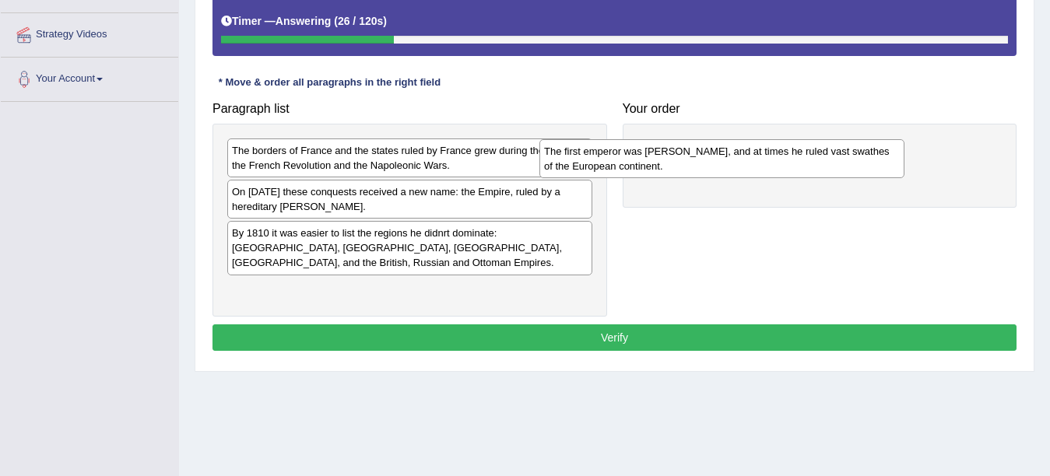
drag, startPoint x: 411, startPoint y: 175, endPoint x: 690, endPoint y: 172, distance: 279.4
click at [690, 172] on div "The first emperor was Napoleon, and at times he ruled vast swathes of the Europ…" at bounding box center [721, 158] width 365 height 39
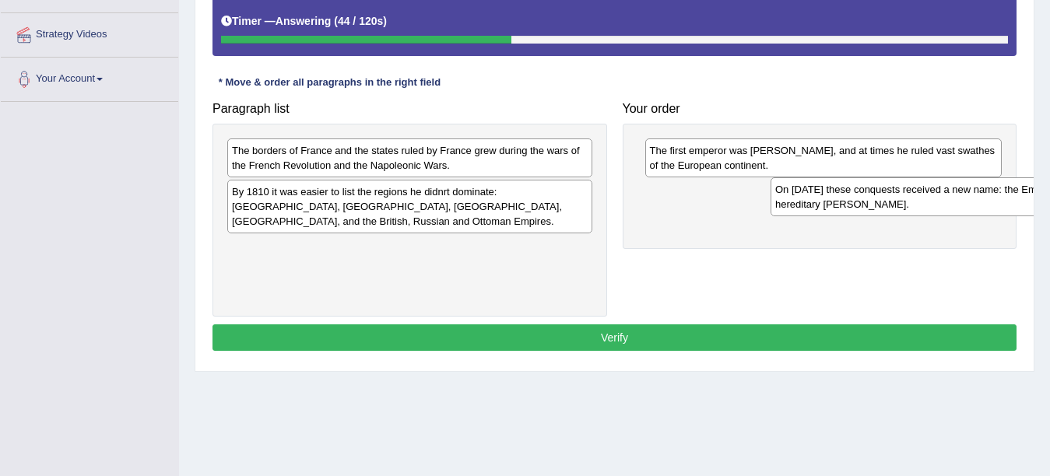
drag, startPoint x: 283, startPoint y: 205, endPoint x: 826, endPoint y: 202, distance: 543.2
click at [826, 202] on div "On May 12th, 1804 these conquests received a new name: the Empire, ruled by a h…" at bounding box center [952, 196] width 365 height 39
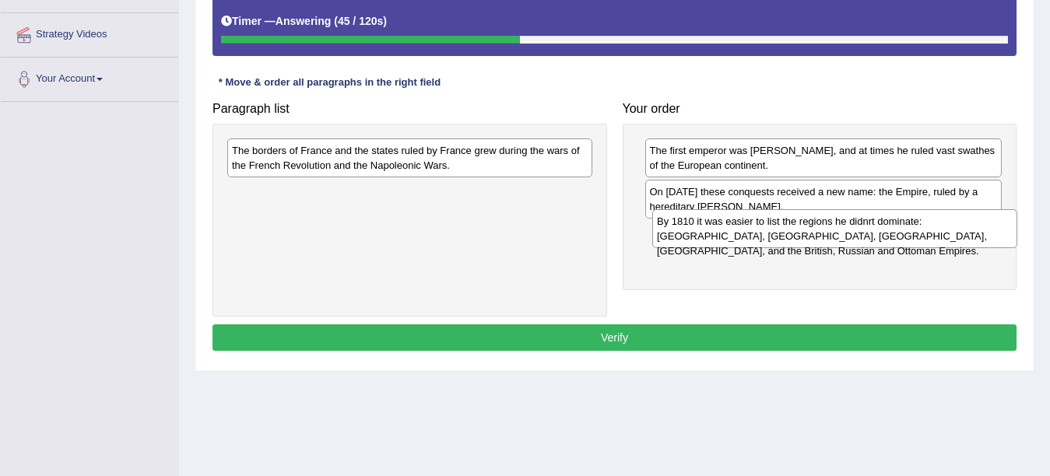
drag, startPoint x: 478, startPoint y: 216, endPoint x: 902, endPoint y: 245, distance: 425.2
click at [902, 245] on div "By 1810 it was easier to list the regions he didnrt dominate: Portugal, Sicily,…" at bounding box center [834, 228] width 365 height 39
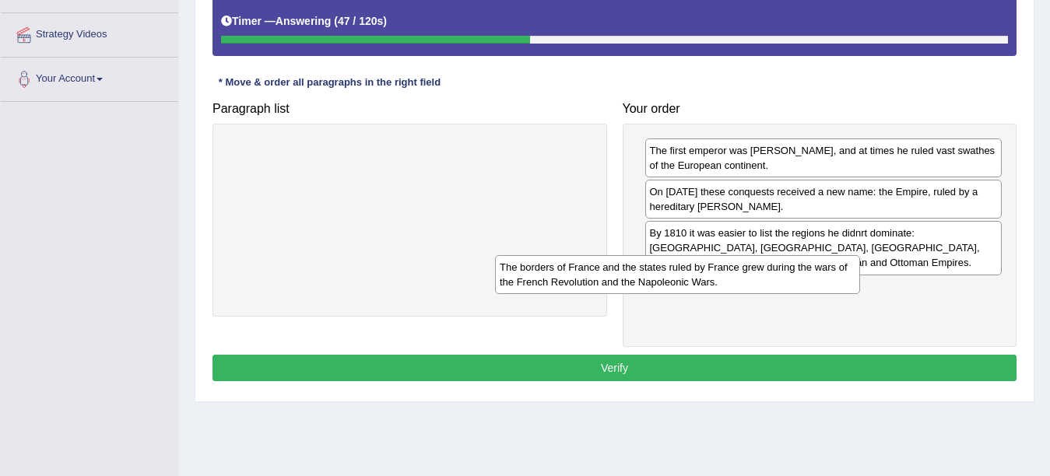
drag, startPoint x: 536, startPoint y: 158, endPoint x: 833, endPoint y: 291, distance: 325.0
click at [830, 291] on div "The borders of France and the states ruled by France grew during the wars of th…" at bounding box center [677, 274] width 365 height 39
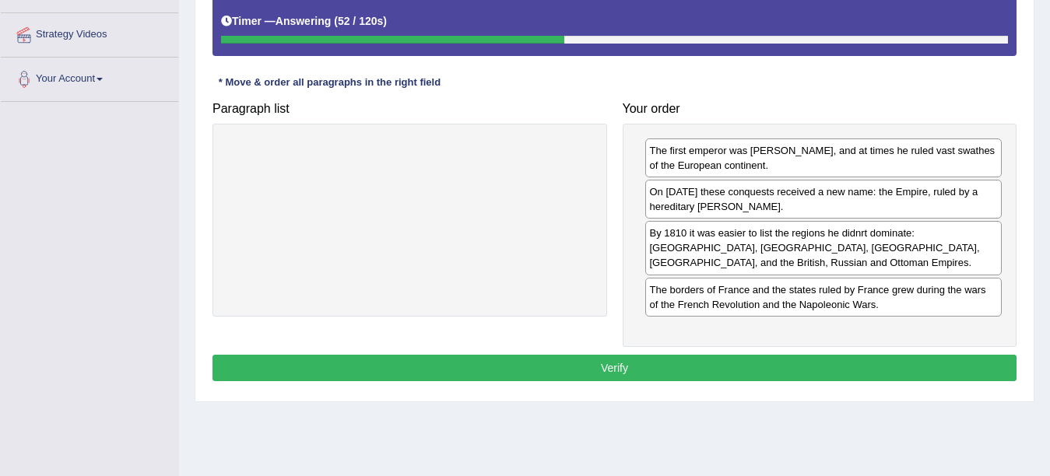
click at [752, 355] on button "Verify" at bounding box center [614, 368] width 804 height 26
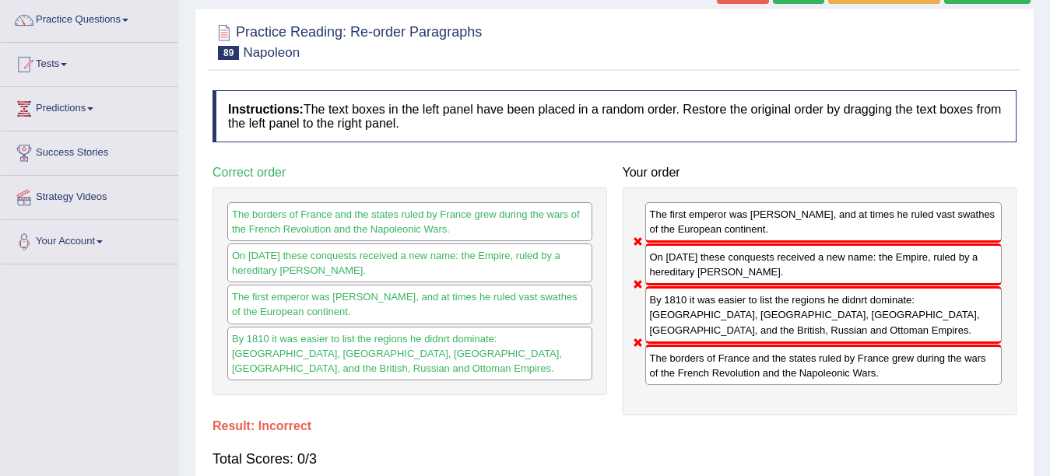
scroll to position [92, 0]
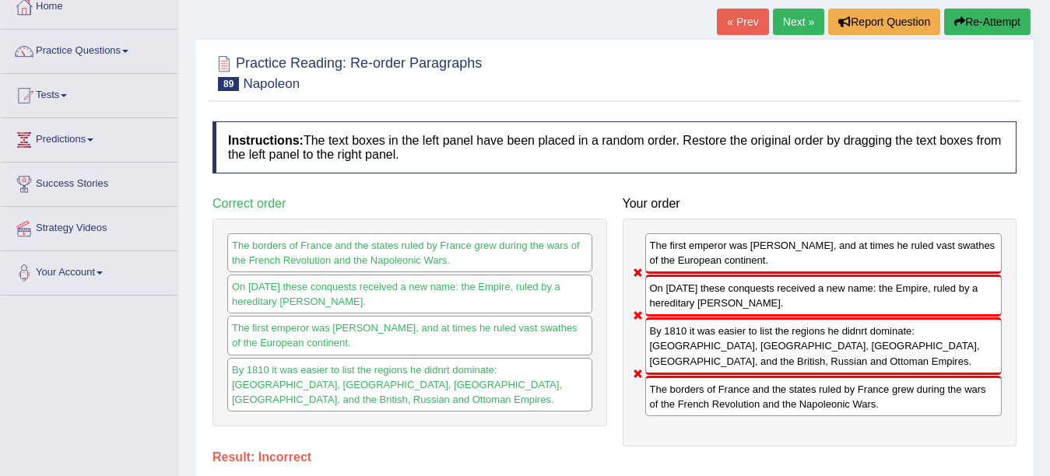
click at [781, 23] on link "Next »" at bounding box center [798, 22] width 51 height 26
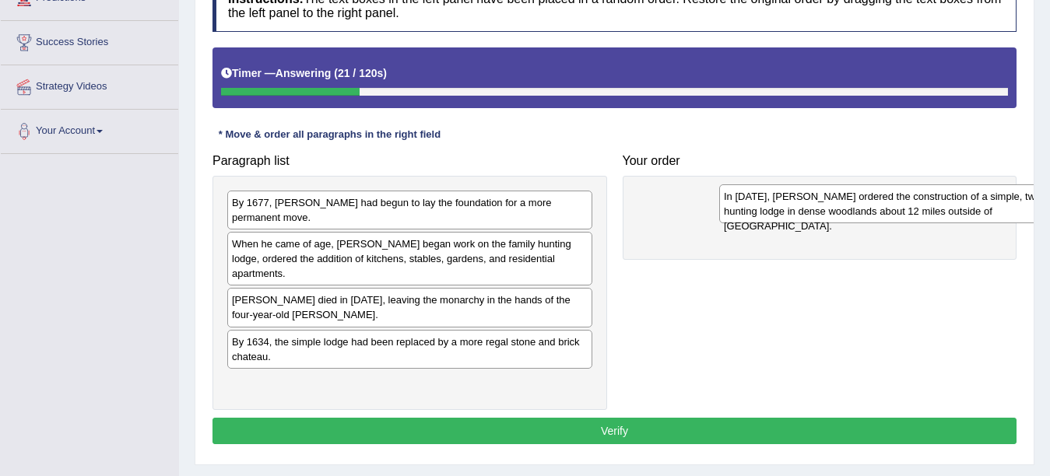
drag, startPoint x: 296, startPoint y: 297, endPoint x: 712, endPoint y: 208, distance: 425.1
click at [719, 208] on div "In 1624, King Louis XIII ordered the construction of a simple, two-story huntin…" at bounding box center [901, 203] width 365 height 39
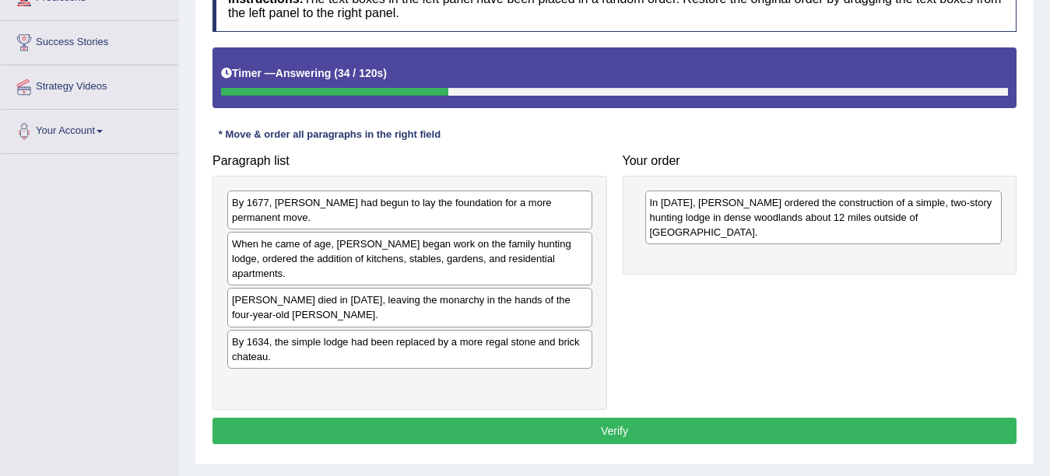
click at [261, 341] on div "By 1634, the simple lodge had been replaced by a more regal stone and brick cha…" at bounding box center [409, 349] width 365 height 39
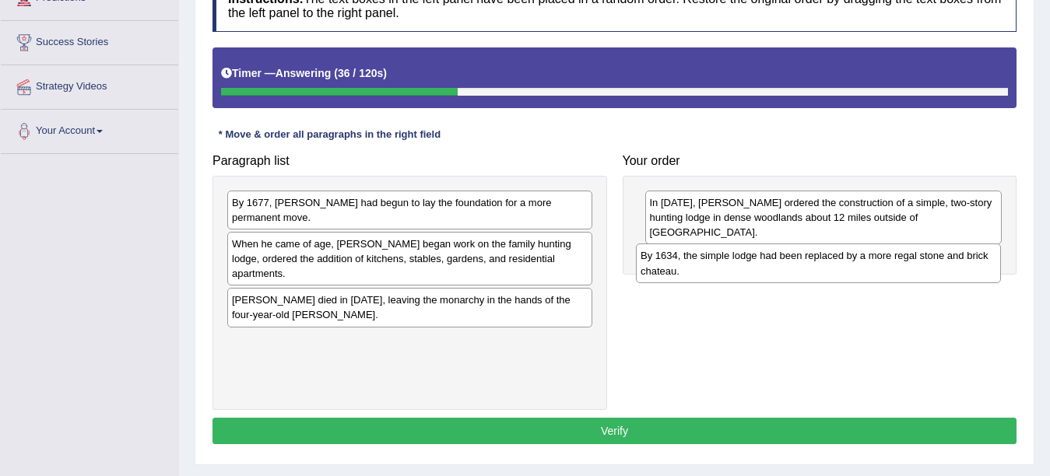
drag, startPoint x: 261, startPoint y: 341, endPoint x: 669, endPoint y: 270, distance: 414.7
click at [669, 270] on div "By 1634, the simple lodge had been replaced by a more regal stone and brick cha…" at bounding box center [818, 263] width 365 height 39
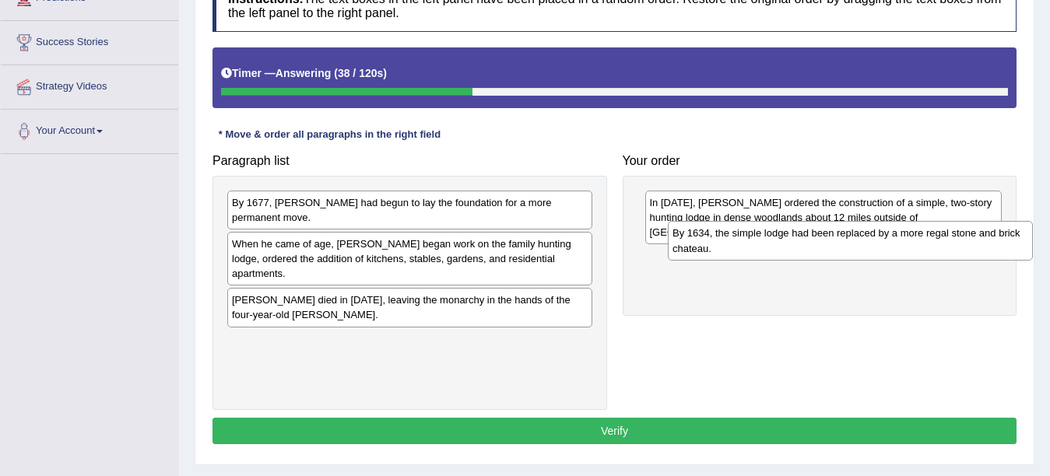
drag, startPoint x: 340, startPoint y: 351, endPoint x: 779, endPoint y: 258, distance: 448.7
click at [779, 258] on div "By 1634, the simple lodge had been replaced by a more regal stone and brick cha…" at bounding box center [850, 240] width 365 height 39
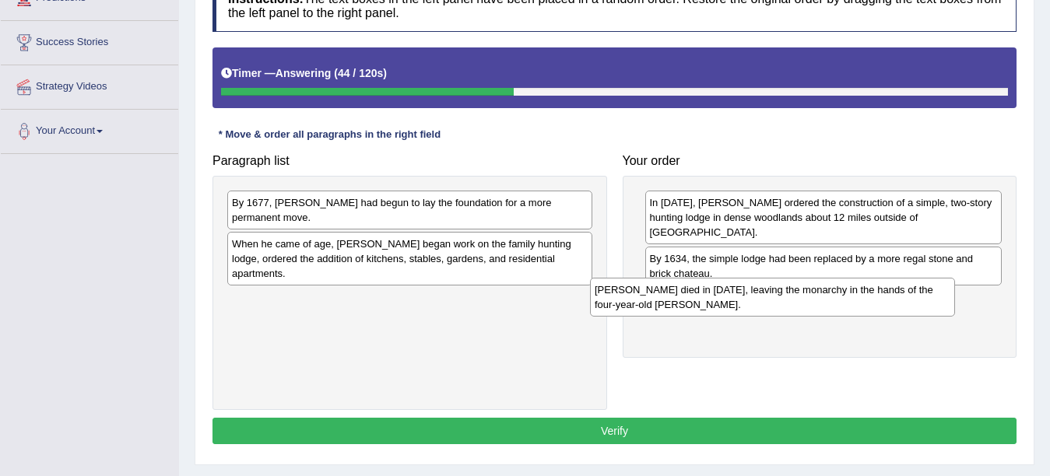
drag, startPoint x: 320, startPoint y: 306, endPoint x: 682, endPoint y: 312, distance: 362.7
click at [682, 312] on div "Louis XIII died in 1643, leaving the monarchy in the hands of the four-year-old…" at bounding box center [772, 297] width 365 height 39
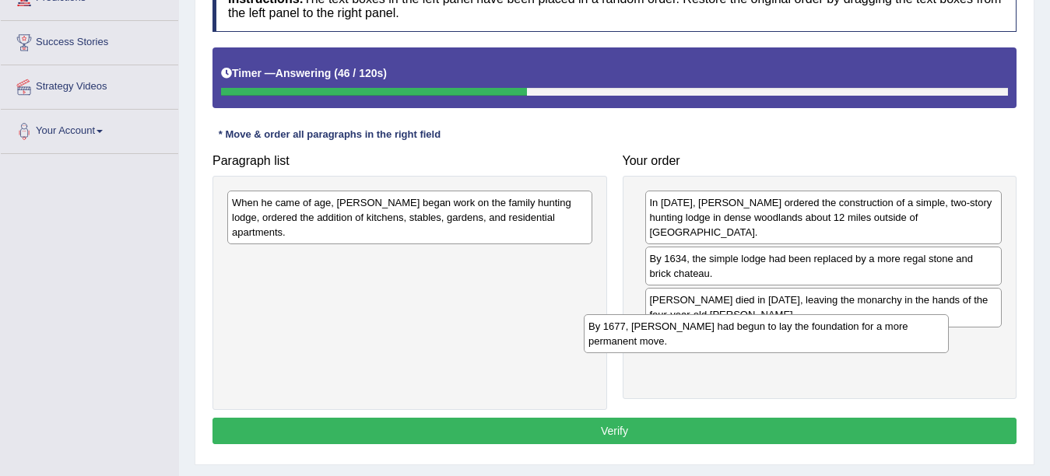
drag, startPoint x: 293, startPoint y: 233, endPoint x: 628, endPoint y: 342, distance: 351.9
click at [628, 342] on div "By 1677, Louis XIV had begun to lay the foundation for a more permanent move." at bounding box center [766, 333] width 365 height 39
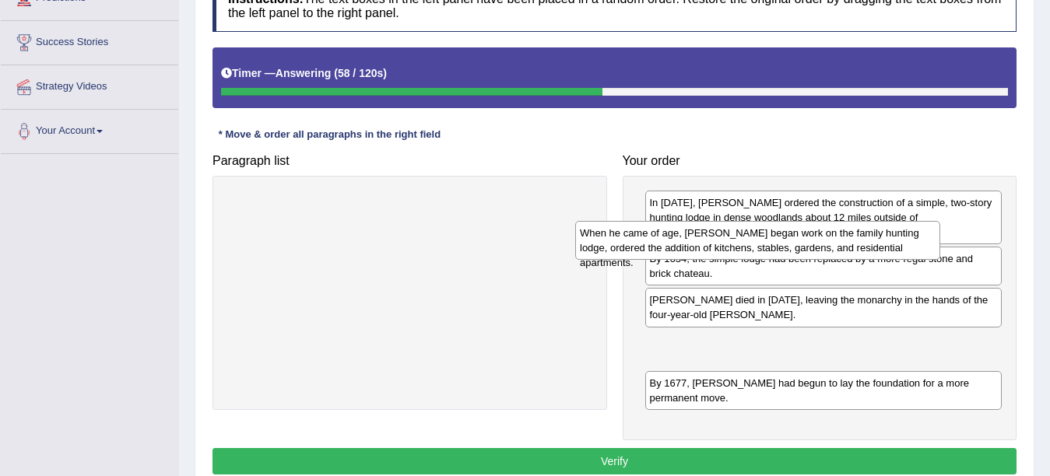
drag, startPoint x: 279, startPoint y: 212, endPoint x: 627, endPoint y: 243, distance: 349.2
click at [627, 243] on div "When he came of age, Louis began work on the family hunting lodge, ordered the …" at bounding box center [757, 240] width 365 height 39
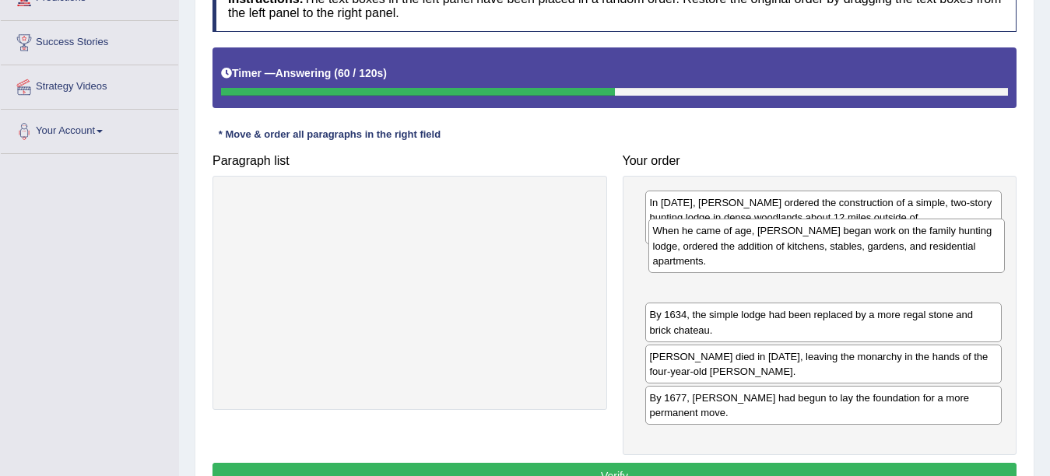
drag, startPoint x: 700, startPoint y: 279, endPoint x: 696, endPoint y: 238, distance: 40.7
click at [696, 238] on div "When he came of age, Louis began work on the family hunting lodge, ordered the …" at bounding box center [826, 246] width 357 height 54
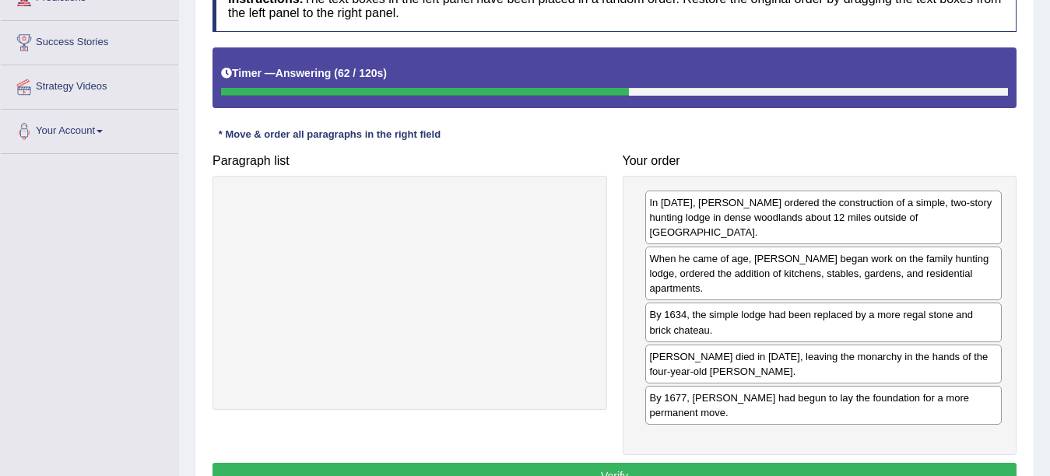
scroll to position [341, 0]
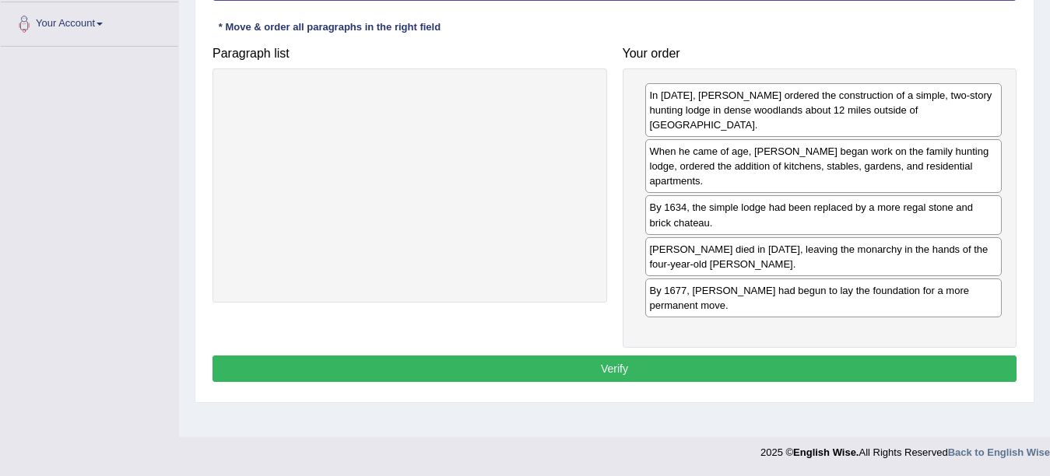
click at [726, 356] on button "Verify" at bounding box center [614, 369] width 804 height 26
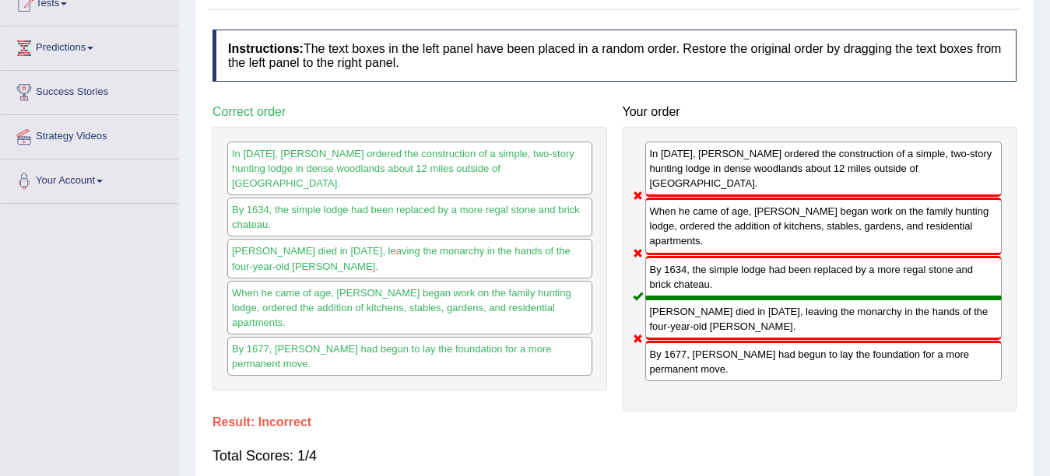
scroll to position [0, 0]
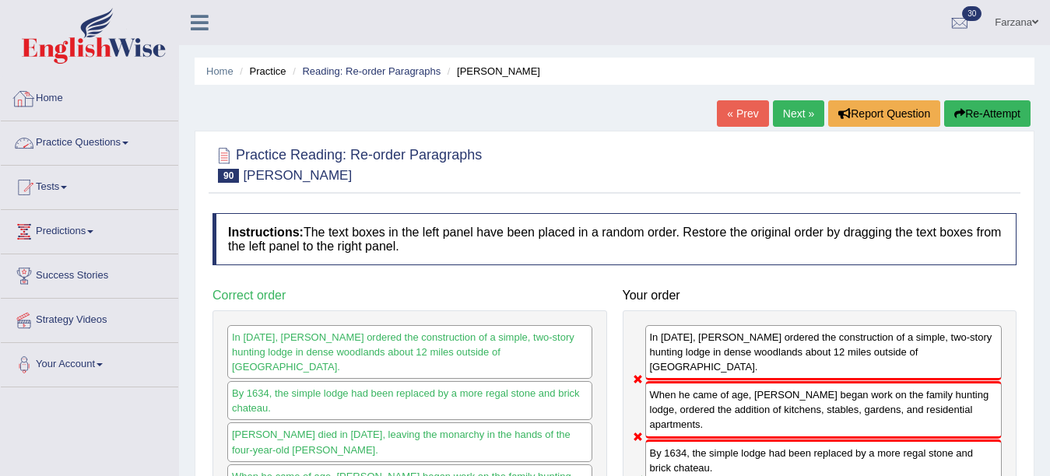
click at [65, 148] on link "Practice Questions" at bounding box center [89, 140] width 177 height 39
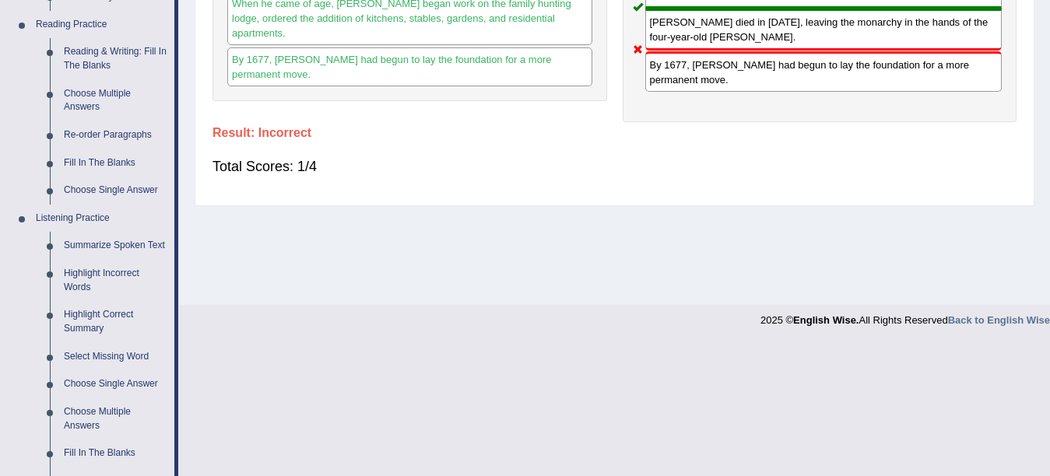
scroll to position [467, 0]
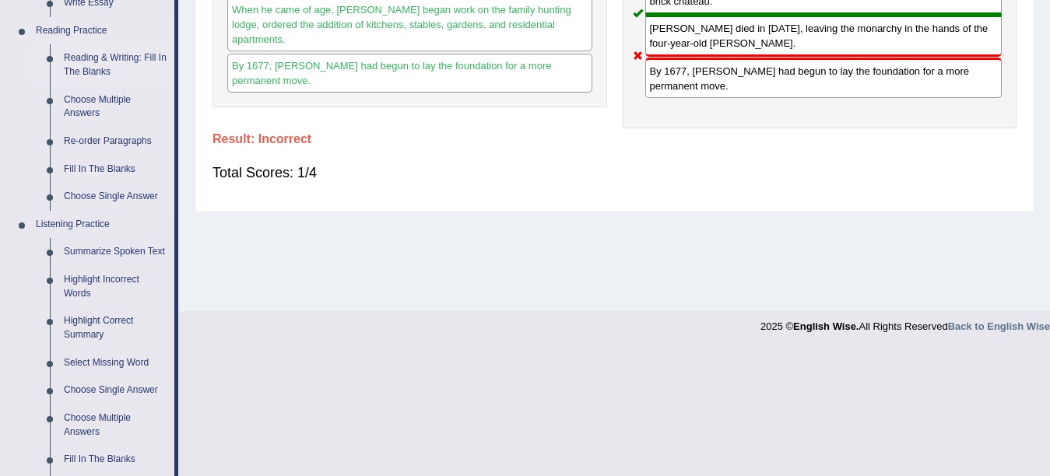
click at [89, 66] on link "Reading & Writing: Fill In The Blanks" at bounding box center [116, 64] width 118 height 41
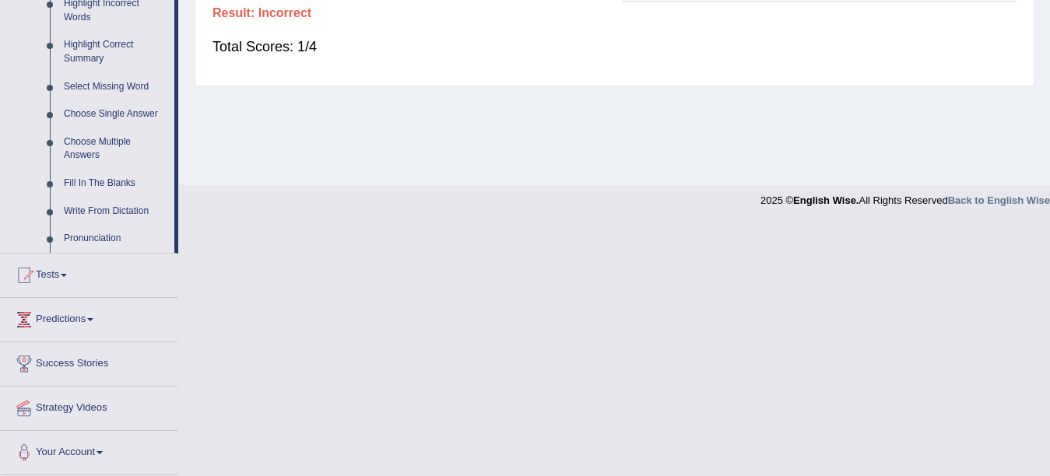
scroll to position [583, 0]
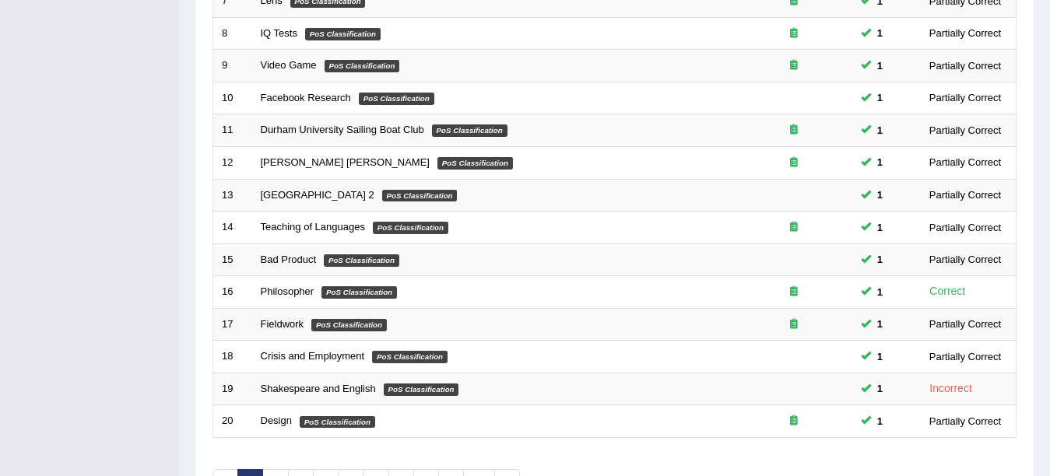
scroll to position [553, 0]
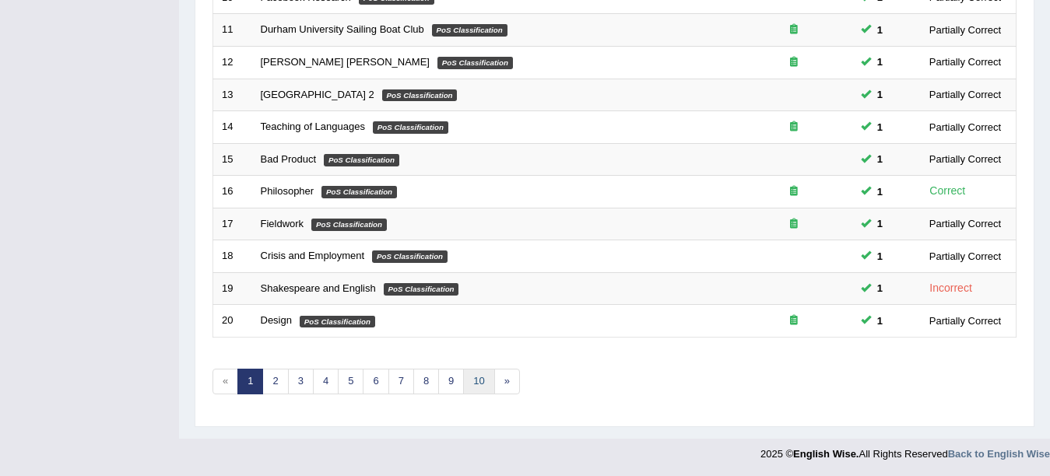
click at [472, 385] on link "10" at bounding box center [478, 382] width 31 height 26
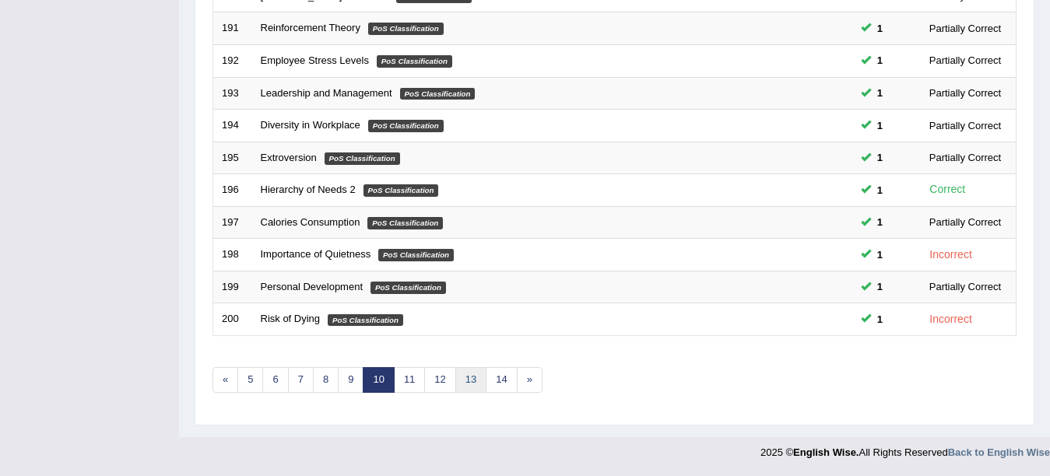
click at [461, 384] on link "13" at bounding box center [470, 380] width 31 height 26
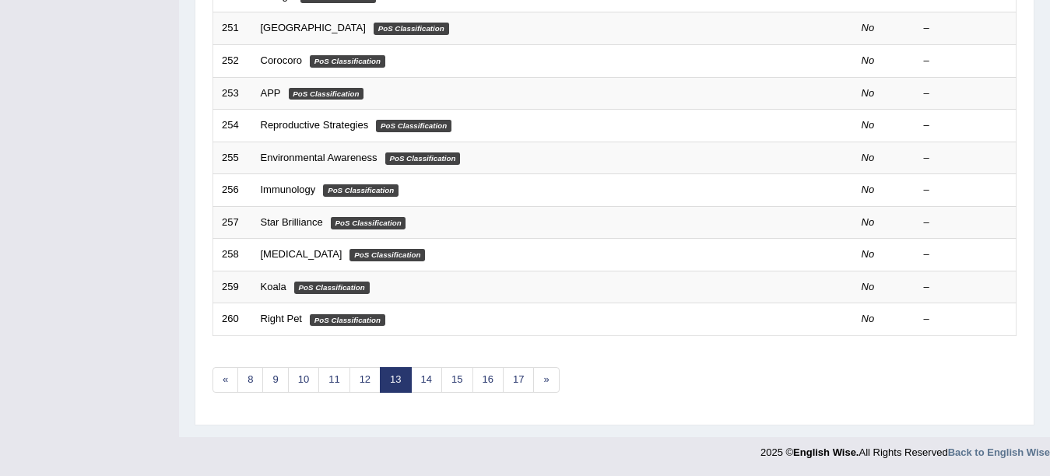
scroll to position [554, 0]
click at [358, 378] on link "12" at bounding box center [364, 380] width 31 height 26
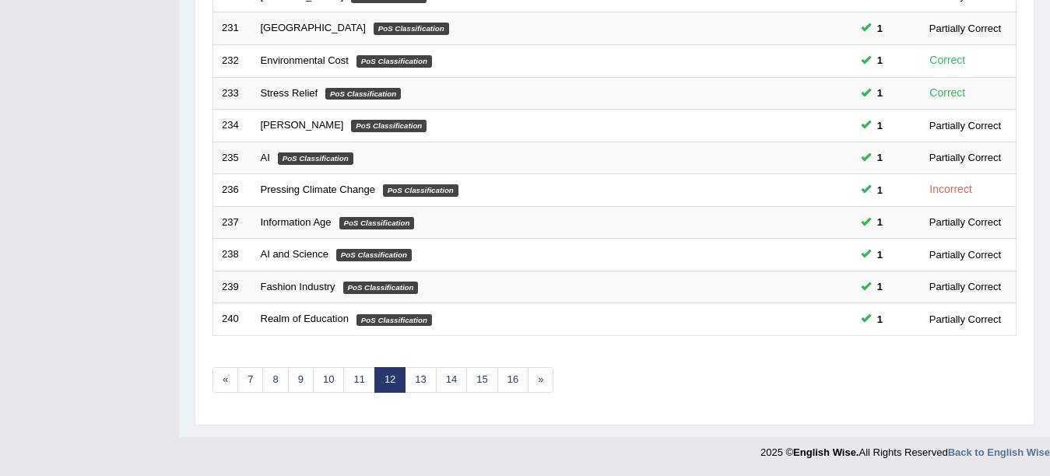
scroll to position [554, 0]
click at [423, 378] on link "13" at bounding box center [420, 380] width 31 height 26
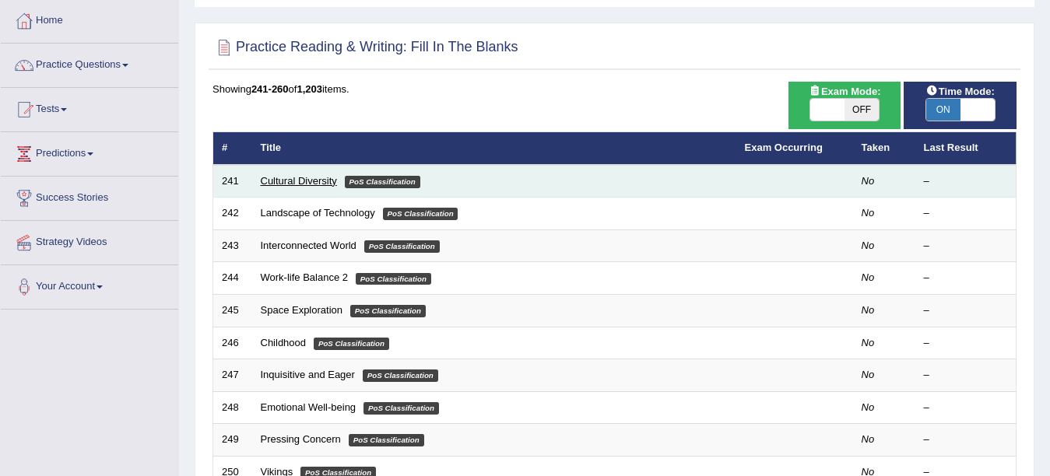
scroll to position [78, 0]
click at [275, 180] on link "Cultural Diversity" at bounding box center [299, 181] width 76 height 12
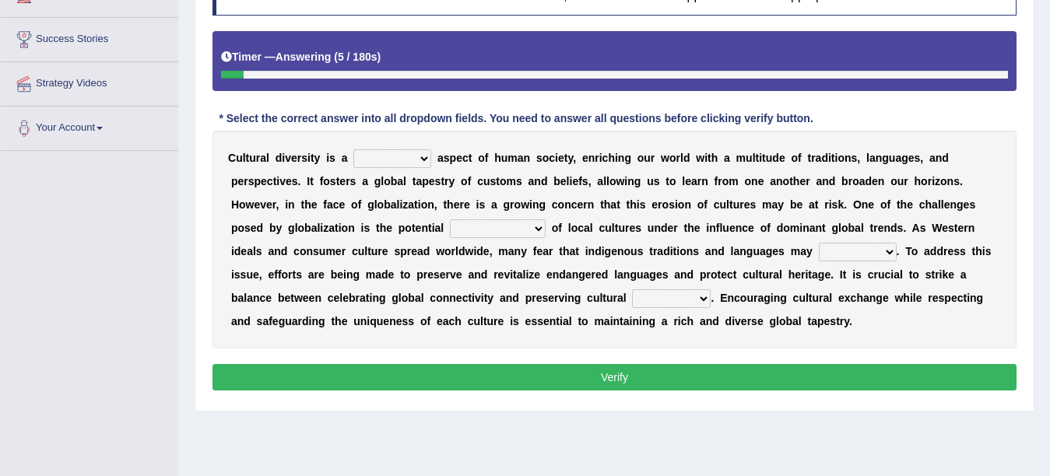
scroll to position [235, 0]
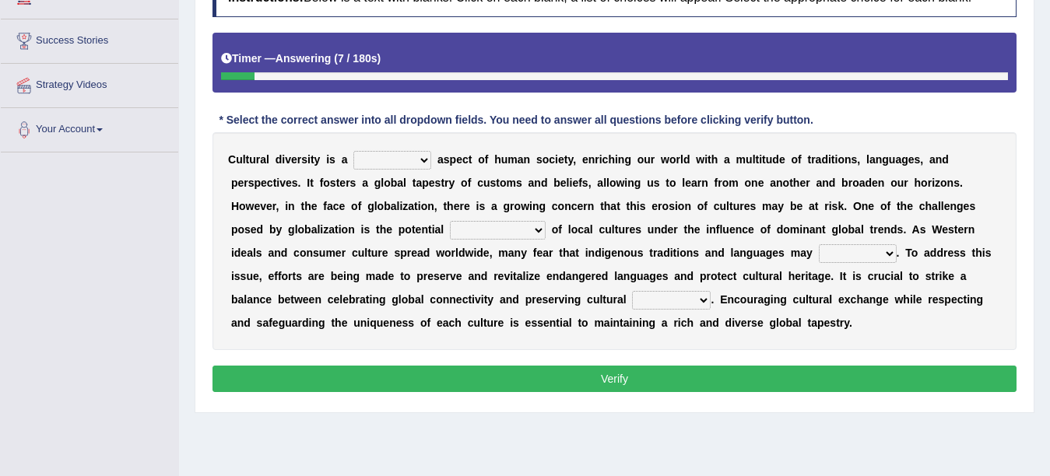
click at [370, 156] on select "essential trivial significant secondary" at bounding box center [392, 160] width 78 height 19
select select "significant"
click at [353, 151] on select "essential trivial significant secondary" at bounding box center [392, 160] width 78 height 19
click at [416, 157] on select "essential trivial significant secondary" at bounding box center [392, 160] width 78 height 19
click at [467, 232] on select "assimilation diversification preservation adaptation" at bounding box center [498, 230] width 96 height 19
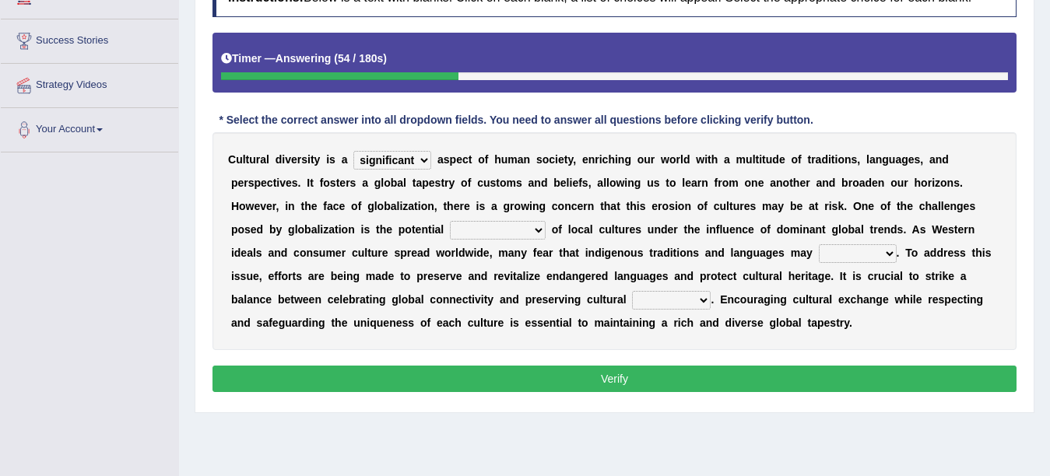
select select "preservation"
click at [450, 221] on select "assimilation diversification preservation adaptation" at bounding box center [498, 230] width 96 height 19
click at [854, 254] on select "flourish endure dwindle thrive" at bounding box center [858, 253] width 78 height 19
select select "dwindle"
click at [819, 244] on select "flourish endure dwindle thrive" at bounding box center [858, 253] width 78 height 19
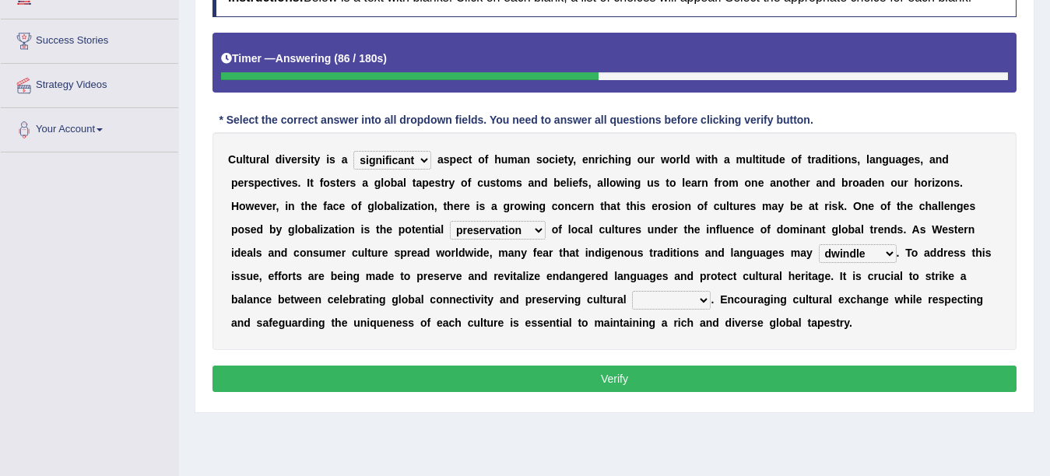
click at [666, 299] on select "integrity uniformity unity conformity" at bounding box center [671, 300] width 79 height 19
select select "integrity"
click at [632, 291] on select "integrity uniformity unity conformity" at bounding box center [671, 300] width 79 height 19
click at [657, 297] on select "integrity uniformity unity conformity" at bounding box center [671, 300] width 79 height 19
click at [251, 378] on button "Verify" at bounding box center [614, 379] width 804 height 26
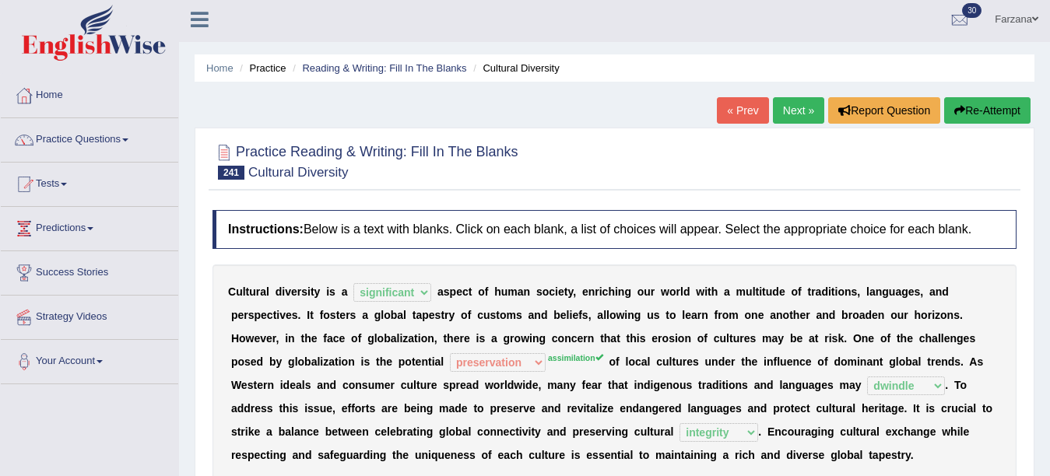
scroll to position [0, 0]
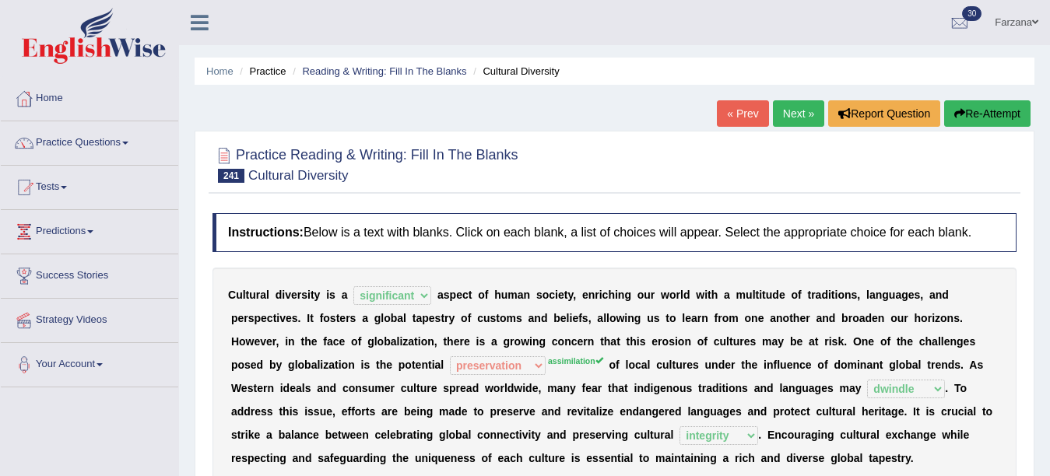
click at [798, 117] on link "Next »" at bounding box center [798, 113] width 51 height 26
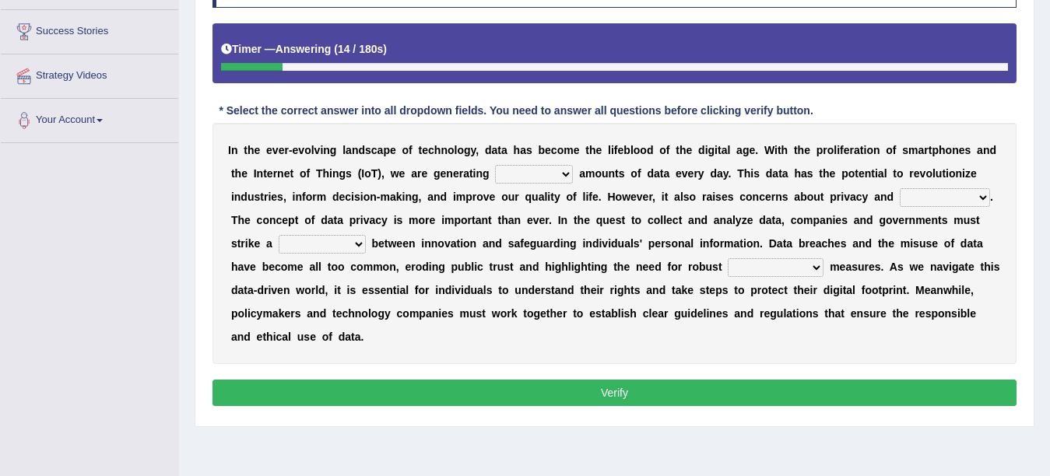
click at [520, 179] on select "limited random massive trivial" at bounding box center [534, 174] width 78 height 19
select select "limited"
click at [495, 165] on select "limited random massive trivial" at bounding box center [534, 174] width 78 height 19
click at [530, 168] on select "limited random massive trivial" at bounding box center [534, 174] width 78 height 19
click at [529, 170] on select "limited random massive trivial" at bounding box center [534, 174] width 78 height 19
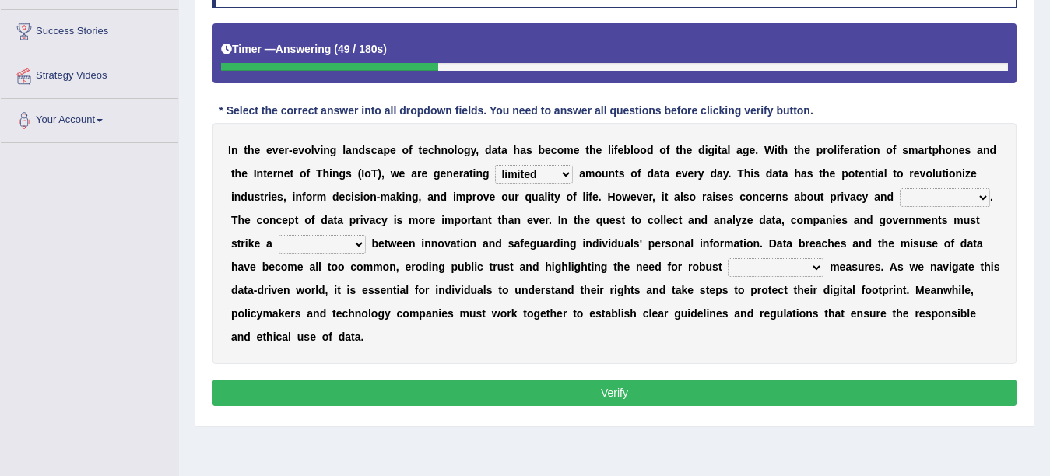
click at [612, 227] on div "I n t h e e v e r - e v o l v i n g l a n d s c a p e o f t e c h n o l o g y ,…" at bounding box center [614, 243] width 804 height 241
click at [900, 197] on select "accessibility transparency innovation security" at bounding box center [945, 197] width 90 height 19
select select "security"
click at [900, 188] on select "accessibility transparency innovation security" at bounding box center [945, 197] width 90 height 19
click at [950, 268] on b "i" at bounding box center [950, 267] width 3 height 12
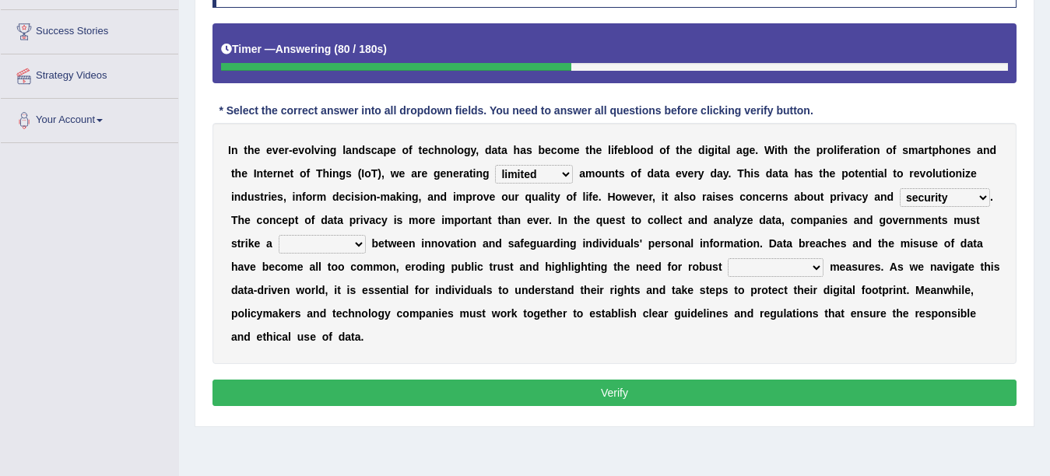
click at [939, 198] on select "accessibility transparency innovation security" at bounding box center [945, 197] width 90 height 19
click at [460, 251] on div "I n t h e e v e r - e v o l v i n g l a n d s c a p e o f t e c h n o l o g y ,…" at bounding box center [614, 243] width 804 height 241
click at [298, 243] on select "compromise balance harmony discord" at bounding box center [322, 244] width 87 height 19
select select "balance"
click at [279, 235] on select "compromise balance harmony discord" at bounding box center [322, 244] width 87 height 19
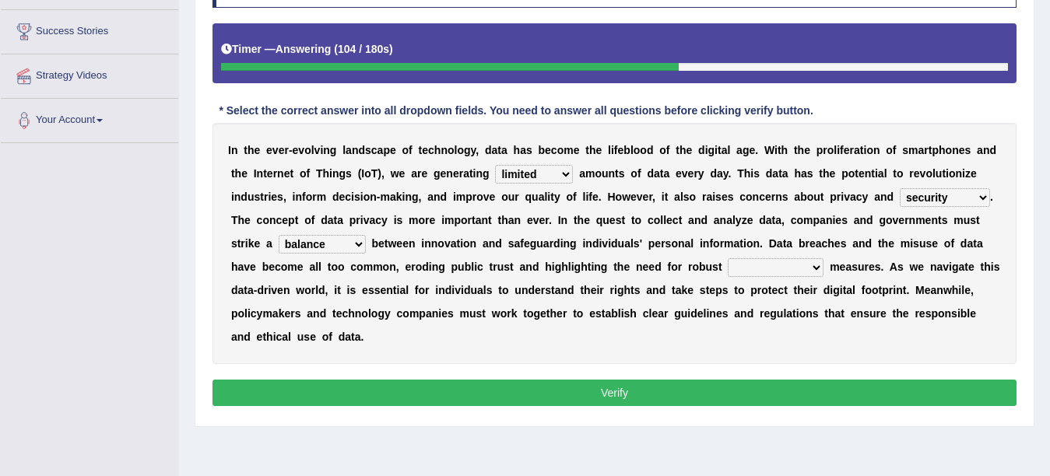
click at [762, 266] on select "safeguarding exploitation evasion accountability" at bounding box center [776, 267] width 96 height 19
click at [756, 270] on select "safeguarding exploitation evasion accountability" at bounding box center [776, 267] width 96 height 19
click at [599, 287] on b "i" at bounding box center [597, 290] width 3 height 12
click at [781, 265] on select "safeguarding exploitation evasion accountability" at bounding box center [776, 267] width 96 height 19
select select "accountability"
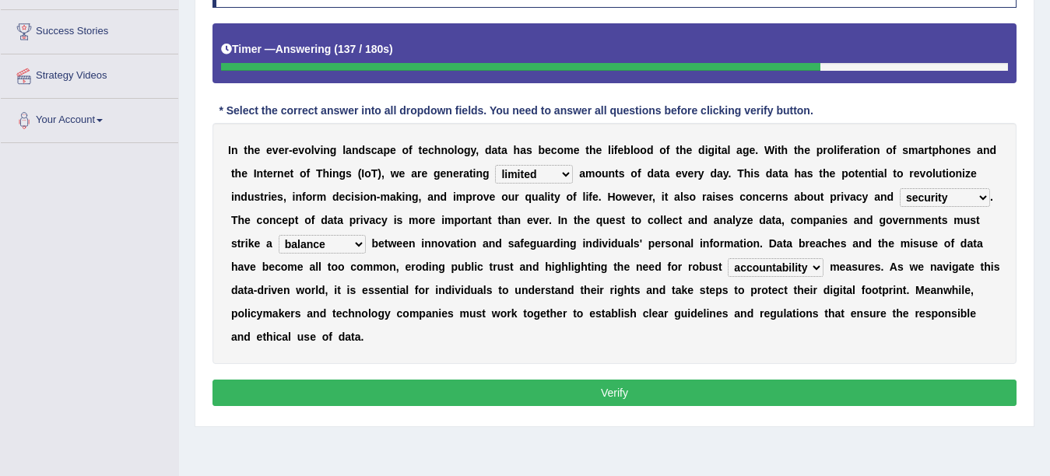
click at [728, 258] on select "safeguarding exploitation evasion accountability" at bounding box center [776, 267] width 96 height 19
click at [697, 389] on button "Verify" at bounding box center [614, 393] width 804 height 26
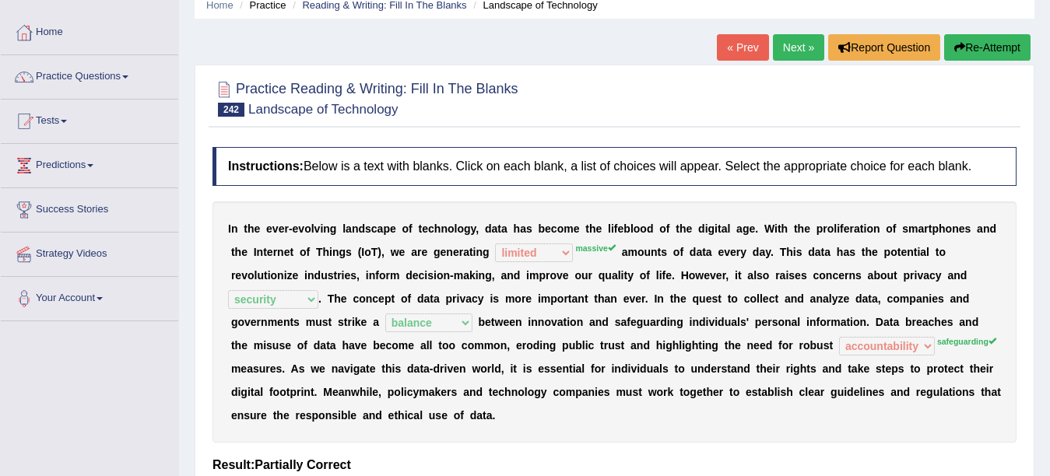
scroll to position [11, 0]
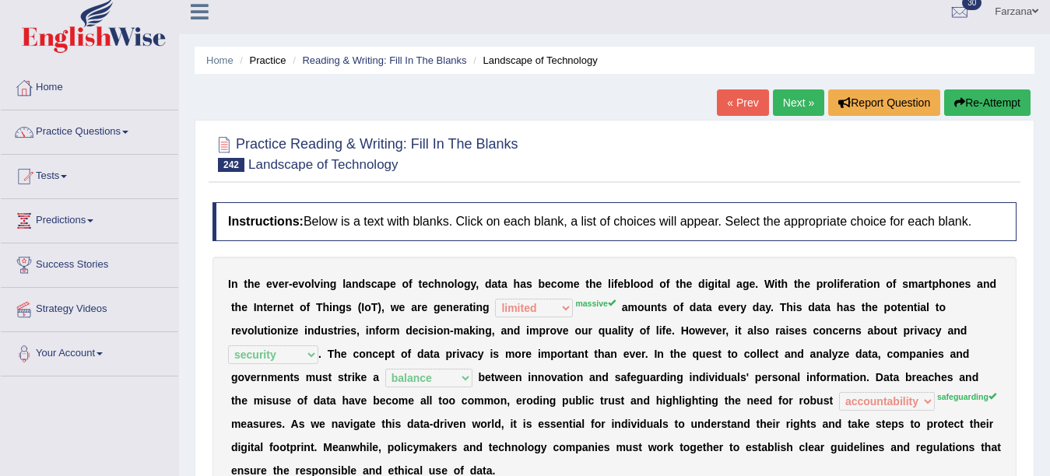
click at [791, 106] on link "Next »" at bounding box center [798, 102] width 51 height 26
click at [791, 104] on link "Next »" at bounding box center [798, 102] width 51 height 26
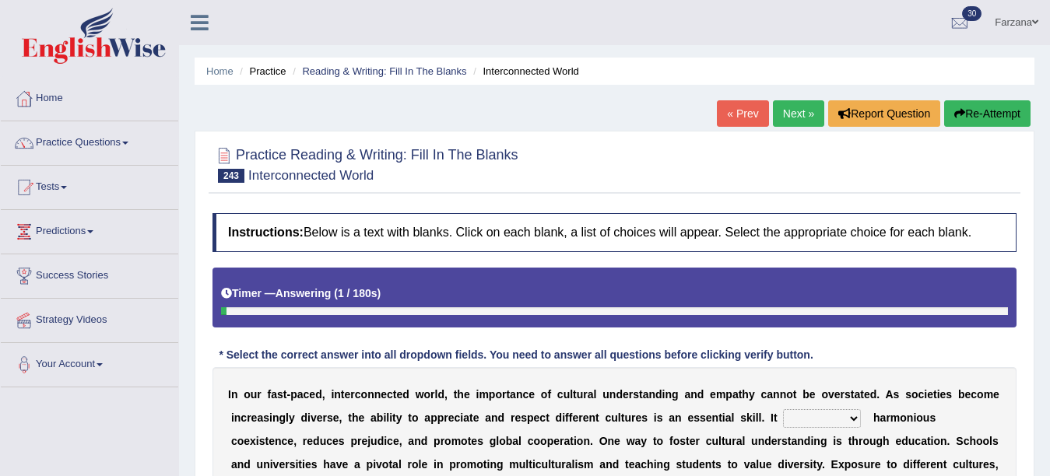
click at [731, 114] on link "« Prev" at bounding box center [742, 113] width 51 height 26
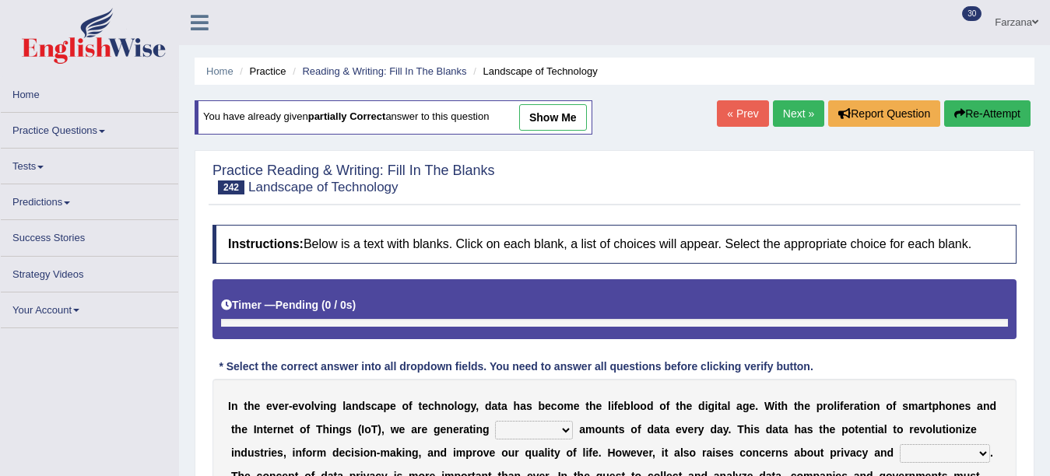
click at [781, 113] on link "Next »" at bounding box center [798, 113] width 51 height 26
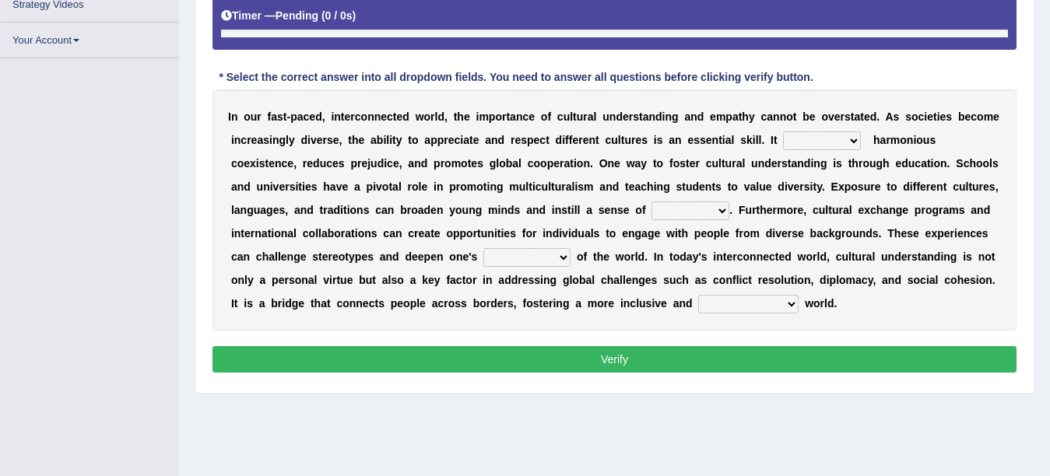
scroll to position [315, 0]
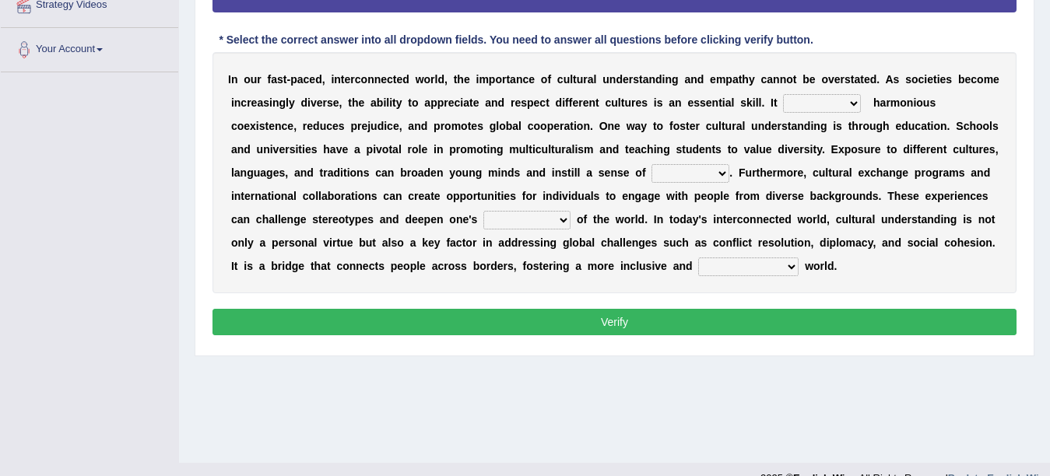
click at [800, 102] on select "opts trivializes obsoletes fosters" at bounding box center [822, 103] width 78 height 19
click at [809, 100] on select "opts trivializes obsoletes fosters" at bounding box center [822, 103] width 78 height 19
select select "fosters"
click at [783, 94] on select "opts trivializes obsoletes fosters" at bounding box center [822, 103] width 78 height 19
click at [668, 170] on select "insularity curiosity isolation prejudice" at bounding box center [690, 173] width 78 height 19
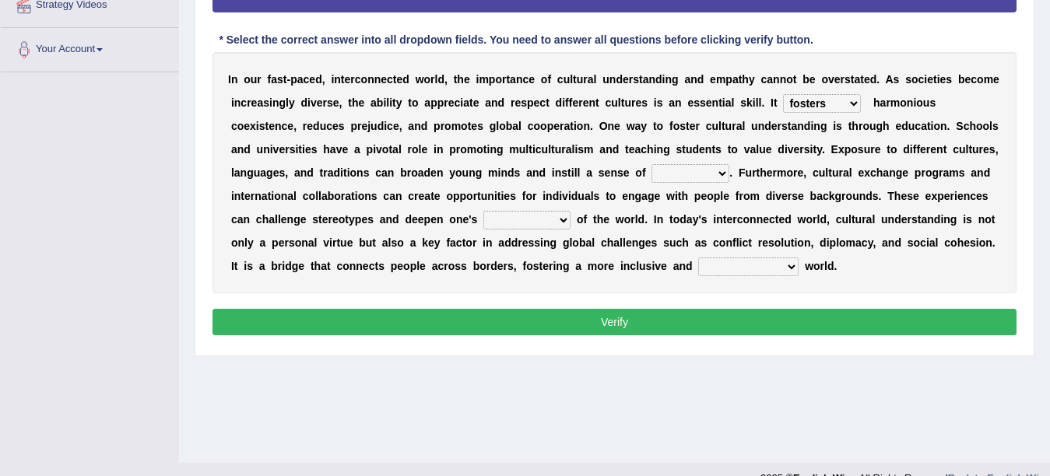
select select "isolation"
click at [651, 164] on select "insularity curiosity isolation prejudice" at bounding box center [690, 173] width 78 height 19
click at [509, 221] on select "indifference ignorance detachment appreciation" at bounding box center [526, 220] width 87 height 19
select select "detachment"
click at [483, 211] on select "indifference ignorance detachment appreciation" at bounding box center [526, 220] width 87 height 19
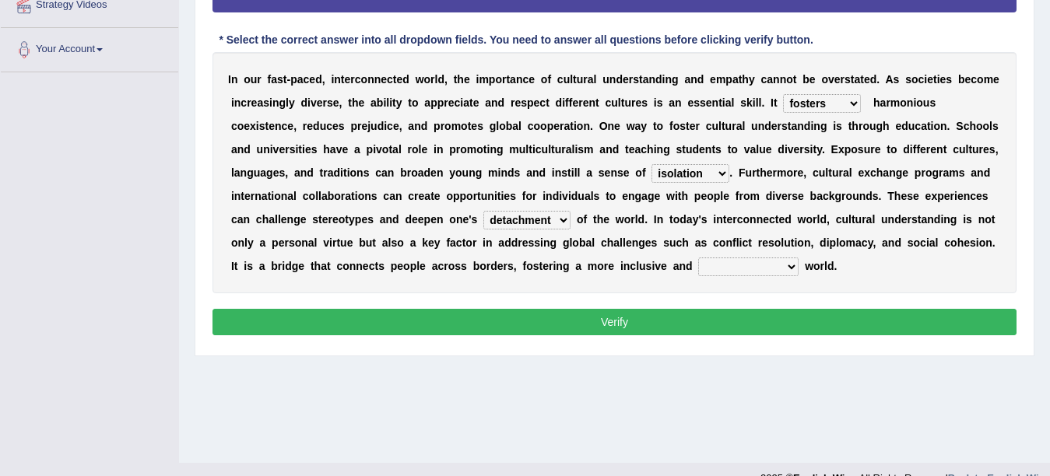
click at [416, 321] on button "Verify" at bounding box center [614, 322] width 804 height 26
click at [760, 261] on select "divided fractured interconnected exclusive" at bounding box center [748, 267] width 100 height 19
select select "interconnected"
click at [698, 258] on select "divided fractured interconnected exclusive" at bounding box center [748, 267] width 100 height 19
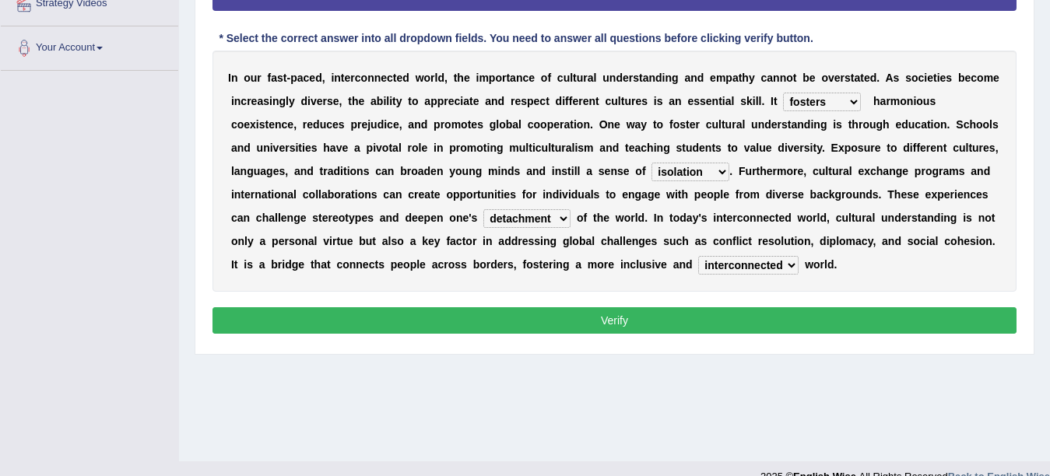
scroll to position [341, 0]
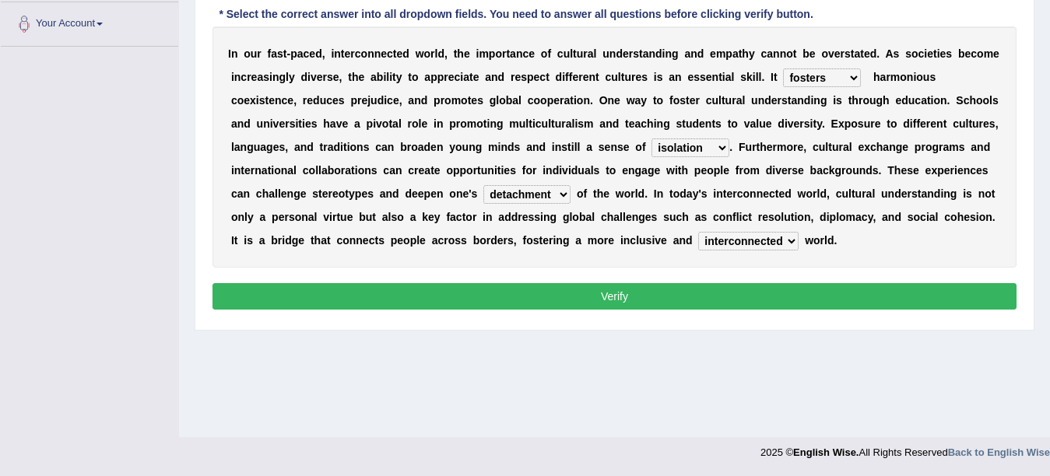
click at [739, 276] on div "Instructions: Below is a text with blanks. Click on each blank, a list of choic…" at bounding box center [615, 94] width 812 height 458
click at [736, 288] on button "Verify" at bounding box center [614, 296] width 804 height 26
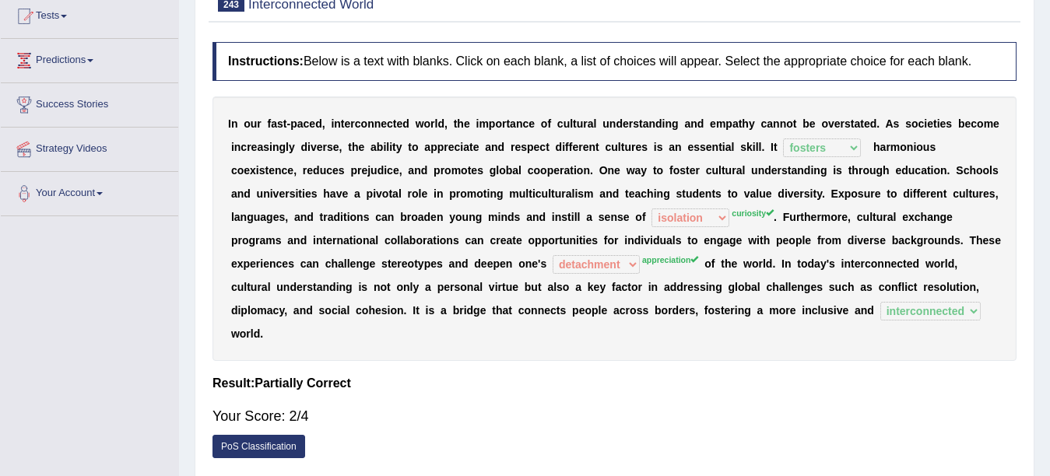
scroll to position [0, 0]
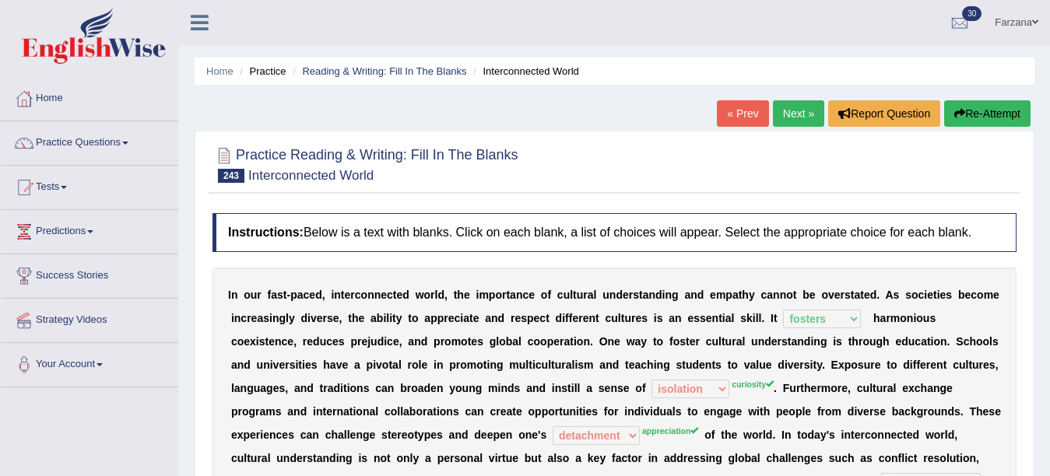
click at [774, 115] on link "Next »" at bounding box center [798, 113] width 51 height 26
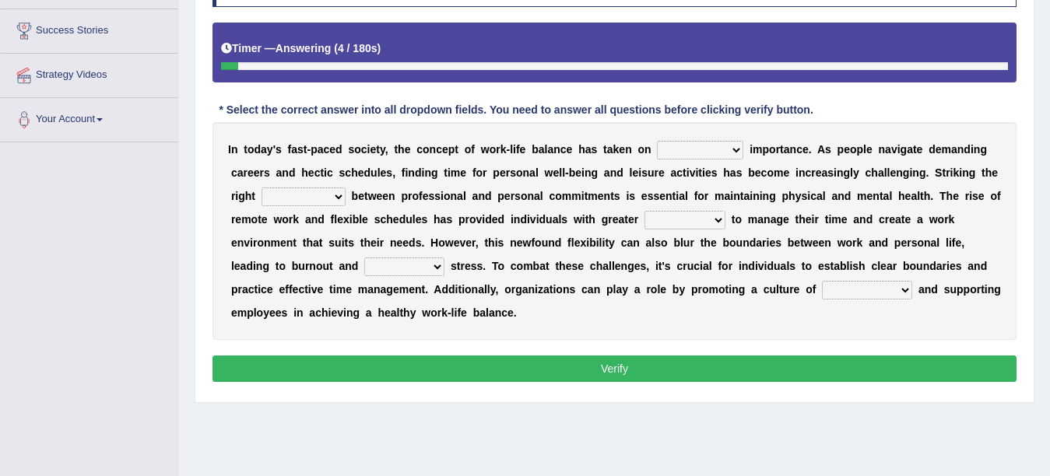
click at [672, 162] on div "I n [DATE] a y ' s f a s t - p a c e d s o c i e t y , t h e c o n c e p t o f …" at bounding box center [614, 231] width 804 height 218
click at [686, 140] on div "I n [DATE] a y ' s f a s t - p a c e d s o c i e t y , t h e c o n c e p t o f …" at bounding box center [614, 231] width 804 height 218
click at [696, 148] on select "insignificant trivial paramount optional" at bounding box center [700, 150] width 86 height 19
click at [657, 141] on select "insignificant trivial paramount optional" at bounding box center [700, 150] width 86 height 19
click at [700, 148] on select "insignificant trivial paramount optional" at bounding box center [700, 150] width 86 height 19
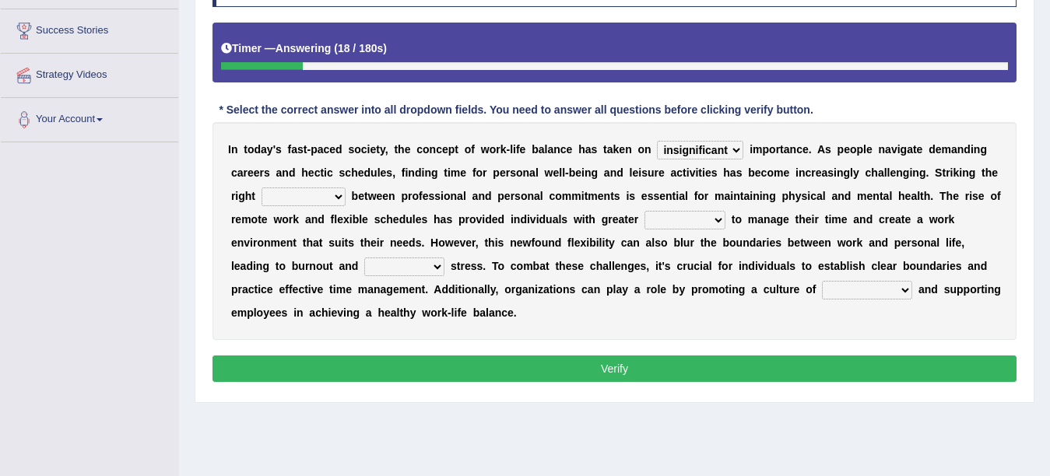
click at [767, 191] on b "n" at bounding box center [766, 196] width 7 height 12
click at [674, 158] on select "insignificant trivial paramount optional" at bounding box center [700, 150] width 86 height 19
select select "trivial"
click at [657, 141] on select "insignificant trivial paramount optional" at bounding box center [700, 150] width 86 height 19
click at [296, 197] on select "imbalance equilibrium instability disharmony" at bounding box center [303, 197] width 84 height 19
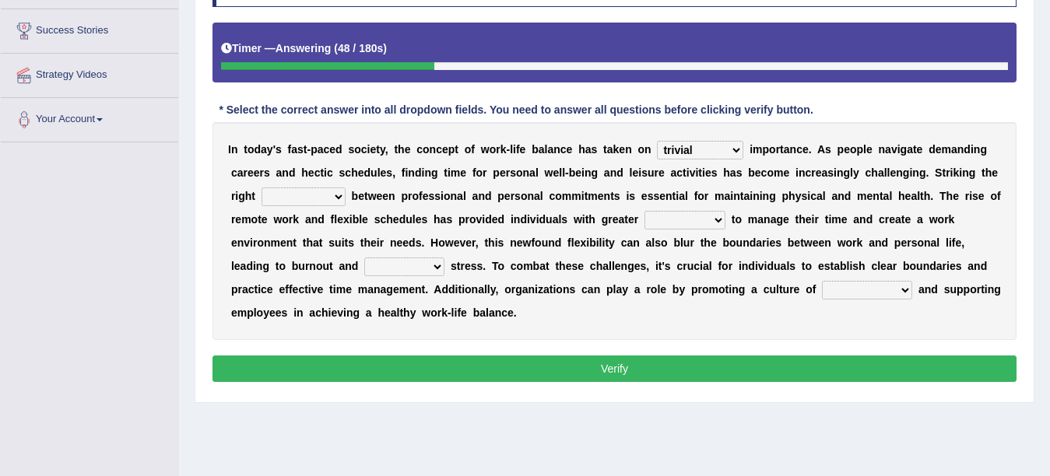
select select "disharmony"
click at [261, 188] on select "imbalance equilibrium instability disharmony" at bounding box center [303, 197] width 84 height 19
click at [638, 222] on b "r" at bounding box center [636, 219] width 4 height 12
click at [675, 226] on select "flexibility limitations rigidity constraints" at bounding box center [684, 220] width 81 height 19
select select "limitations"
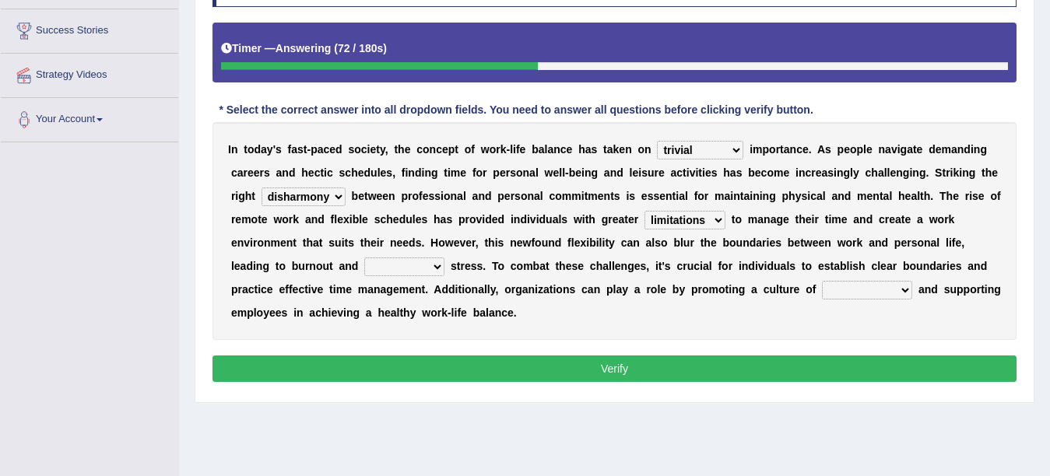
click at [661, 211] on select "flexibility limitations rigidity constraints" at bounding box center [684, 220] width 81 height 19
click at [413, 265] on select "alleviated moderated heightened reduced" at bounding box center [404, 267] width 80 height 19
select select "reduced"
click at [364, 258] on select "alleviated moderated heightened reduced" at bounding box center [404, 267] width 80 height 19
click at [865, 292] on select "collaboration stress cooperation competition" at bounding box center [867, 290] width 90 height 19
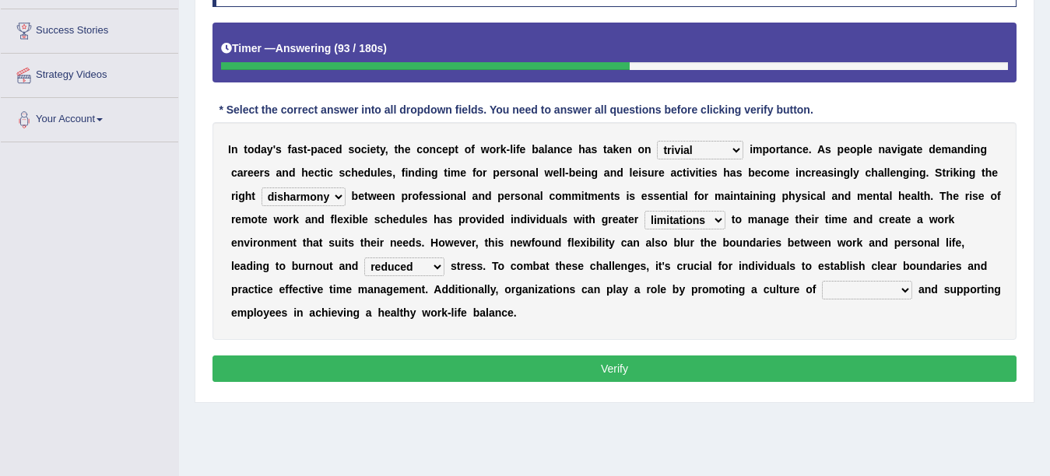
select select "cooperation"
click at [822, 281] on select "collaboration stress cooperation competition" at bounding box center [867, 290] width 90 height 19
click at [613, 371] on button "Verify" at bounding box center [614, 369] width 804 height 26
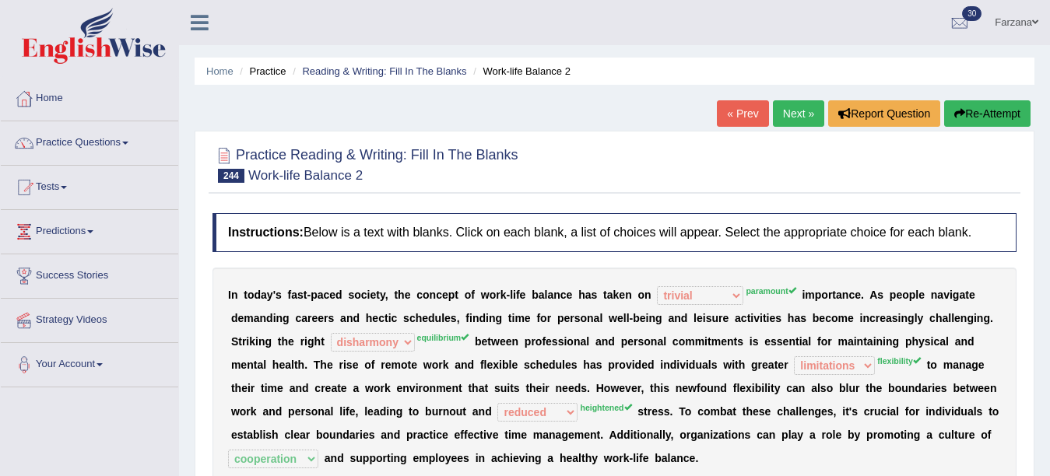
click at [789, 111] on link "Next »" at bounding box center [798, 113] width 51 height 26
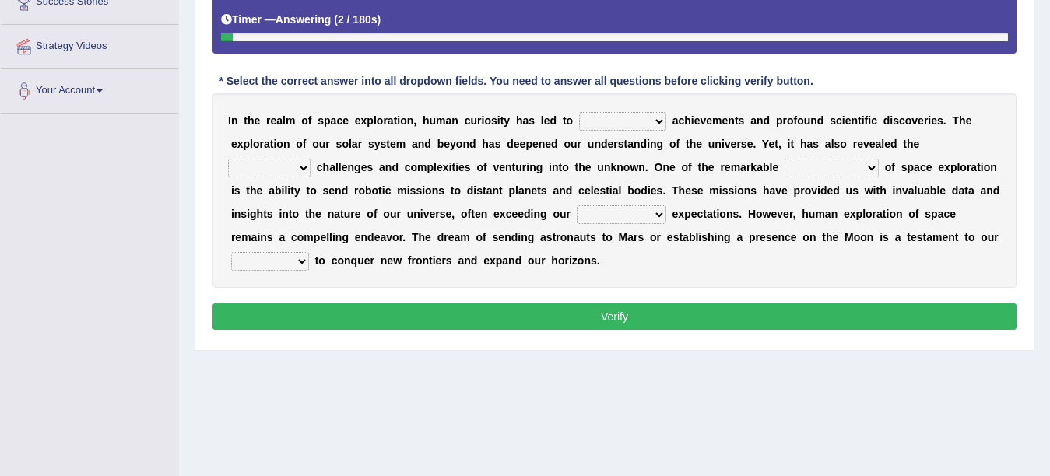
click at [628, 114] on select "trivial monumental insignificant routine" at bounding box center [622, 121] width 87 height 19
select select "trivial"
click at [579, 112] on select "trivial monumental insignificant routine" at bounding box center [622, 121] width 87 height 19
click at [287, 169] on select "mundane daunting simple unexpected" at bounding box center [269, 168] width 82 height 19
select select "unexpected"
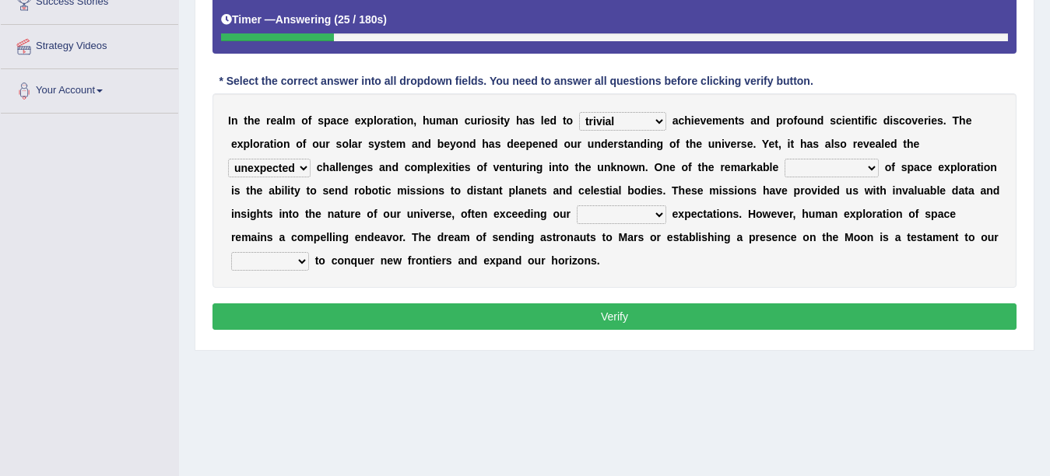
click at [228, 159] on select "mundane daunting simple unexpected" at bounding box center [269, 168] width 82 height 19
click at [848, 160] on select "achievements drawbacks benefits challenges" at bounding box center [831, 168] width 94 height 19
select select "challenges"
click at [785, 159] on select "achievements drawbacks benefits challenges" at bounding box center [831, 168] width 94 height 19
click at [626, 214] on select "vast limited modest considerable" at bounding box center [621, 214] width 89 height 19
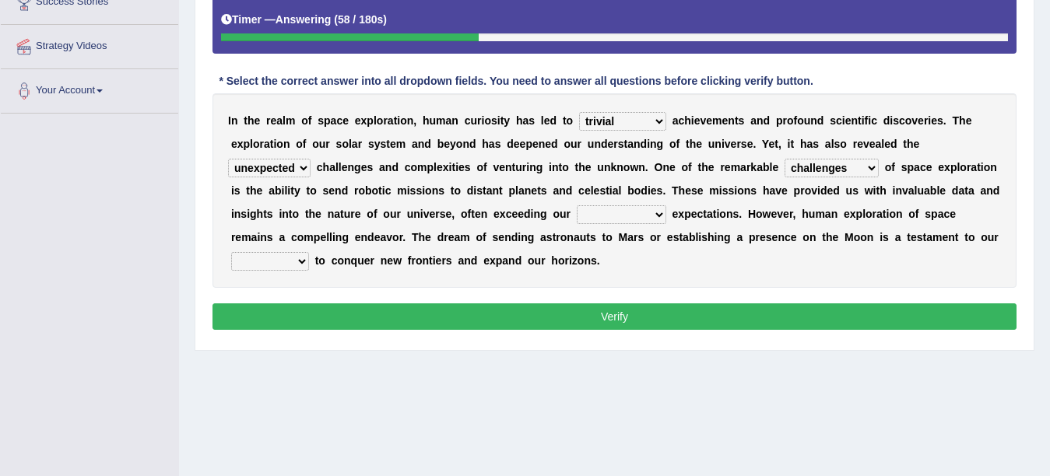
click at [339, 265] on b "o" at bounding box center [340, 260] width 7 height 12
click at [288, 255] on select "reluctance aversion hesitation resolve" at bounding box center [270, 261] width 78 height 19
click at [602, 216] on select "vast limited modest considerable" at bounding box center [621, 214] width 89 height 19
select select "considerable"
click at [577, 205] on select "vast limited modest considerable" at bounding box center [621, 214] width 89 height 19
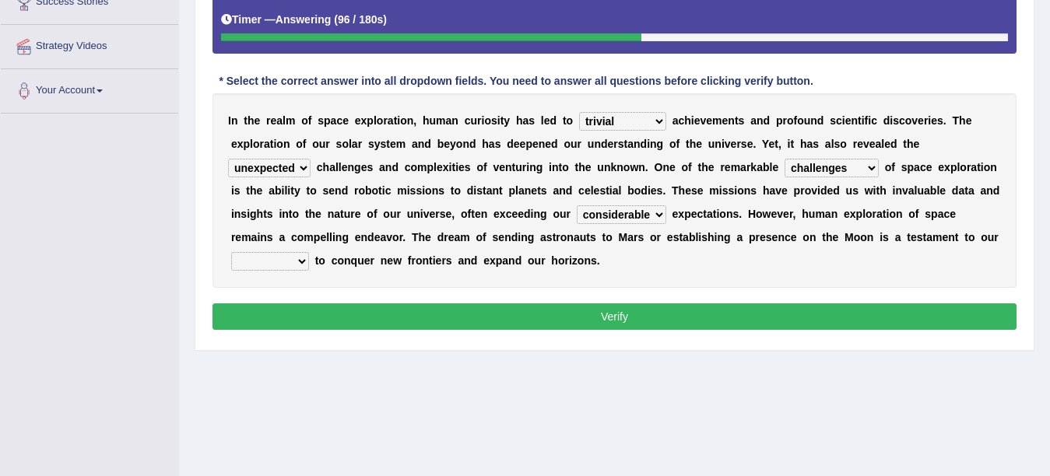
click at [275, 257] on select "reluctance aversion hesitation resolve" at bounding box center [270, 261] width 78 height 19
select select "reluctance"
click at [231, 252] on select "reluctance aversion hesitation resolve" at bounding box center [270, 261] width 78 height 19
click at [261, 321] on button "Verify" at bounding box center [614, 317] width 804 height 26
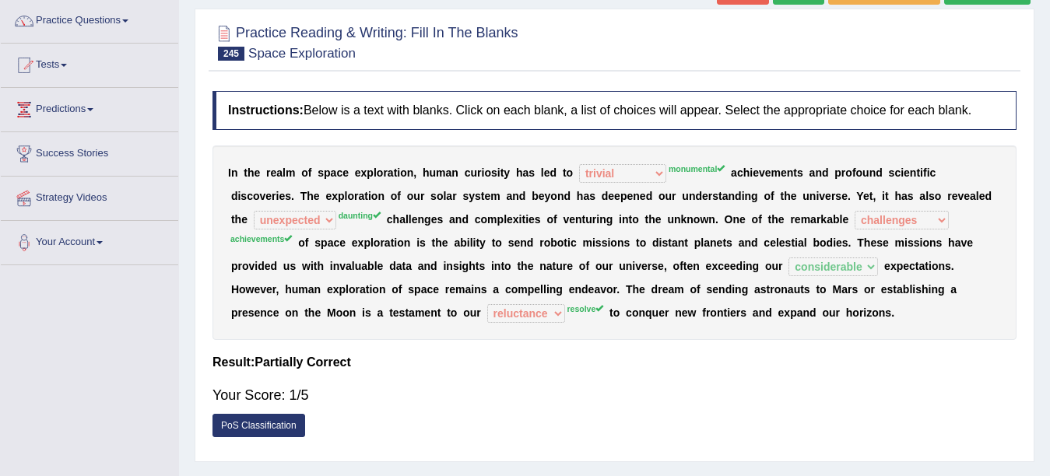
scroll to position [118, 0]
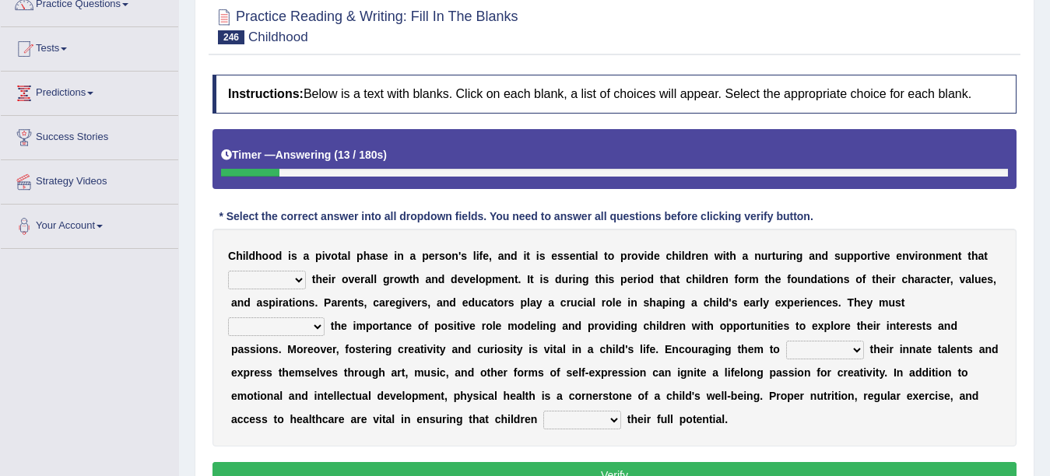
click at [274, 279] on select "hinders fosters impedes retards" at bounding box center [267, 280] width 78 height 19
select select "fosters"
click at [228, 271] on select "hinders fosters impedes retards" at bounding box center [267, 280] width 78 height 19
click at [284, 332] on select "neglect ignore recognize underestimate" at bounding box center [276, 327] width 96 height 19
select select "recognize"
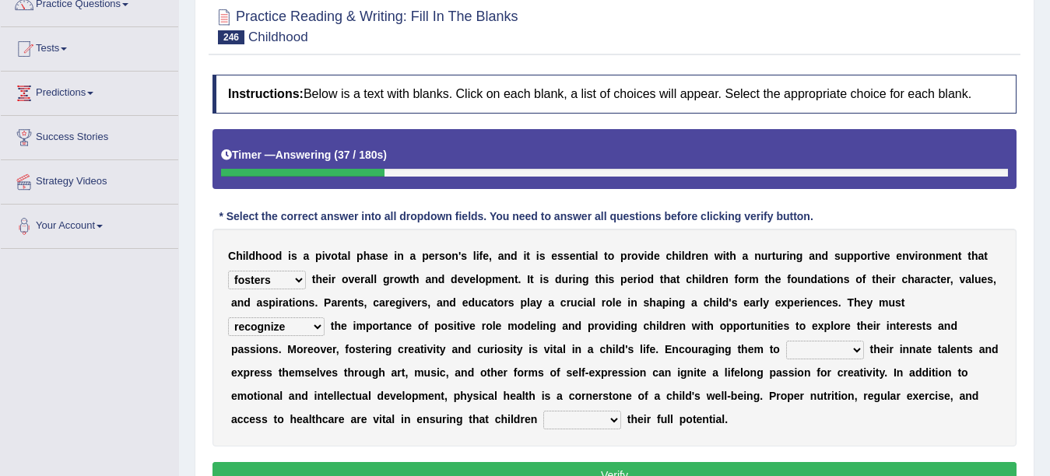
click at [228, 318] on select "neglect ignore recognize underestimate" at bounding box center [276, 327] width 96 height 19
click at [801, 349] on select "stifle nurture restrict diminish" at bounding box center [825, 350] width 78 height 19
select select "nurture"
click at [786, 341] on select "stifle nurture restrict diminish" at bounding box center [825, 350] width 78 height 19
click at [828, 356] on select "stifle nurture restrict diminish" at bounding box center [825, 350] width 78 height 19
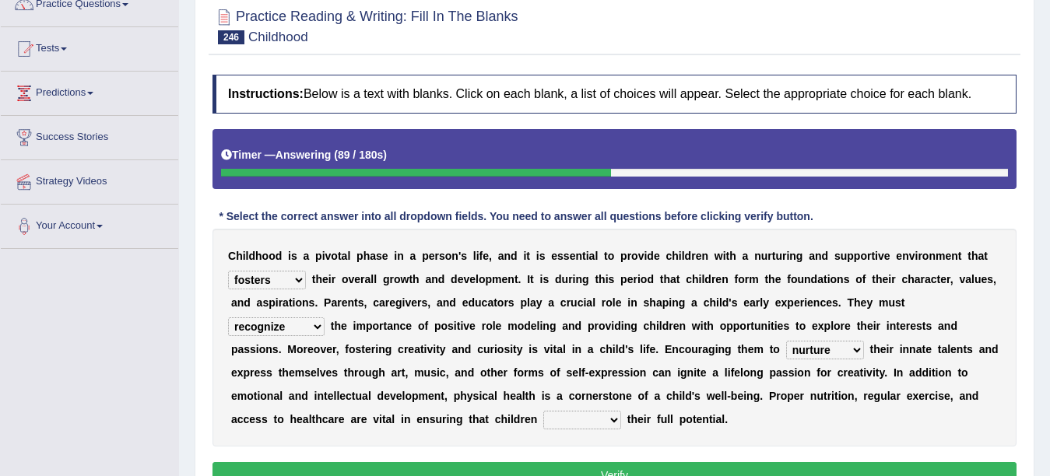
scroll to position [230, 0]
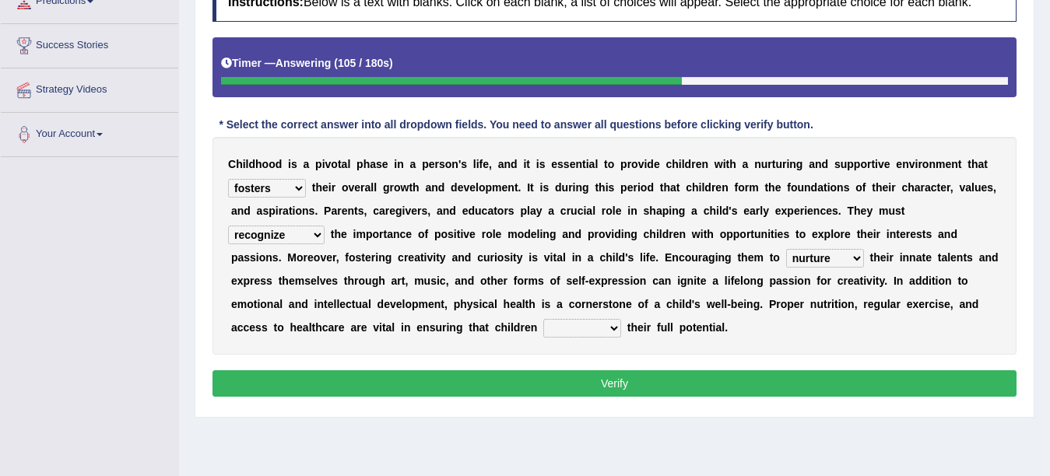
click at [577, 328] on select "attend maximize stagnate achieve" at bounding box center [582, 328] width 78 height 19
select select "achieve"
click at [543, 319] on select "attend maximize stagnate achieve" at bounding box center [582, 328] width 78 height 19
click at [563, 321] on select "attend maximize stagnate achieve" at bounding box center [582, 328] width 78 height 19
click at [496, 381] on button "Verify" at bounding box center [614, 383] width 804 height 26
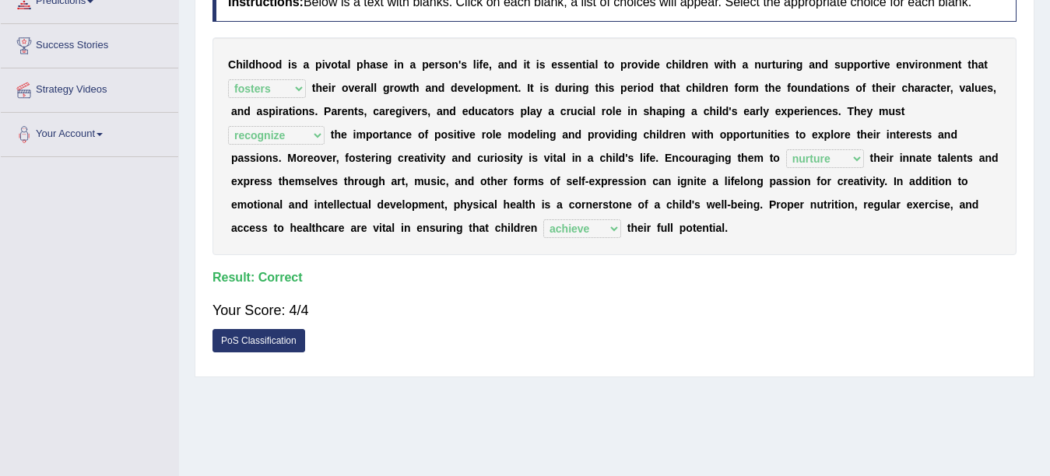
drag, startPoint x: 1048, startPoint y: 314, endPoint x: 1062, endPoint y: 211, distance: 104.4
click at [1049, 211] on html "Toggle navigation Home Practice Questions Speaking Practice Read Aloud Repeat S…" at bounding box center [525, 8] width 1050 height 476
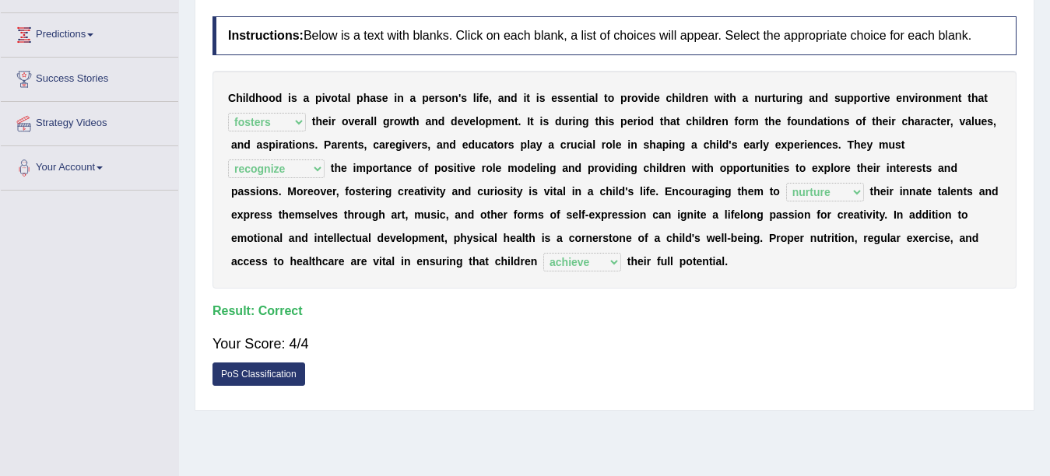
scroll to position [0, 0]
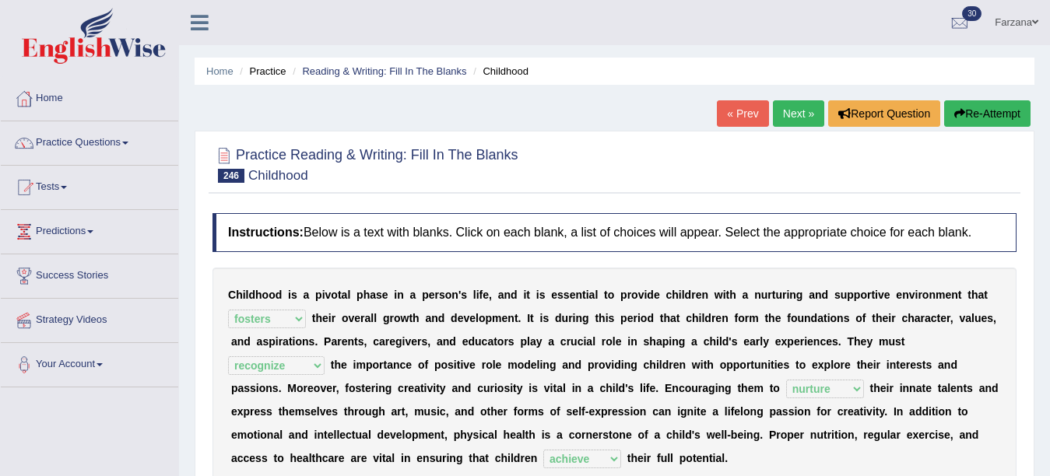
click at [796, 124] on link "Next »" at bounding box center [798, 113] width 51 height 26
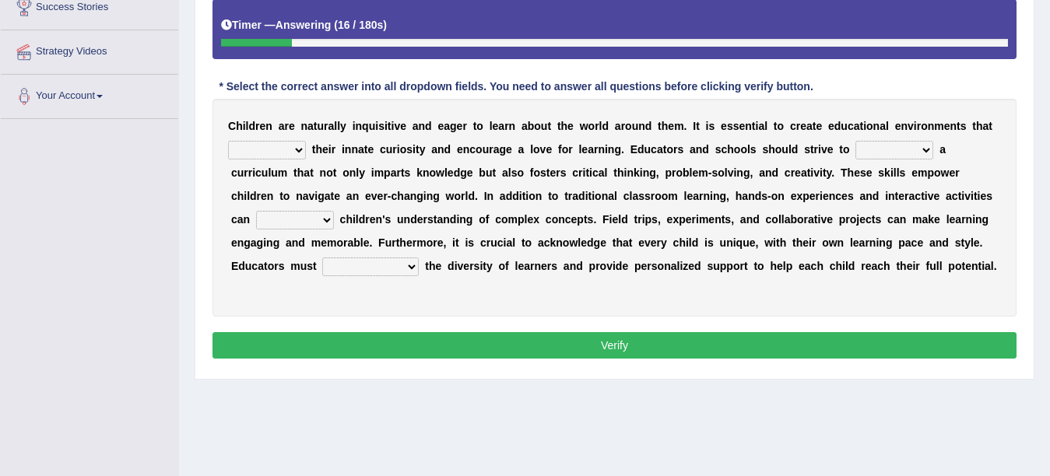
scroll to position [252, 0]
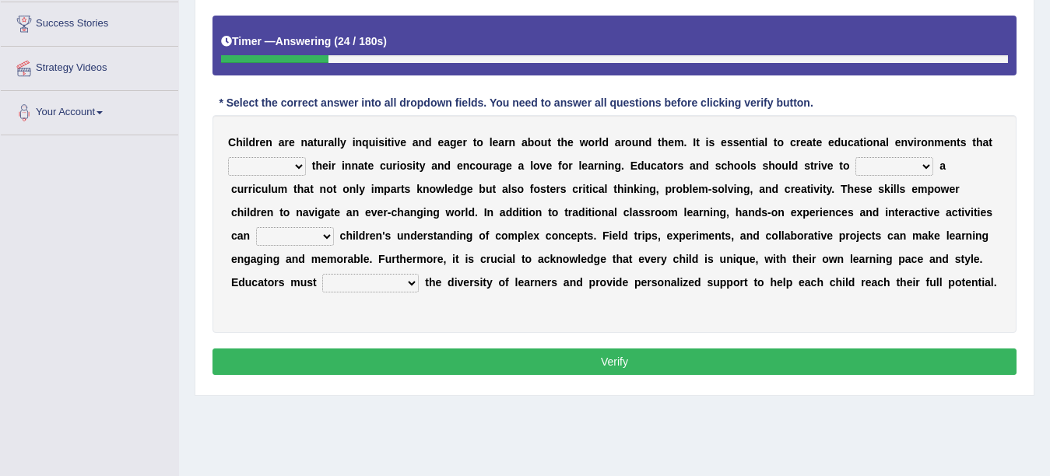
click at [279, 163] on select "stagnate suppress hinder stimulate" at bounding box center [267, 166] width 78 height 19
click at [273, 249] on div "C h i l d r e n a r e n a t u r a l l y i n q u i s i t i v e a n d e a g e r t…" at bounding box center [614, 224] width 804 height 218
click at [244, 173] on select "stagnate suppress hinder stimulate" at bounding box center [267, 166] width 78 height 19
select select "stimulate"
click at [228, 157] on select "stagnate suppress hinder stimulate" at bounding box center [267, 166] width 78 height 19
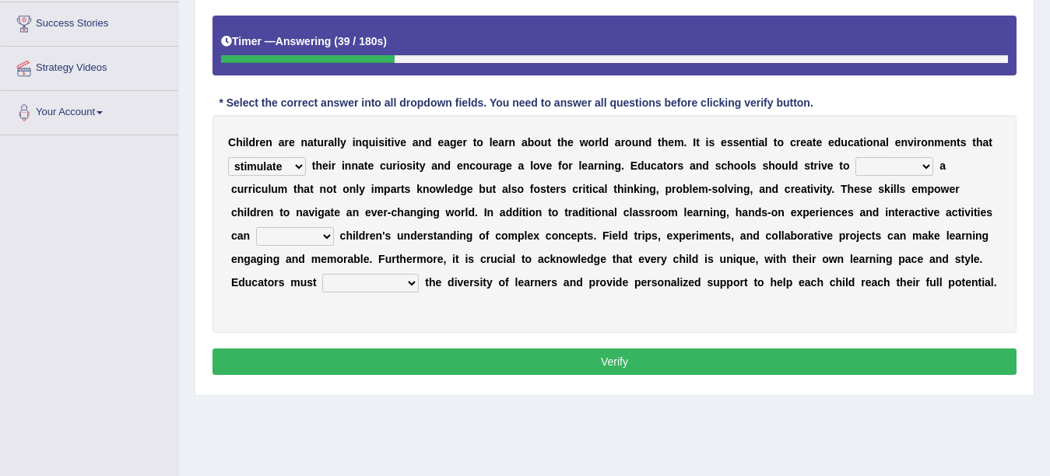
click at [886, 166] on select "disregard overlook embrace implement" at bounding box center [894, 166] width 78 height 19
select select "implement"
click at [855, 157] on select "disregard overlook embrace implement" at bounding box center [894, 166] width 78 height 19
click at [287, 233] on select "restrict undermine diminish enhance" at bounding box center [295, 236] width 78 height 19
select select "enhance"
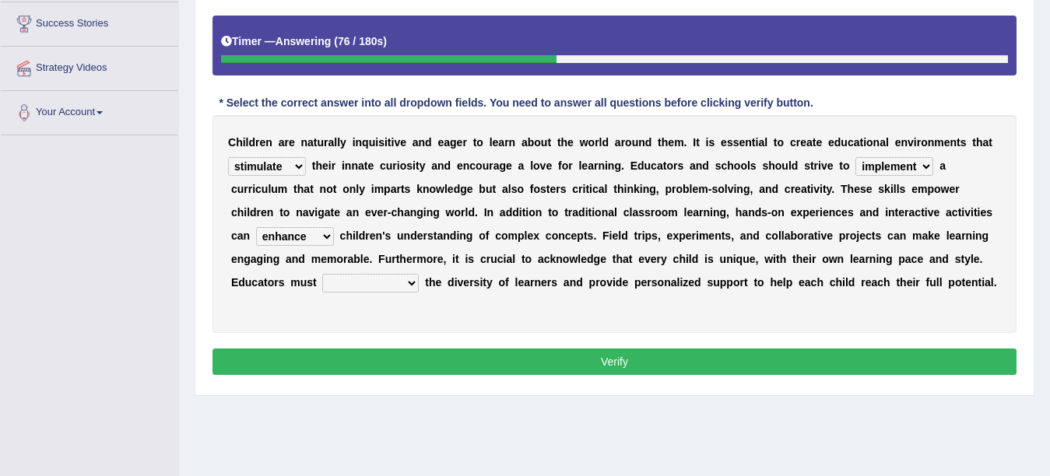
click at [256, 227] on select "restrict undermine diminish enhance" at bounding box center [295, 236] width 78 height 19
click at [350, 284] on select "underestimate recognize overlook disregard" at bounding box center [370, 283] width 96 height 19
click at [322, 274] on select "underestimate recognize overlook disregard" at bounding box center [370, 283] width 96 height 19
drag, startPoint x: 350, startPoint y: 287, endPoint x: 350, endPoint y: 320, distance: 32.7
click at [350, 320] on div "C h i l d r e n a r e n a t u r a l l y i n q u i s i t i v e a n d e a g e r t…" at bounding box center [614, 224] width 804 height 218
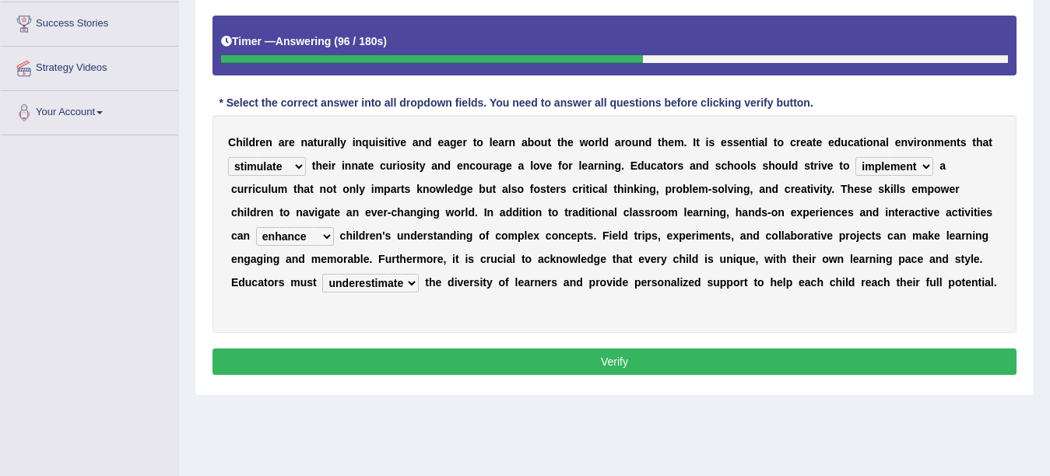
select select "recognize"
click at [322, 274] on select "underestimate recognize overlook disregard" at bounding box center [370, 283] width 96 height 19
click at [335, 374] on button "Verify" at bounding box center [614, 362] width 804 height 26
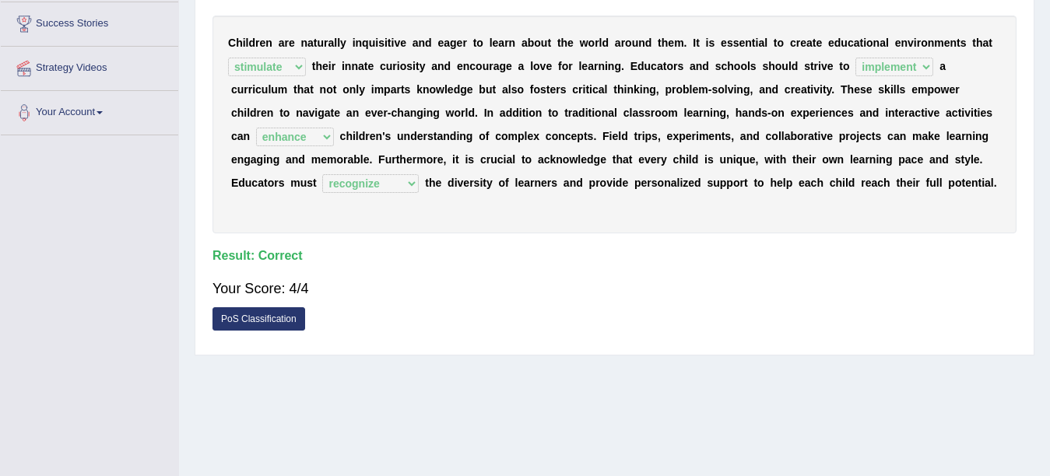
scroll to position [116, 0]
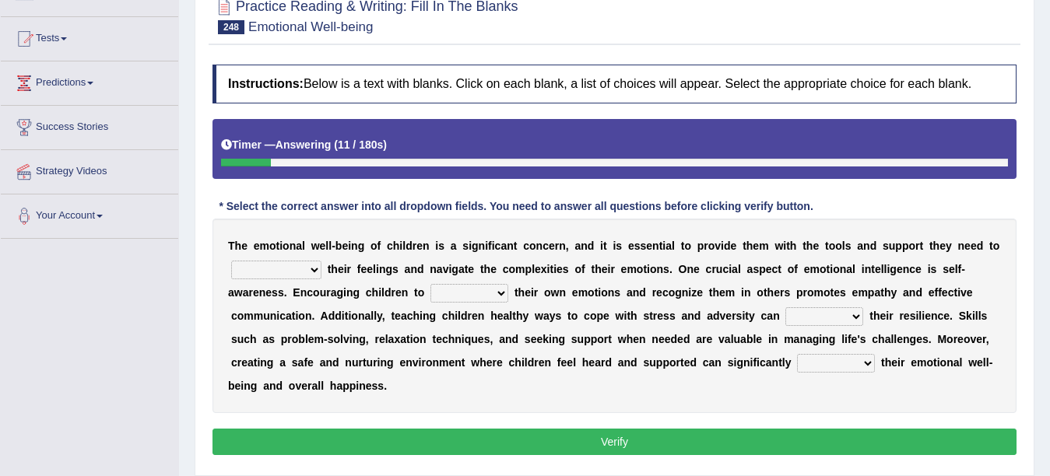
click at [243, 272] on select "acknowledge suppress neglect hinder" at bounding box center [276, 270] width 90 height 19
click at [231, 261] on select "acknowledge suppress neglect hinder" at bounding box center [276, 270] width 90 height 19
click at [289, 272] on select "acknowledge suppress neglect hinder" at bounding box center [276, 270] width 90 height 19
select select "suppress"
click at [231, 261] on select "acknowledge suppress neglect hinder" at bounding box center [276, 270] width 90 height 19
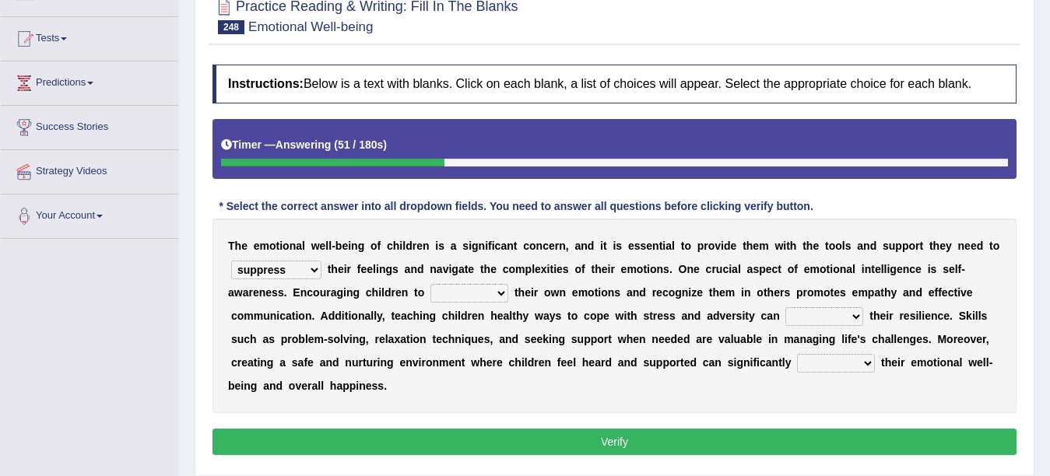
click at [433, 288] on select "ignore [PERSON_NAME] explore repress" at bounding box center [469, 293] width 78 height 19
select select "explore"
click at [430, 284] on select "ignore [PERSON_NAME] explore repress" at bounding box center [469, 293] width 78 height 19
click at [459, 289] on select "ignore [PERSON_NAME] explore repress" at bounding box center [469, 293] width 78 height 19
click at [326, 322] on b "A" at bounding box center [325, 316] width 8 height 12
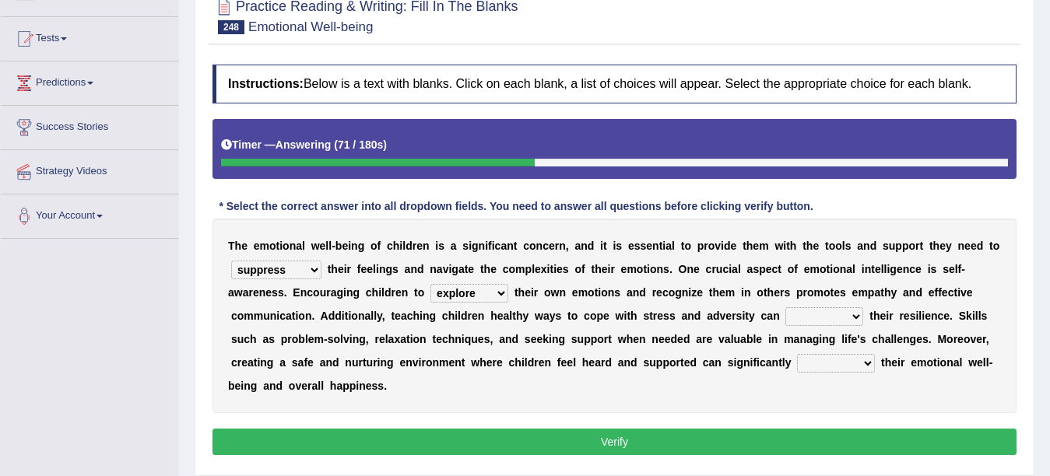
click at [812, 319] on select "undermine impair nurture hinder" at bounding box center [824, 316] width 78 height 19
click at [795, 321] on select "undermine impair nurture hinder" at bounding box center [824, 316] width 78 height 19
click at [846, 321] on select "undermine impair nurture hinder" at bounding box center [824, 316] width 78 height 19
select select "undermine"
click at [785, 307] on select "undermine impair nurture hinder" at bounding box center [824, 316] width 78 height 19
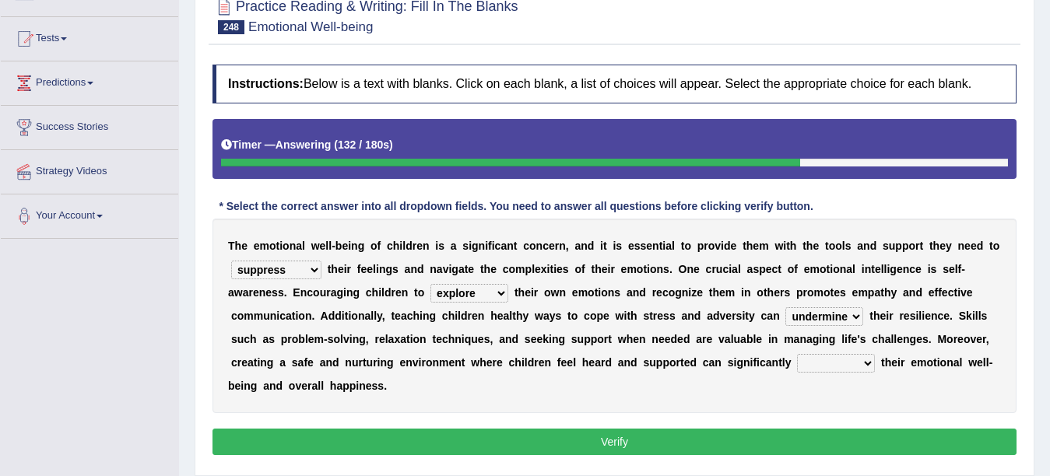
click at [805, 360] on select "bolster impede hinder undermine" at bounding box center [836, 363] width 78 height 19
select select "bolster"
click at [797, 354] on select "bolster impede hinder undermine" at bounding box center [836, 363] width 78 height 19
click at [837, 365] on select "bolster impede hinder undermine" at bounding box center [836, 363] width 78 height 19
click at [658, 447] on button "Verify" at bounding box center [614, 442] width 804 height 26
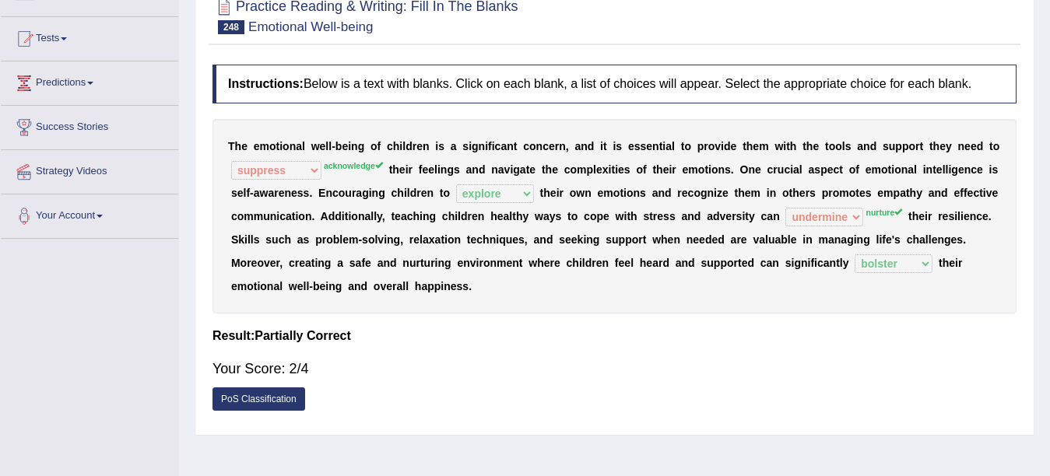
scroll to position [67, 0]
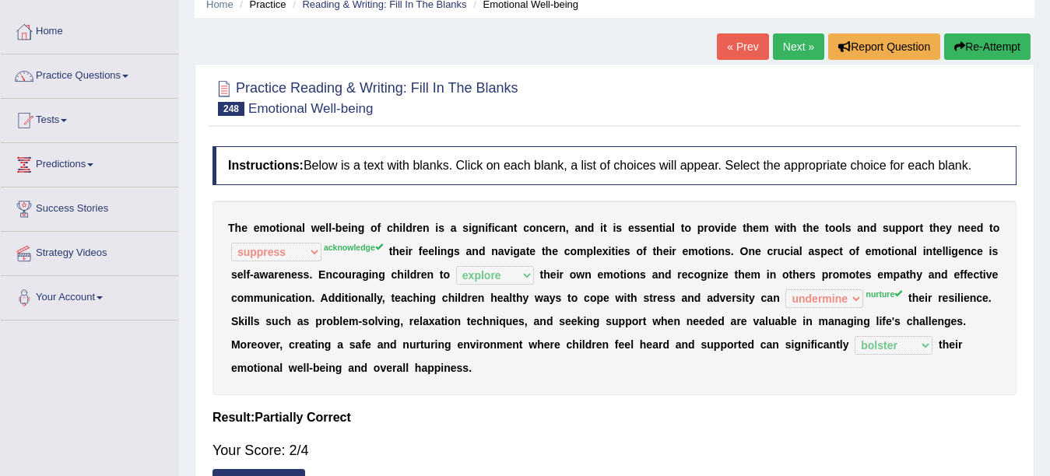
click at [807, 32] on div "Home Practice Reading & Writing: Fill In The Blanks Emotional Well-being « Prev…" at bounding box center [614, 322] width 871 height 778
click at [803, 44] on link "Next »" at bounding box center [798, 46] width 51 height 26
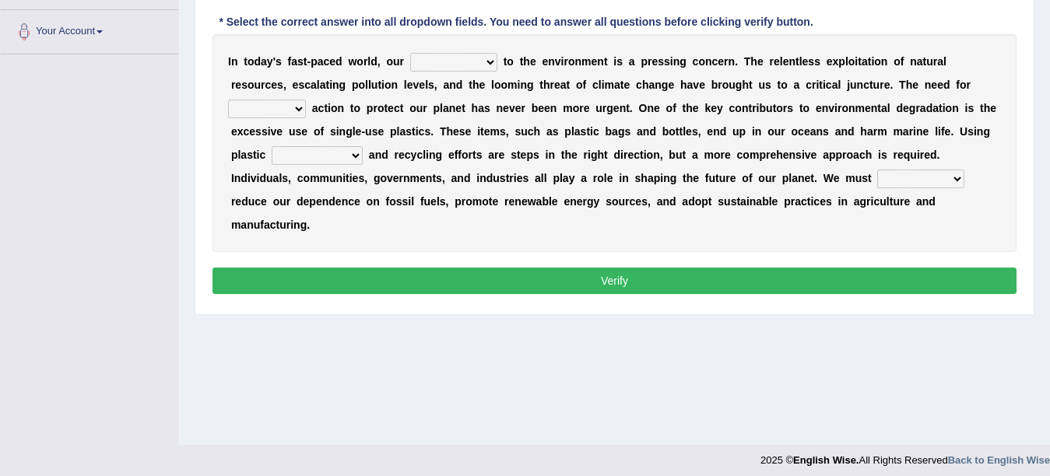
click at [430, 61] on select "response indifference dedication commitment" at bounding box center [453, 62] width 87 height 19
click at [410, 53] on select "response indifference dedication commitment" at bounding box center [453, 62] width 87 height 19
select select "response"
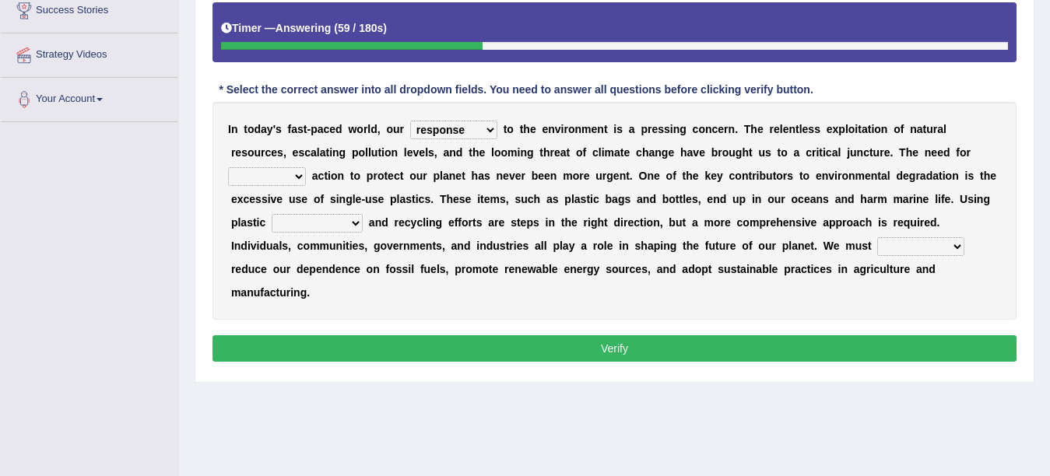
scroll to position [261, 0]
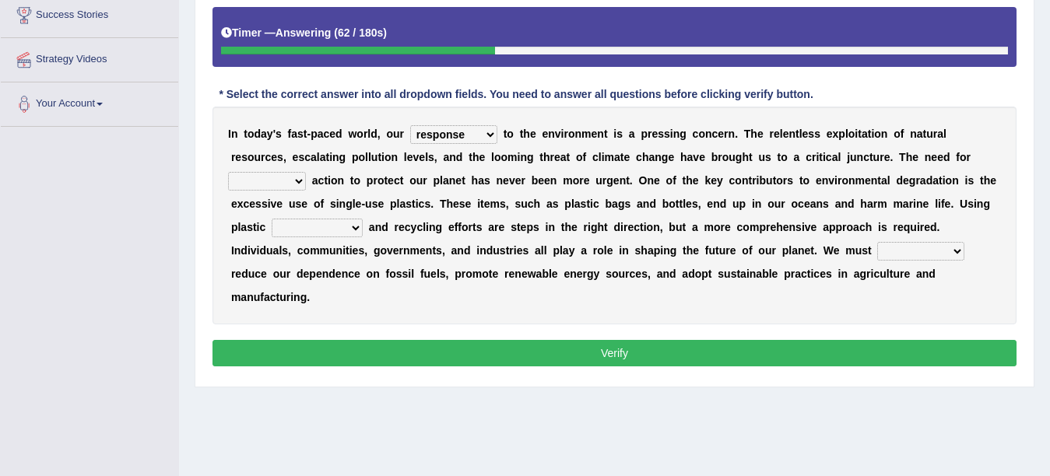
click at [266, 183] on select "reactive hesitant proactive immediate" at bounding box center [267, 181] width 78 height 19
select select "proactive"
click at [228, 172] on select "reactive hesitant proactive immediate" at bounding box center [267, 181] width 78 height 19
click at [296, 224] on select "consumption alternatives grades effectiveness" at bounding box center [317, 228] width 91 height 19
select select "consumption"
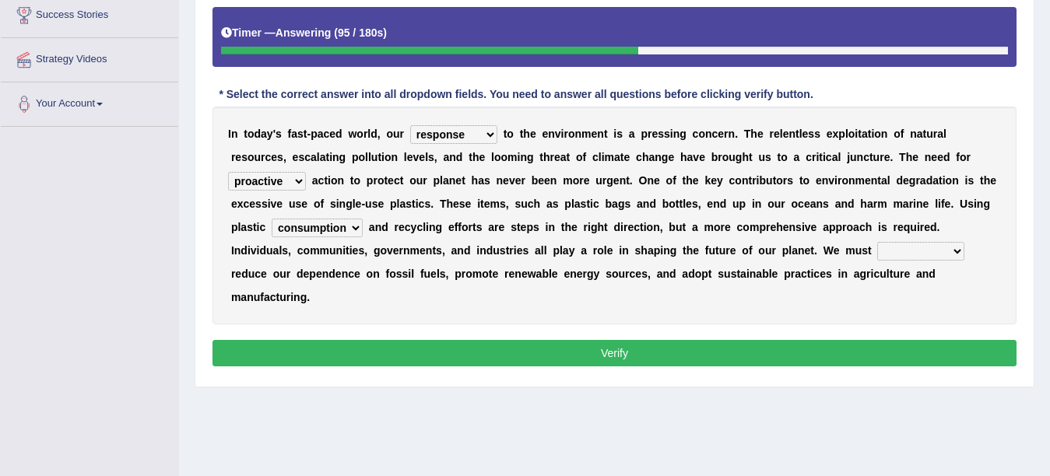
click at [272, 219] on select "consumption alternatives grades effectiveness" at bounding box center [317, 228] width 91 height 19
click at [313, 252] on b "m" at bounding box center [314, 250] width 9 height 12
click at [921, 250] on select "collectively relatively selectively productively" at bounding box center [920, 251] width 87 height 19
click at [877, 242] on select "collectively relatively selectively productively" at bounding box center [920, 251] width 87 height 19
click at [923, 243] on select "collectively relatively selectively productively" at bounding box center [920, 251] width 87 height 19
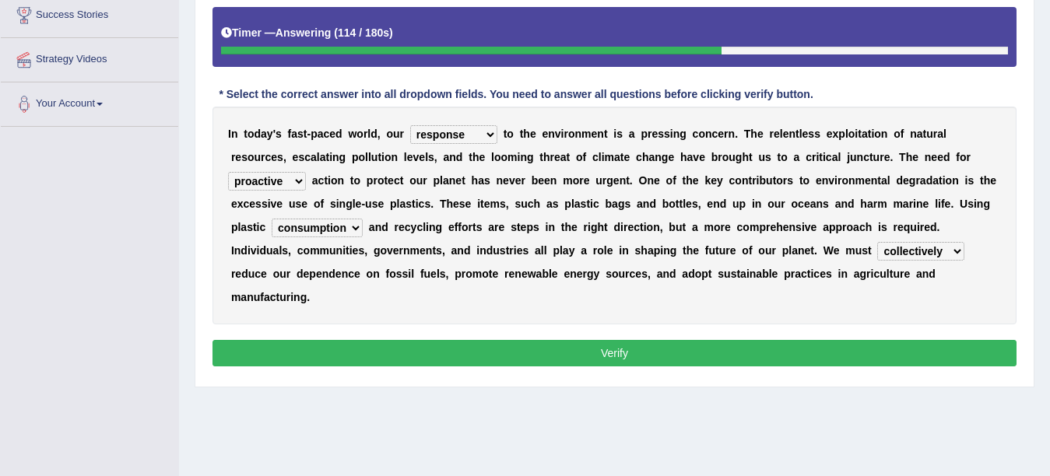
select select "productively"
click at [877, 242] on select "collectively relatively selectively productively" at bounding box center [920, 251] width 87 height 19
click at [835, 337] on div "Instructions: Below is a text with blanks. Click on each blank, a list of choic…" at bounding box center [615, 162] width 812 height 434
click at [757, 356] on button "Verify" at bounding box center [614, 353] width 804 height 26
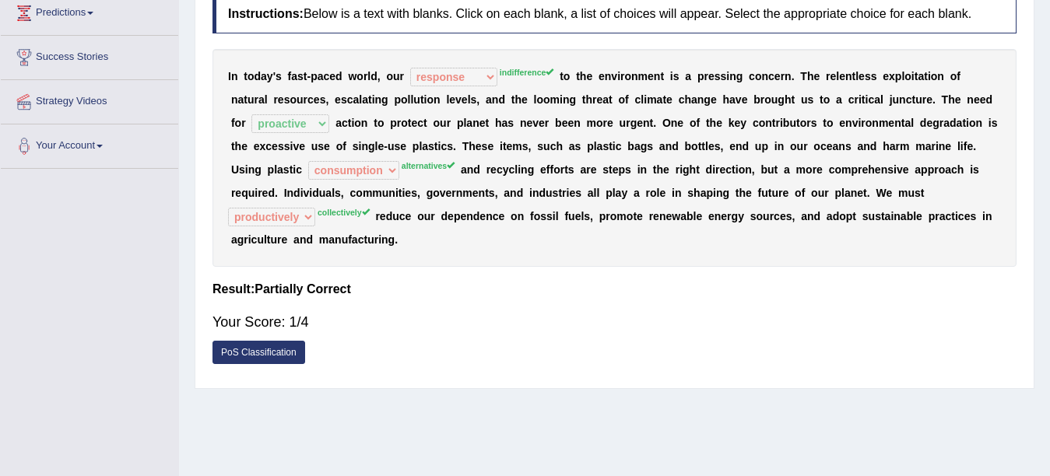
scroll to position [198, 0]
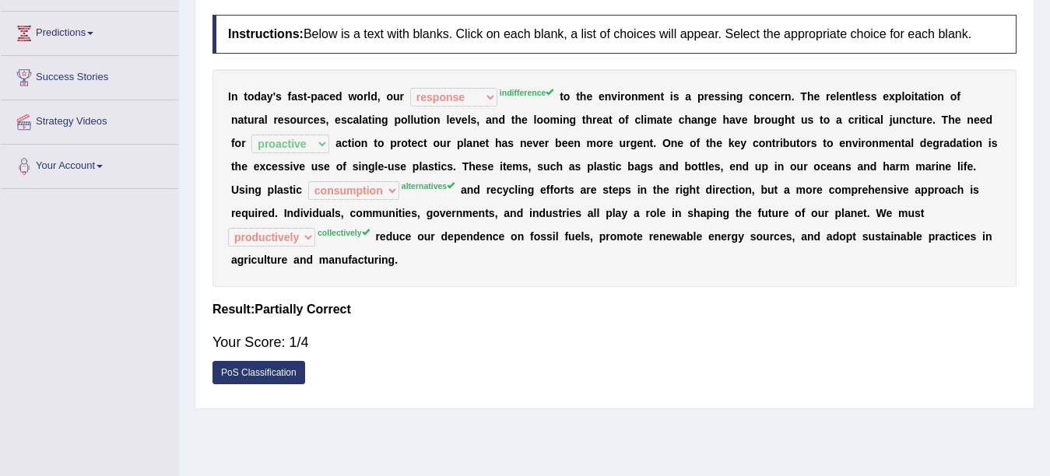
click at [305, 160] on b at bounding box center [308, 166] width 6 height 12
drag, startPoint x: 1040, startPoint y: 304, endPoint x: 1018, endPoint y: 206, distance: 100.6
click at [1018, 206] on div "Home Practice Reading & Writing: Fill In The Blanks Pressing Concern « Prev Nex…" at bounding box center [614, 191] width 871 height 778
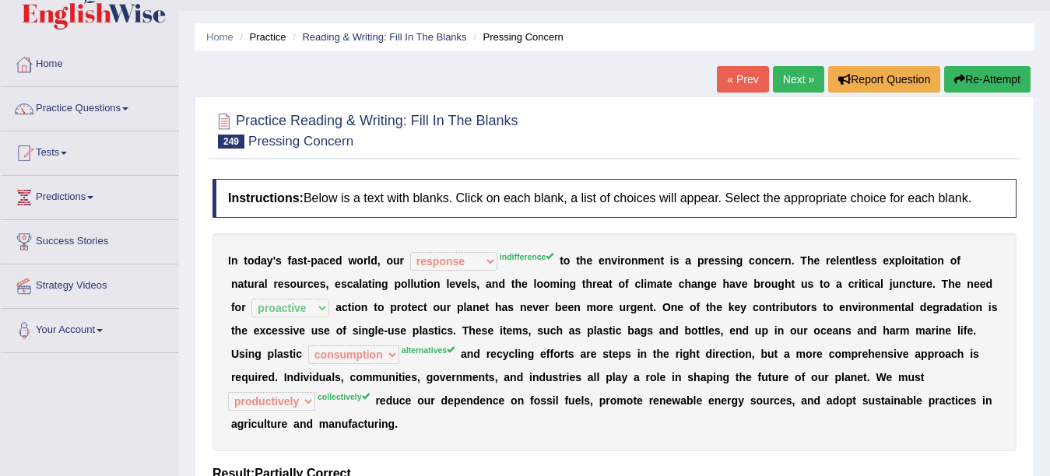
scroll to position [33, 0]
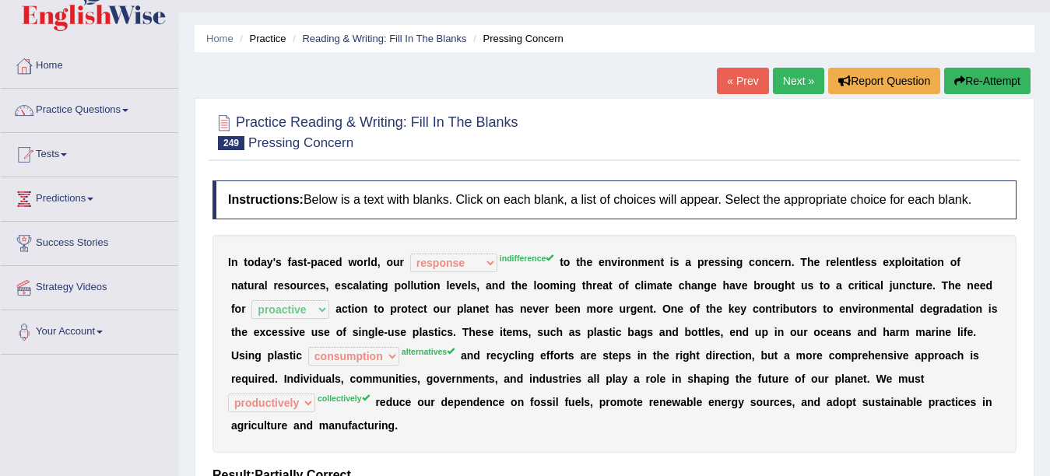
click at [786, 82] on link "Next »" at bounding box center [798, 81] width 51 height 26
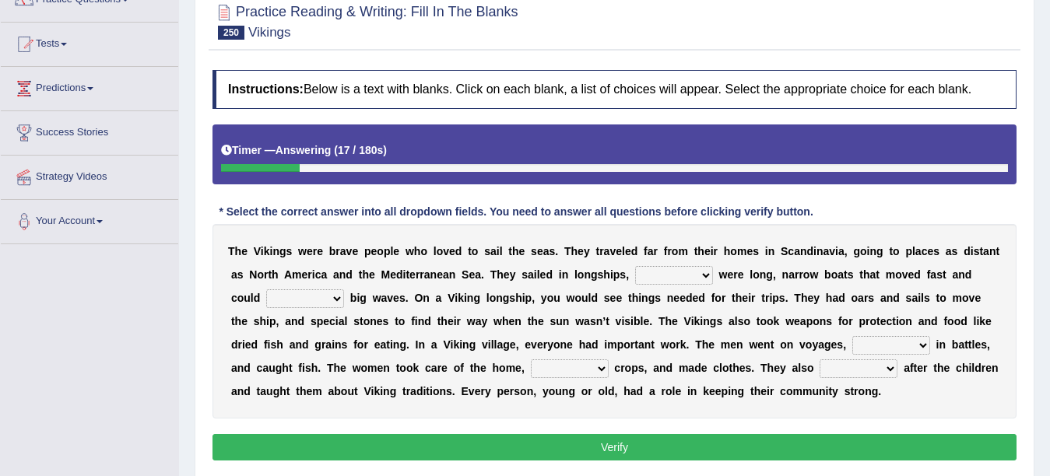
click at [647, 277] on select "that which what those" at bounding box center [674, 275] width 78 height 19
click at [656, 282] on select "that which what those" at bounding box center [674, 275] width 78 height 19
select select "which"
click at [635, 266] on select "that which what those" at bounding box center [674, 275] width 78 height 19
click at [292, 297] on select "handle whisper deal moderate" at bounding box center [305, 298] width 78 height 19
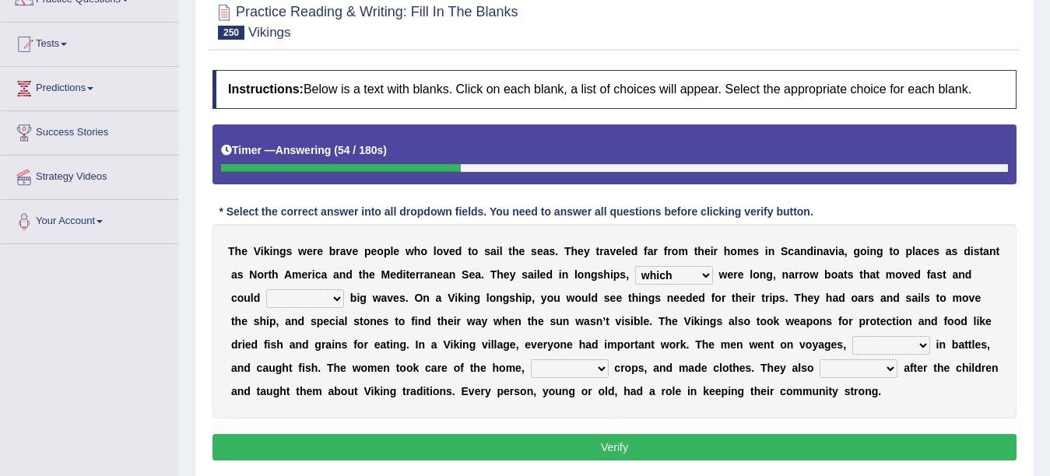
select select "handle"
click at [266, 289] on select "handle whisper deal moderate" at bounding box center [305, 298] width 78 height 19
click at [890, 339] on select "injured opposed resolved fought" at bounding box center [891, 345] width 78 height 19
click at [883, 336] on select "injured opposed resolved fought" at bounding box center [891, 345] width 78 height 19
select select "fought"
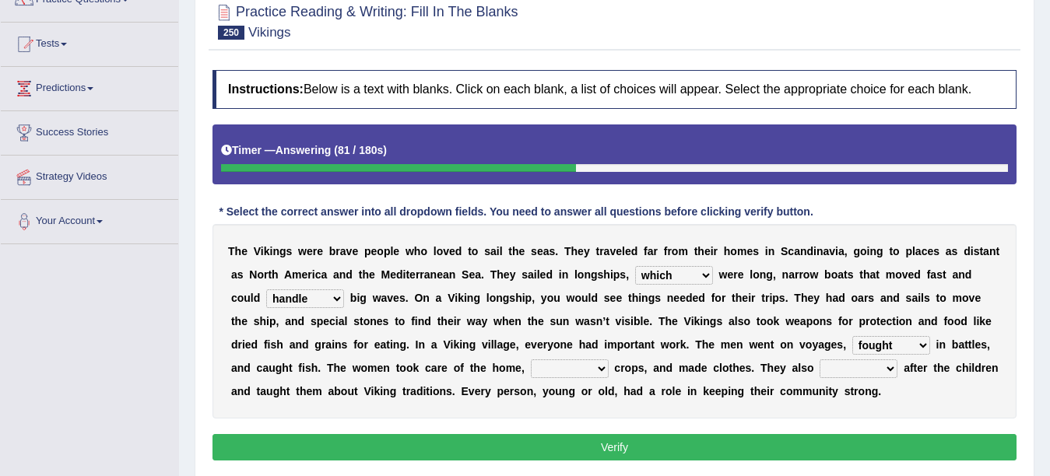
click at [852, 336] on select "injured opposed resolved fought" at bounding box center [891, 345] width 78 height 19
click at [555, 367] on select "sorted pulled grew spilt" at bounding box center [570, 369] width 78 height 19
select select "grew"
click at [531, 360] on select "sorted pulled grew spilt" at bounding box center [570, 369] width 78 height 19
click at [862, 360] on select "looked put took tend" at bounding box center [858, 369] width 78 height 19
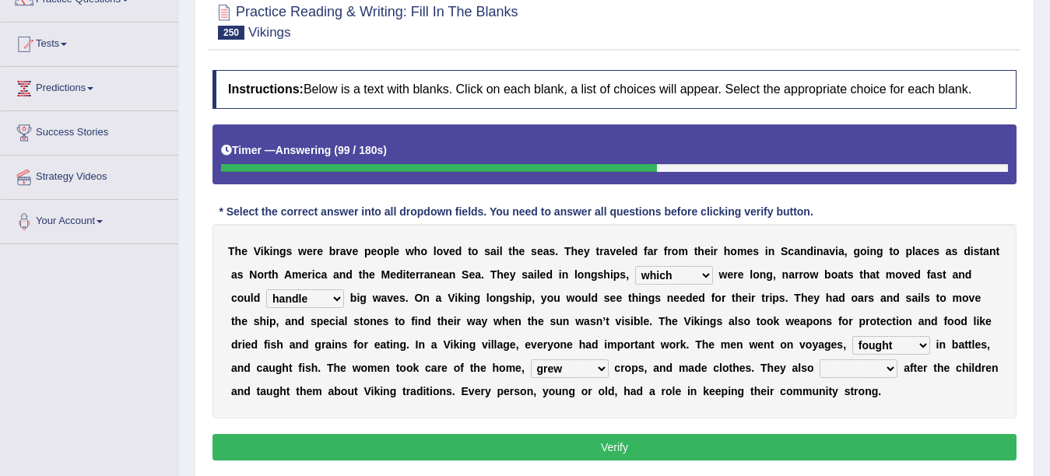
select select "looked"
click at [819, 360] on select "looked put took tend" at bounding box center [858, 369] width 78 height 19
click at [630, 439] on button "Verify" at bounding box center [614, 447] width 804 height 26
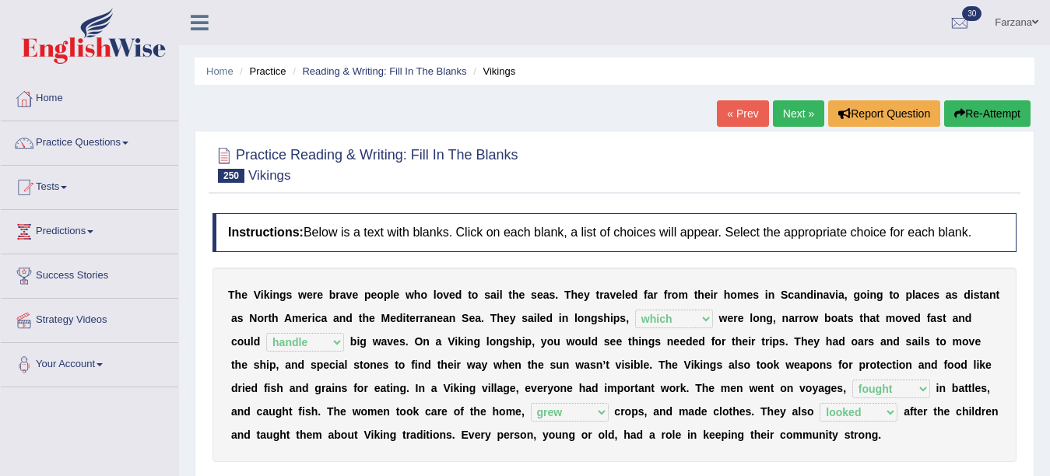
click at [1008, 25] on link "Farzana" at bounding box center [1016, 20] width 67 height 40
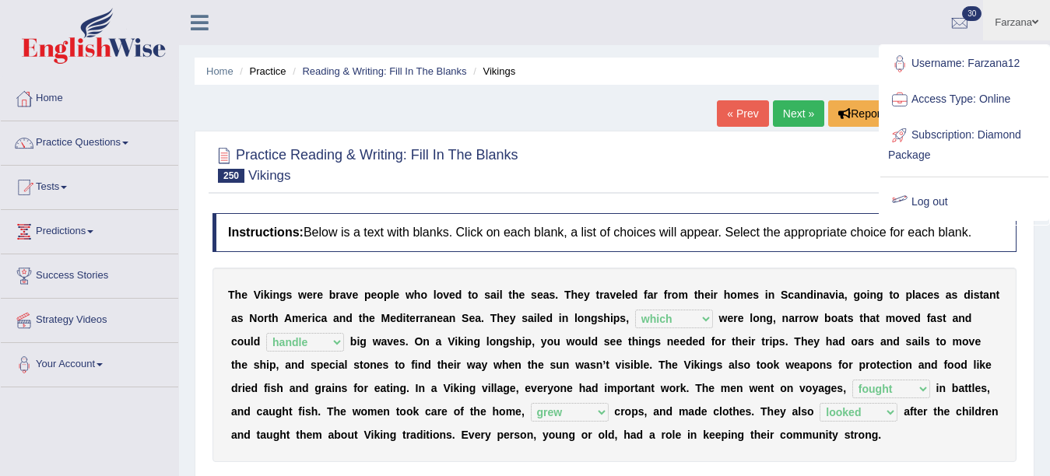
click at [958, 193] on link "Log out" at bounding box center [964, 202] width 168 height 36
